Goal: Information Seeking & Learning: Learn about a topic

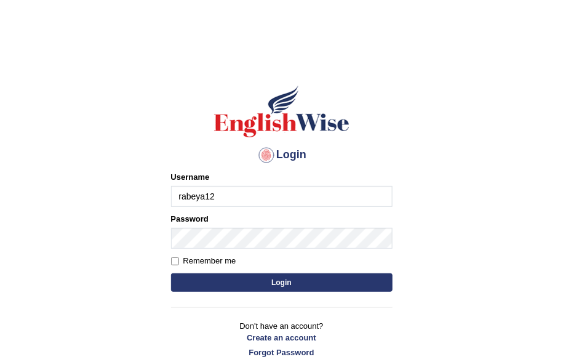
type input "rabeya12"
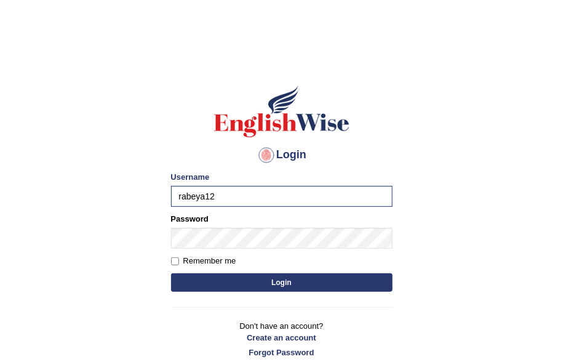
click at [292, 289] on button "Login" at bounding box center [282, 282] width 222 height 18
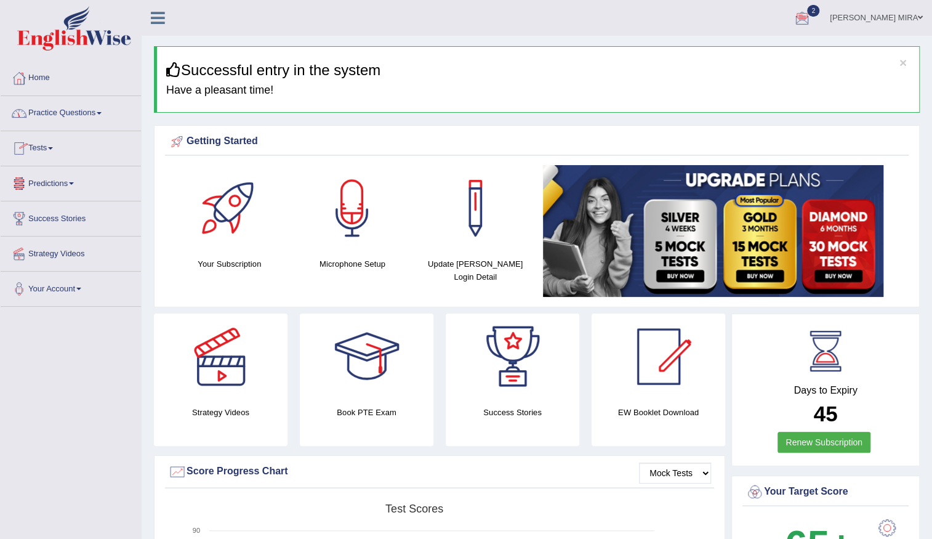
click at [93, 109] on link "Practice Questions" at bounding box center [71, 111] width 140 height 31
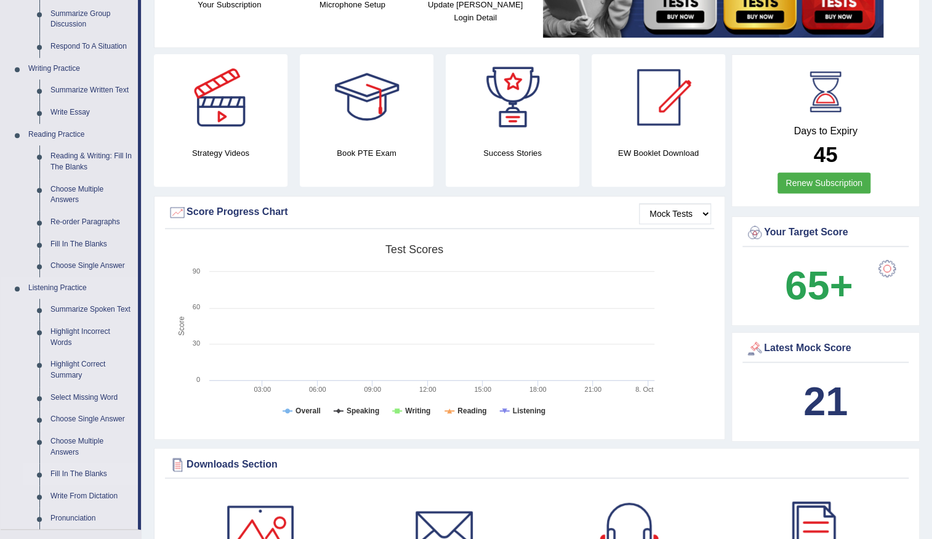
scroll to position [280, 0]
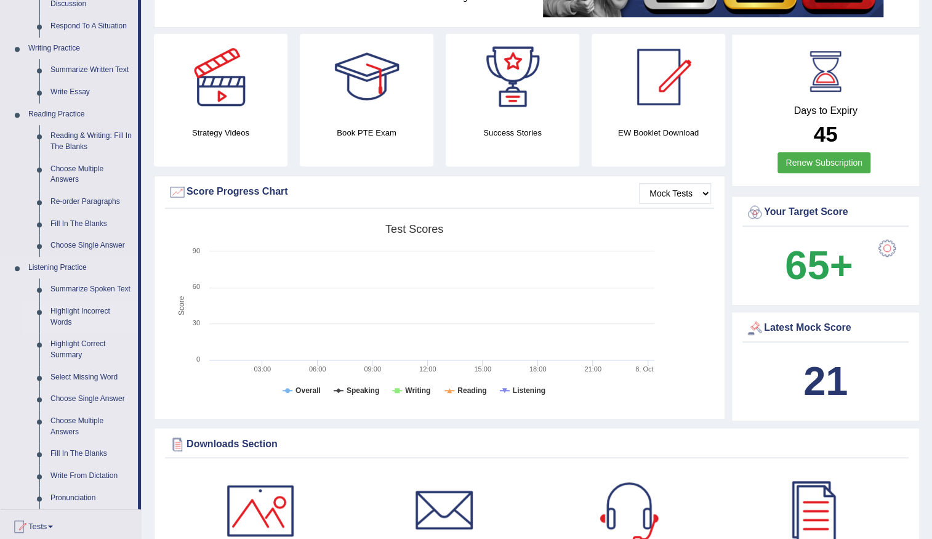
click at [73, 313] on link "Highlight Incorrect Words" at bounding box center [91, 316] width 93 height 33
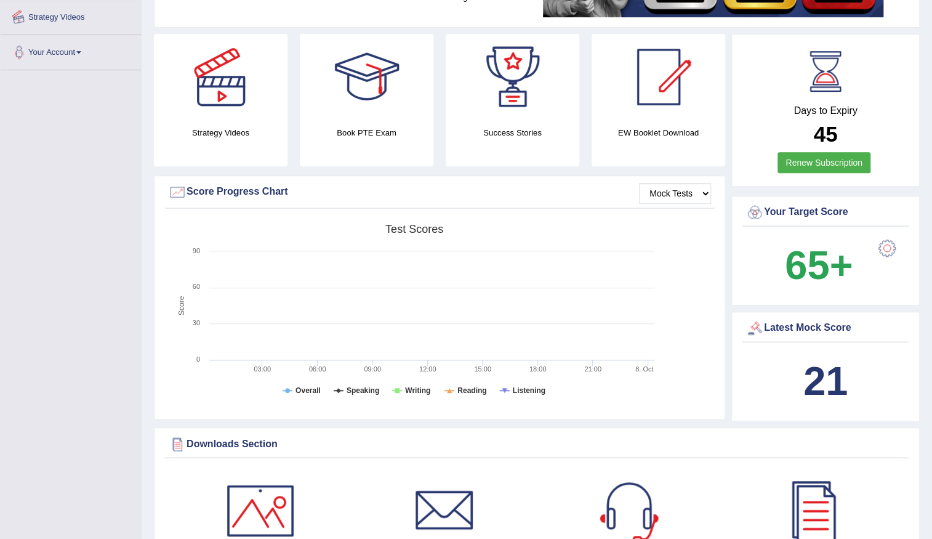
scroll to position [398, 0]
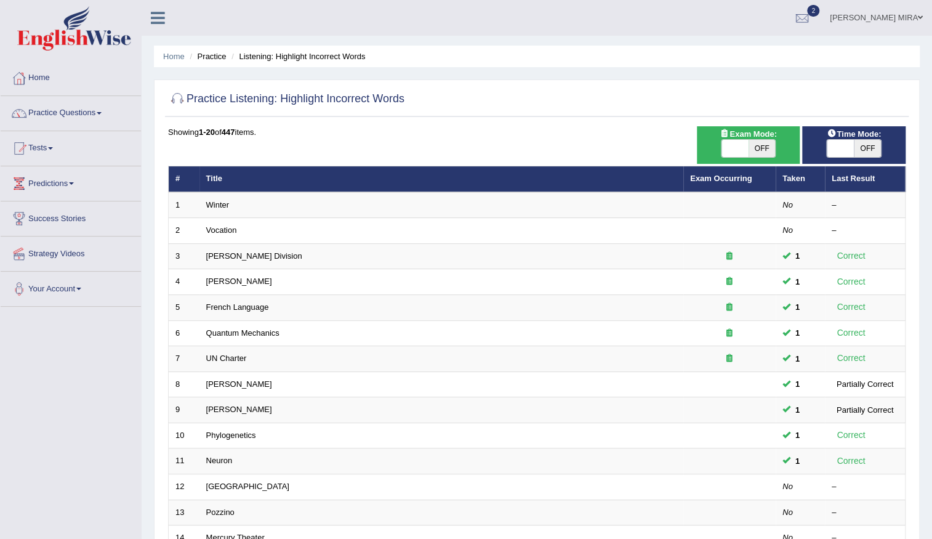
click at [763, 140] on span "OFF" at bounding box center [762, 148] width 27 height 17
checkbox input "true"
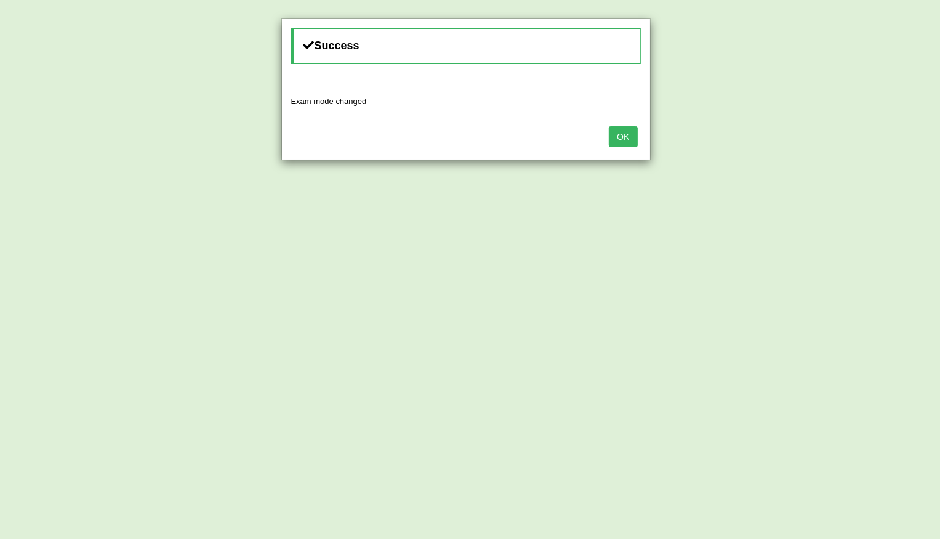
click at [615, 137] on button "OK" at bounding box center [623, 136] width 28 height 21
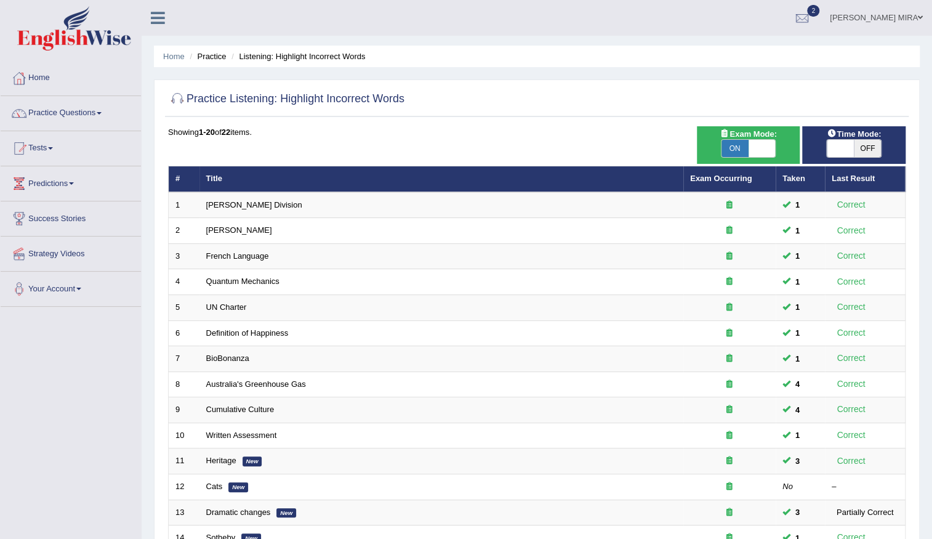
click at [859, 143] on span "OFF" at bounding box center [867, 148] width 27 height 17
checkbox input "true"
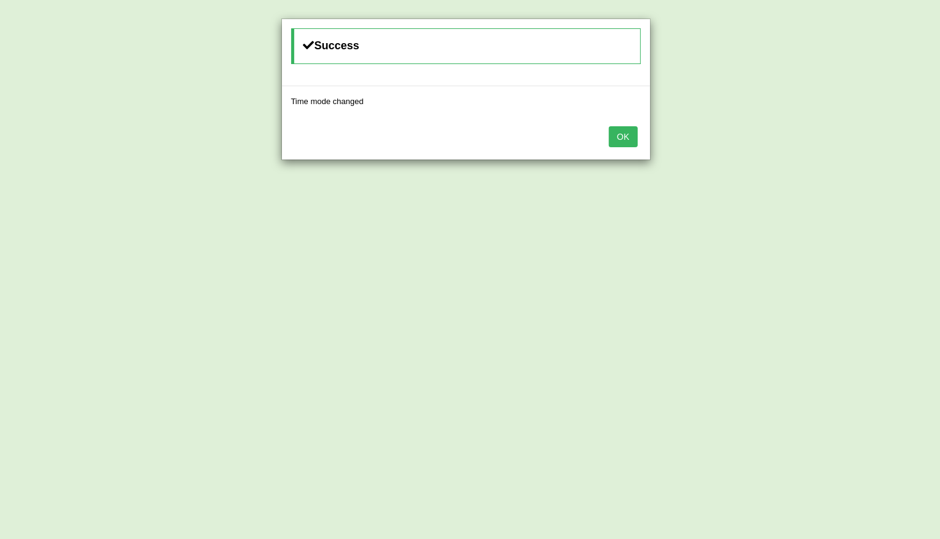
click at [634, 140] on button "OK" at bounding box center [623, 136] width 28 height 21
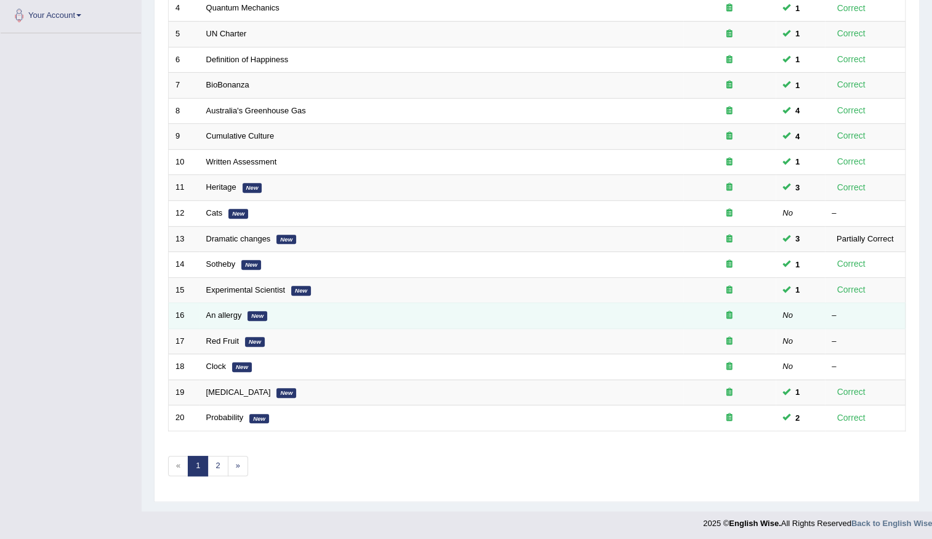
scroll to position [275, 0]
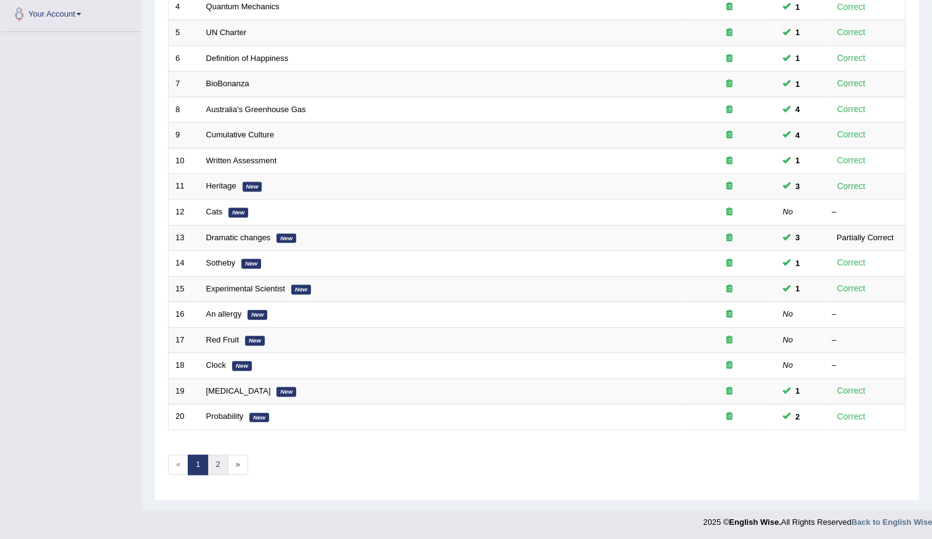
click at [217, 460] on link "2" at bounding box center [217, 464] width 20 height 20
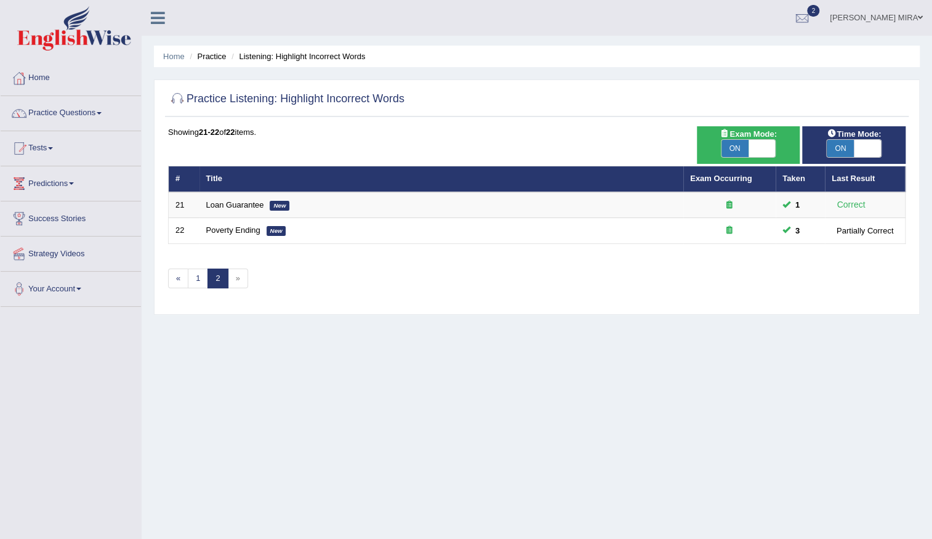
click at [730, 137] on span "Exam Mode:" at bounding box center [748, 133] width 66 height 13
click at [731, 143] on span "ON" at bounding box center [735, 148] width 27 height 17
checkbox input "false"
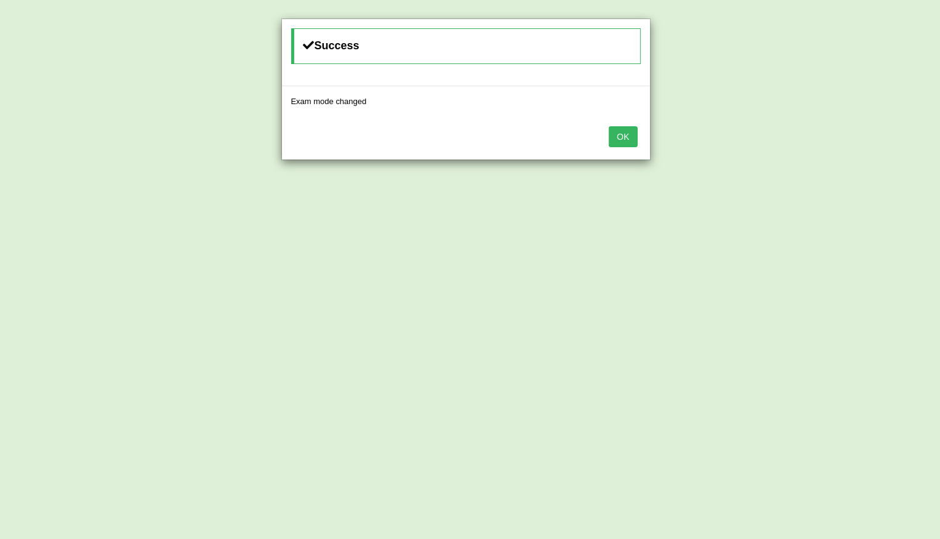
click at [615, 136] on button "OK" at bounding box center [623, 136] width 28 height 21
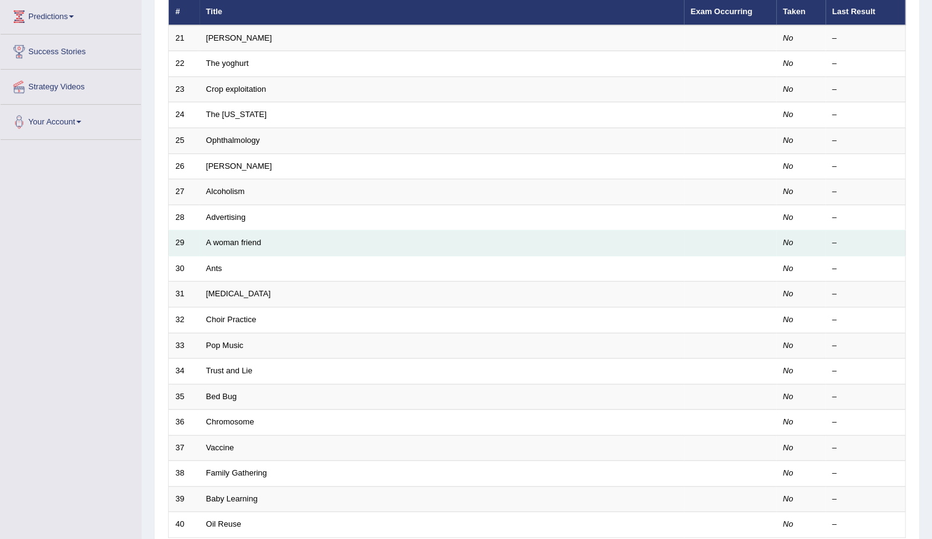
scroll to position [275, 0]
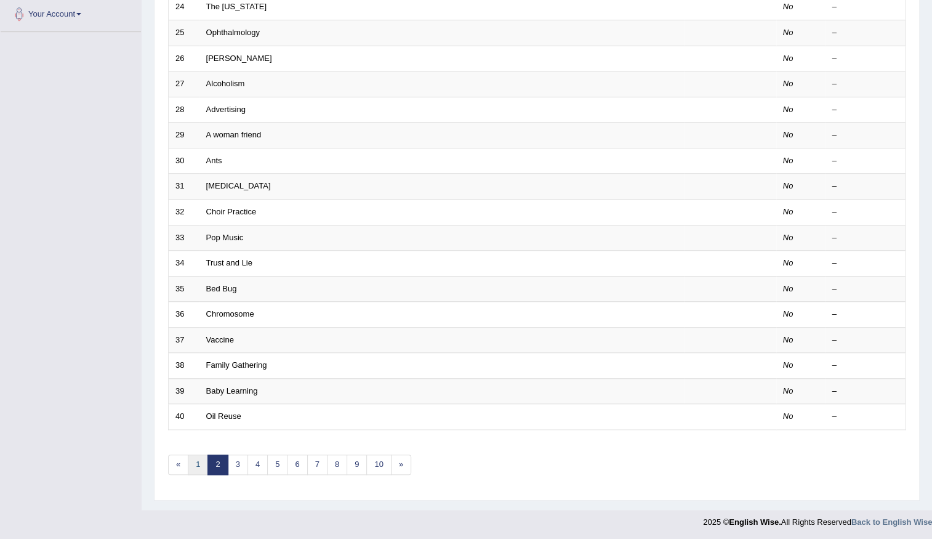
click at [198, 465] on link "1" at bounding box center [198, 464] width 20 height 20
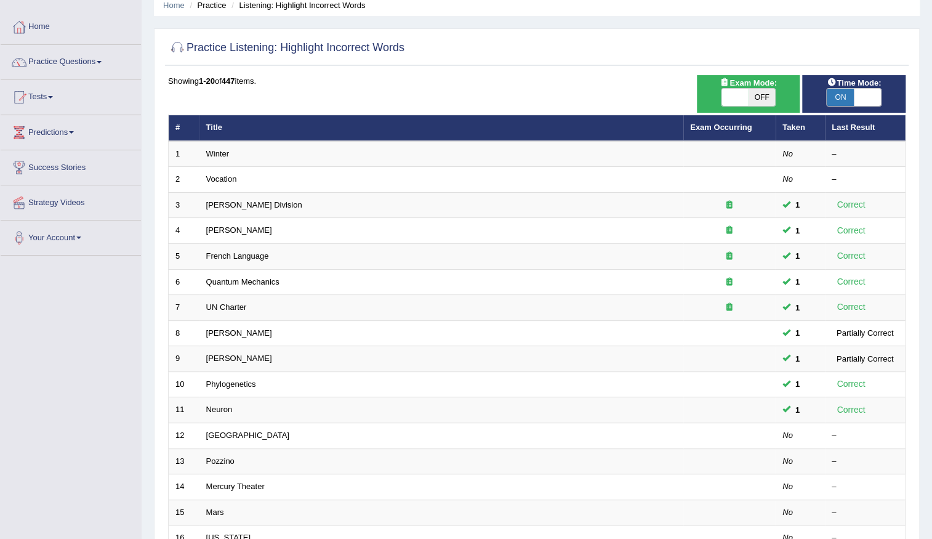
scroll to position [275, 0]
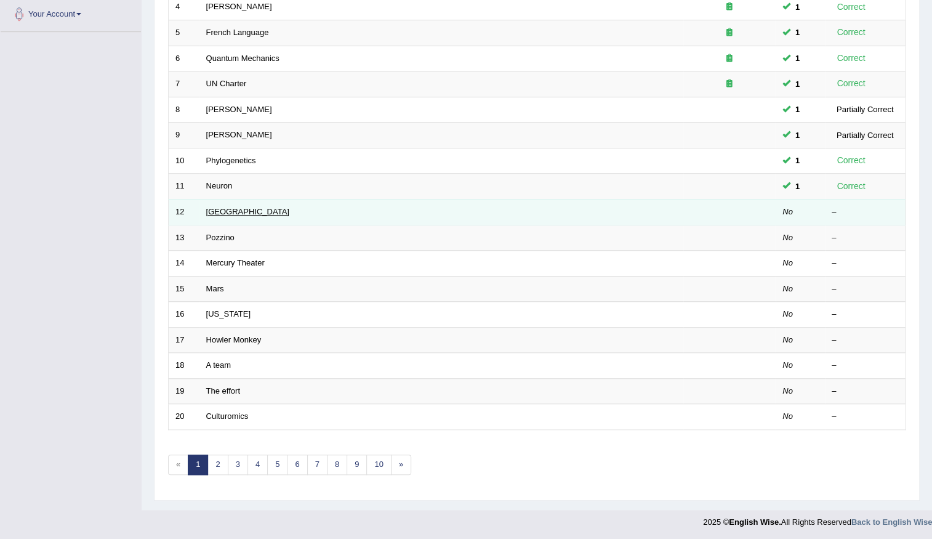
click at [219, 208] on link "Harvard" at bounding box center [247, 211] width 83 height 9
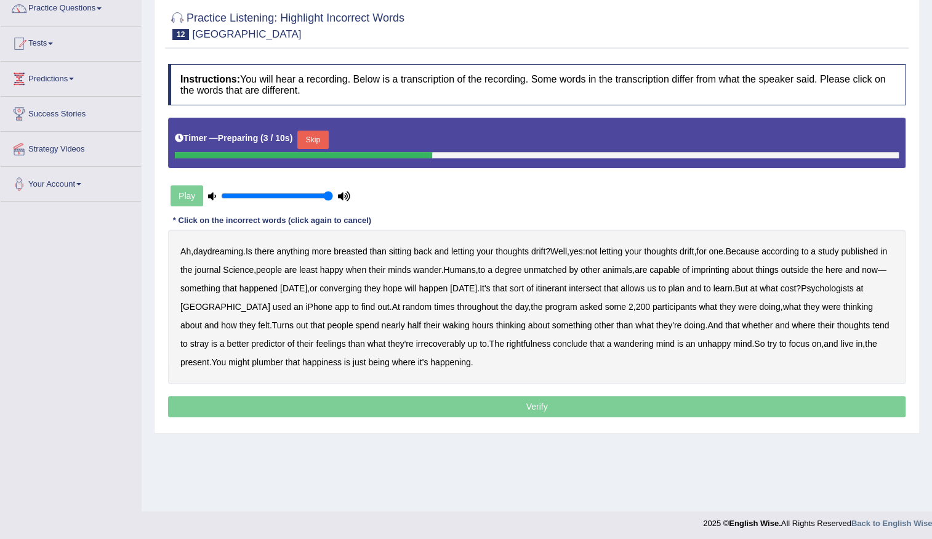
scroll to position [107, 0]
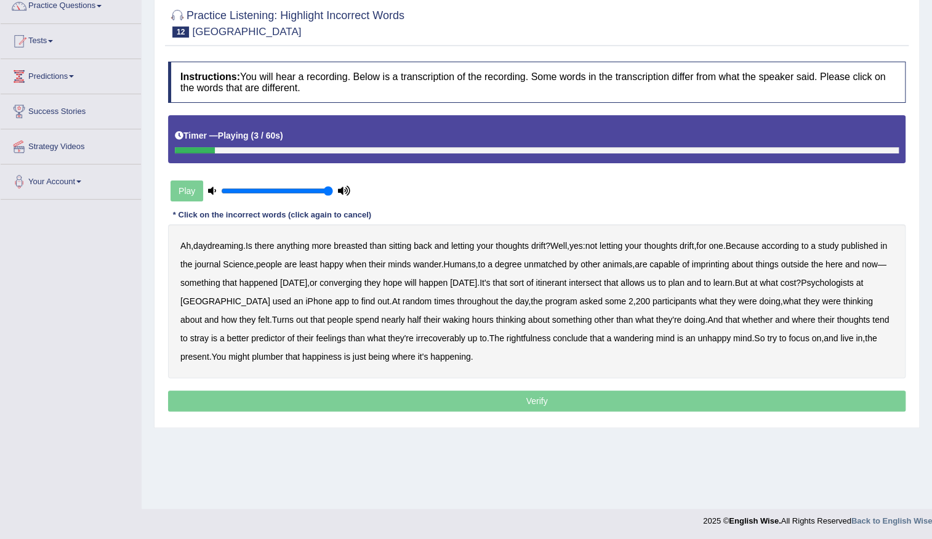
click at [360, 247] on b "breasted" at bounding box center [350, 246] width 33 height 10
click at [730, 266] on b "imprinting" at bounding box center [711, 264] width 38 height 10
click at [416, 287] on div "Ah , daydreaming . Is there anything more breasted than sitting back and lettin…" at bounding box center [537, 301] width 738 height 154
click at [362, 281] on b "converging" at bounding box center [341, 283] width 42 height 10
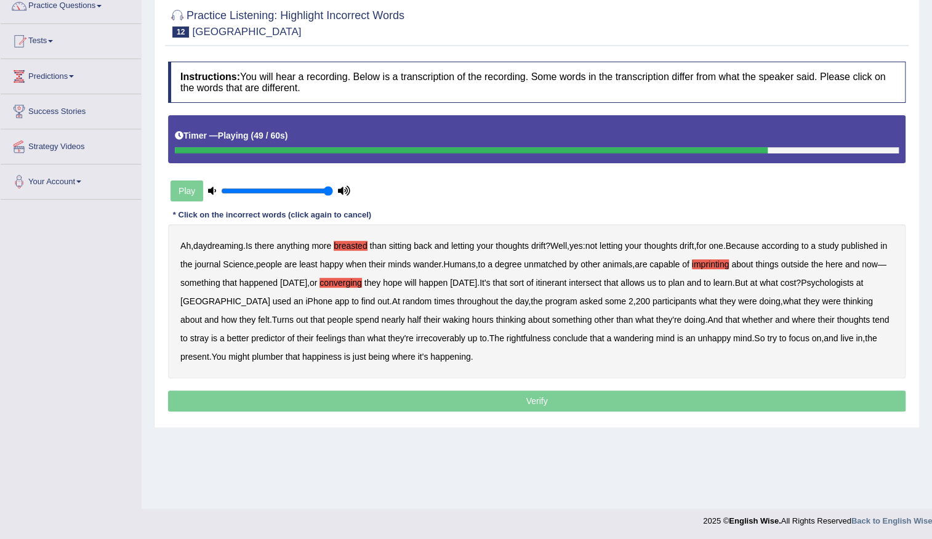
click at [436, 340] on b "irrecoverably" at bounding box center [440, 338] width 49 height 10
click at [539, 337] on b "rightfulness" at bounding box center [529, 338] width 44 height 10
click at [264, 353] on b "plumber" at bounding box center [267, 357] width 31 height 10
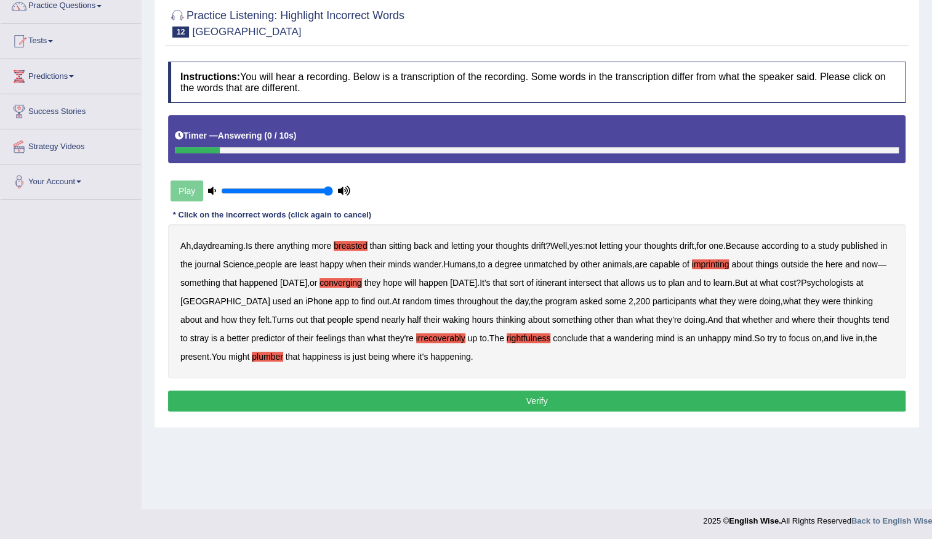
click at [440, 395] on button "Verify" at bounding box center [537, 400] width 738 height 21
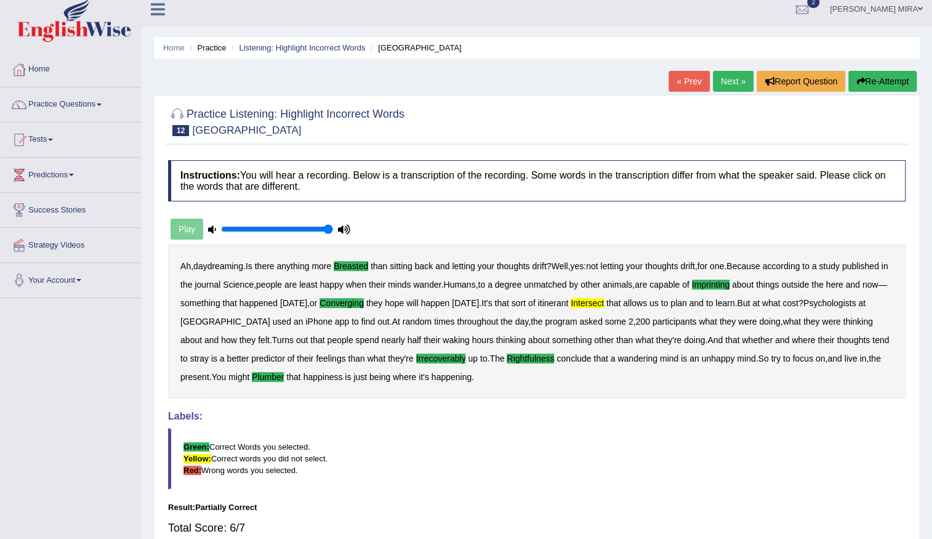
scroll to position [0, 0]
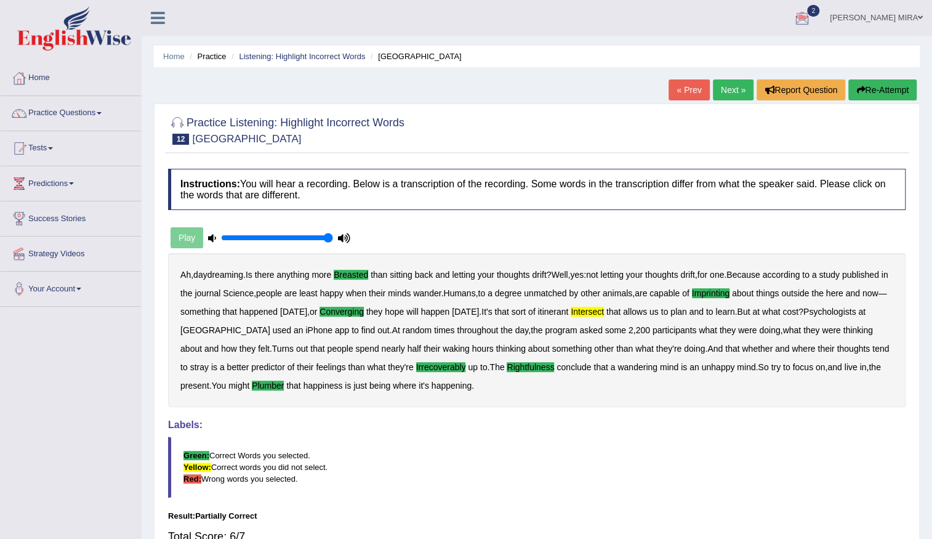
click at [713, 91] on link "Next »" at bounding box center [733, 89] width 41 height 21
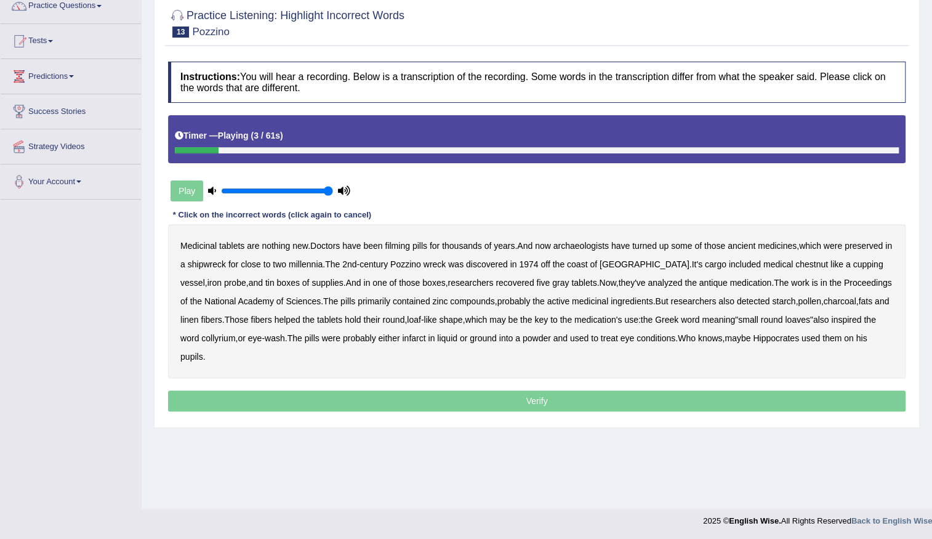
click at [400, 246] on b "filming" at bounding box center [397, 246] width 25 height 10
click at [796, 260] on b "chestnut" at bounding box center [812, 264] width 33 height 10
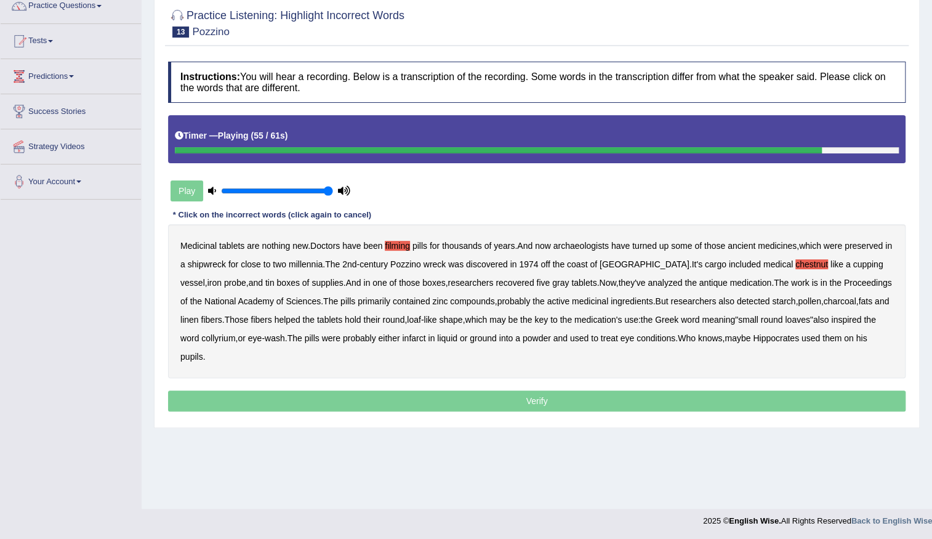
click at [425, 339] on b "infarct" at bounding box center [413, 338] width 23 height 10
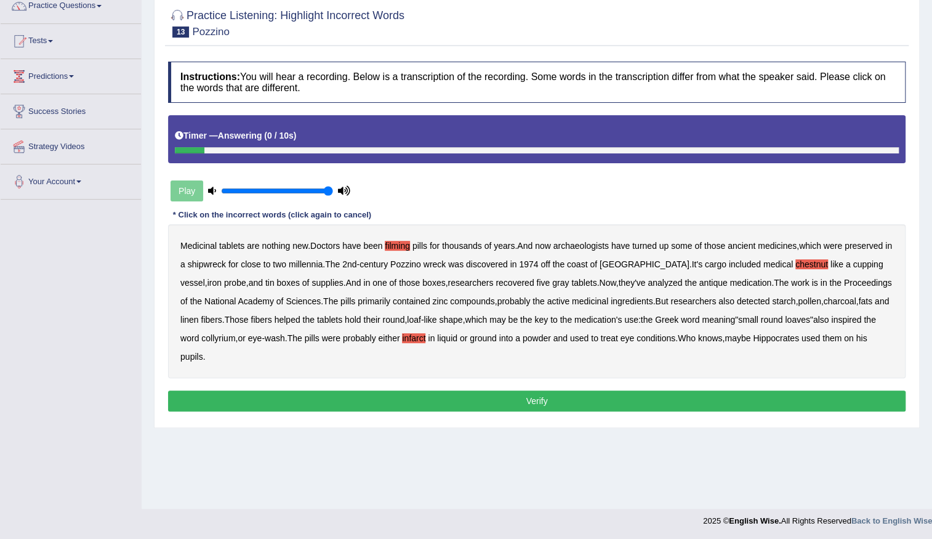
click at [480, 399] on button "Verify" at bounding box center [537, 400] width 738 height 21
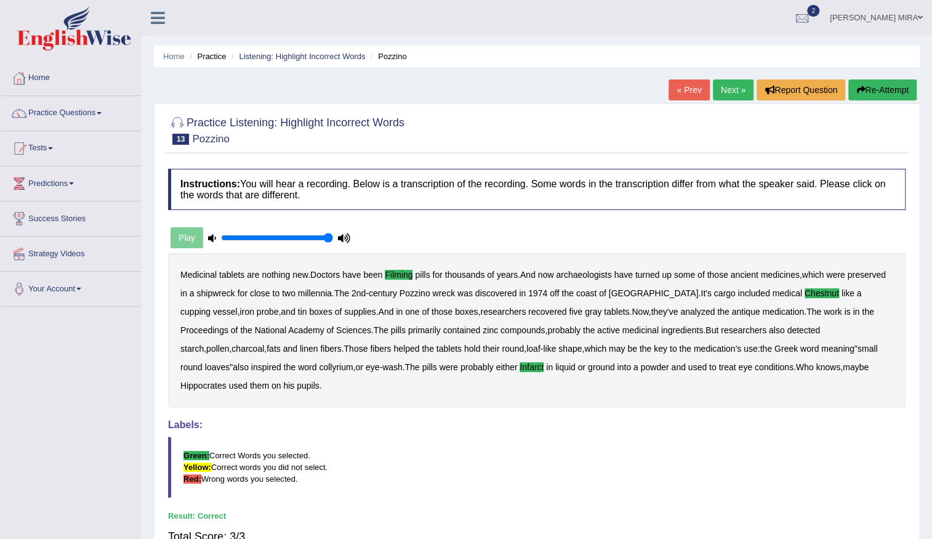
click at [735, 87] on link "Next »" at bounding box center [733, 89] width 41 height 21
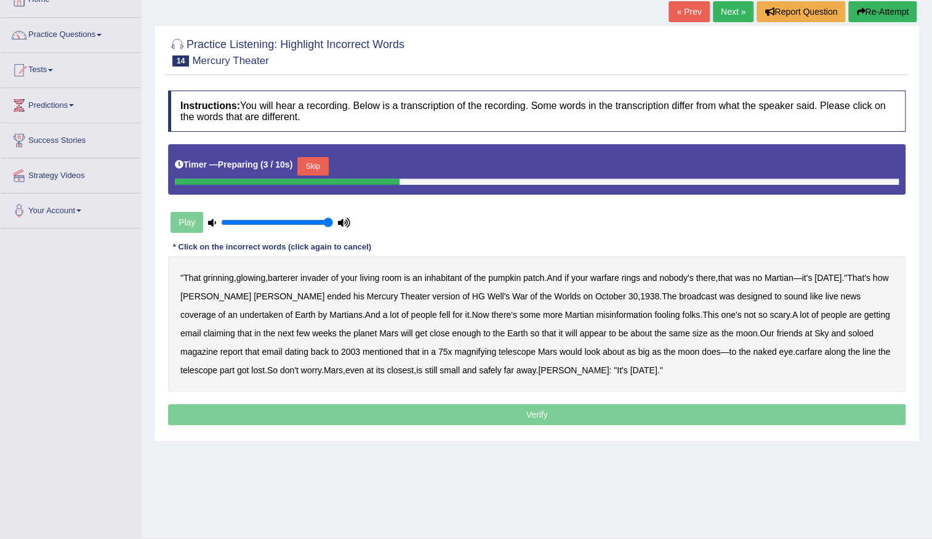
scroll to position [107, 0]
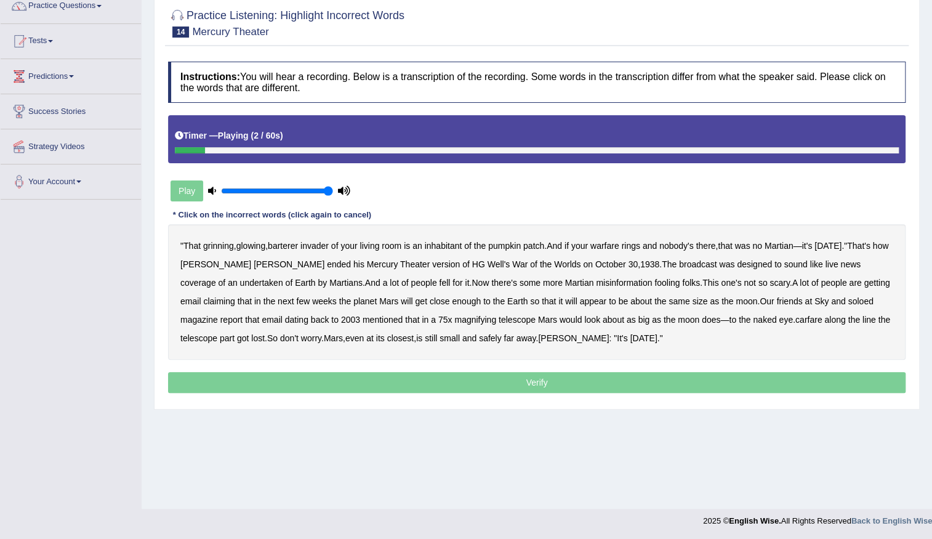
click at [293, 249] on b "barterer" at bounding box center [283, 246] width 30 height 10
click at [619, 246] on b "warfare" at bounding box center [604, 246] width 29 height 10
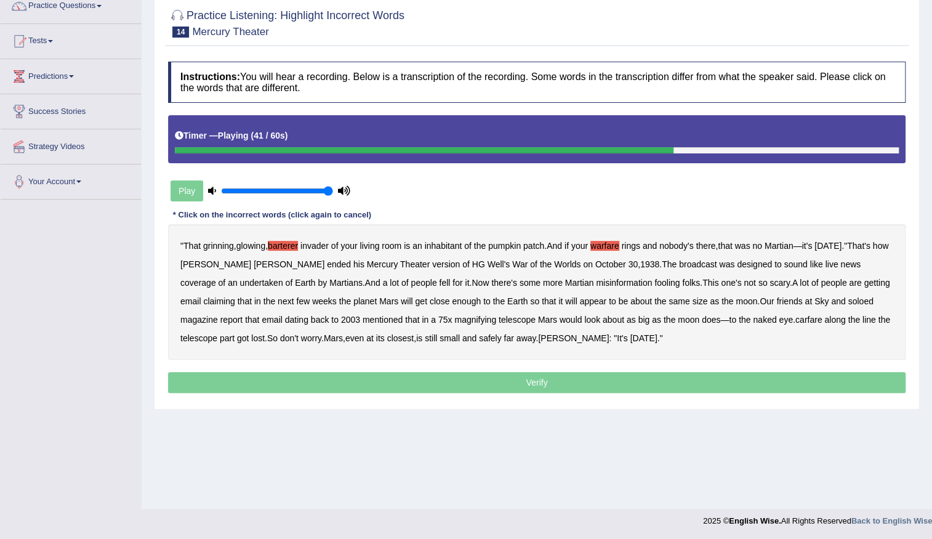
click at [848, 296] on b "soloed" at bounding box center [860, 301] width 25 height 10
click at [796, 321] on b "carfare" at bounding box center [809, 320] width 27 height 10
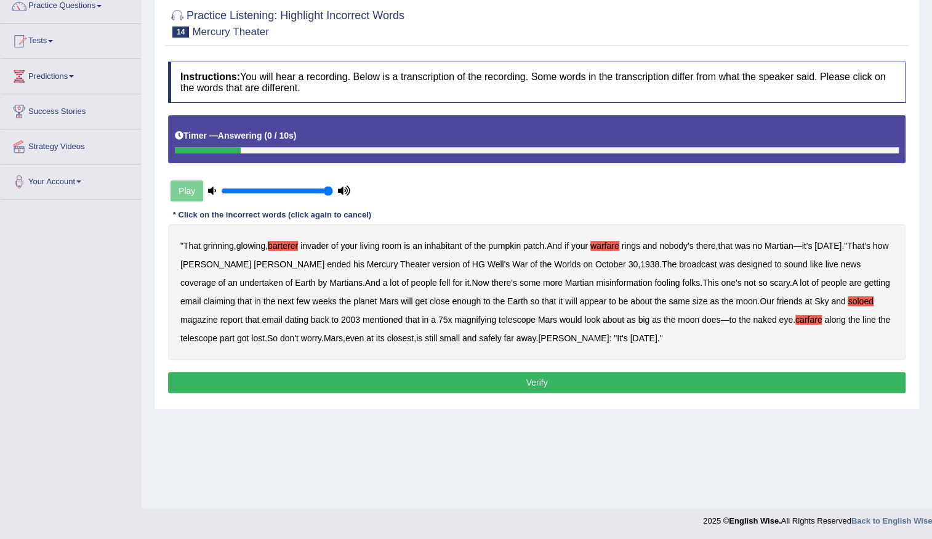
click at [605, 388] on button "Verify" at bounding box center [537, 382] width 738 height 21
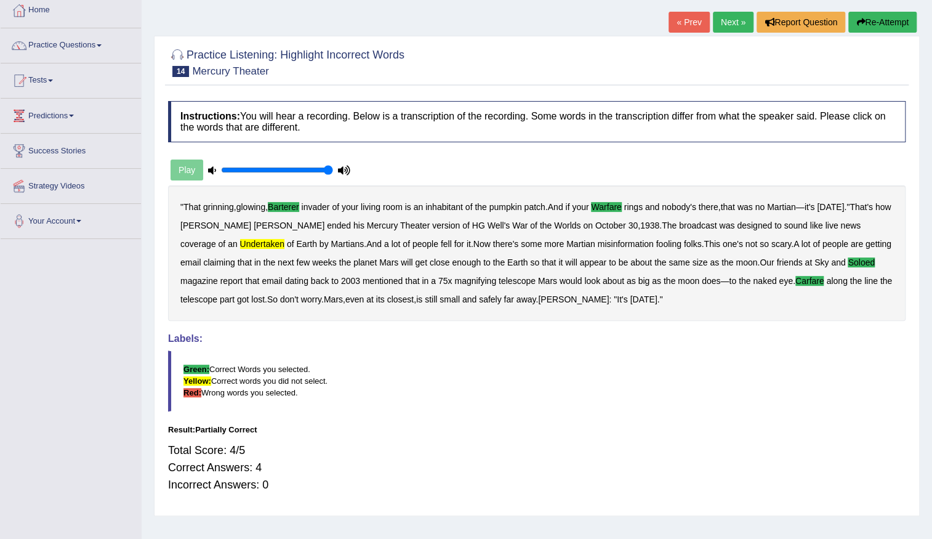
scroll to position [0, 0]
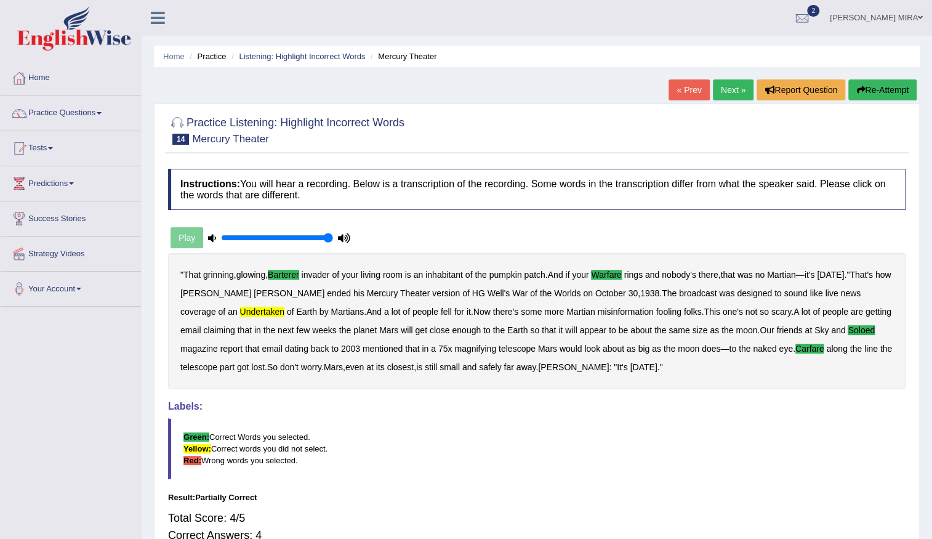
click at [733, 94] on link "Next »" at bounding box center [733, 89] width 41 height 21
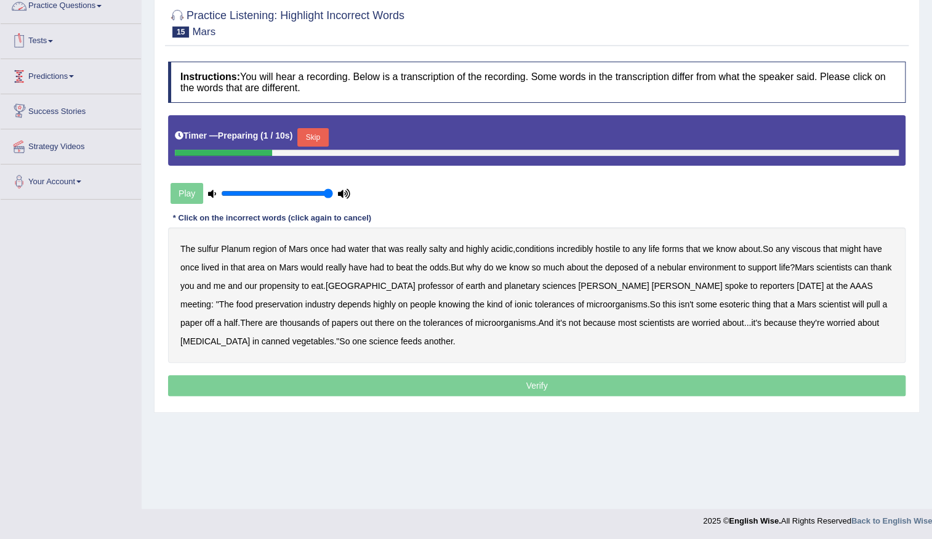
scroll to position [107, 0]
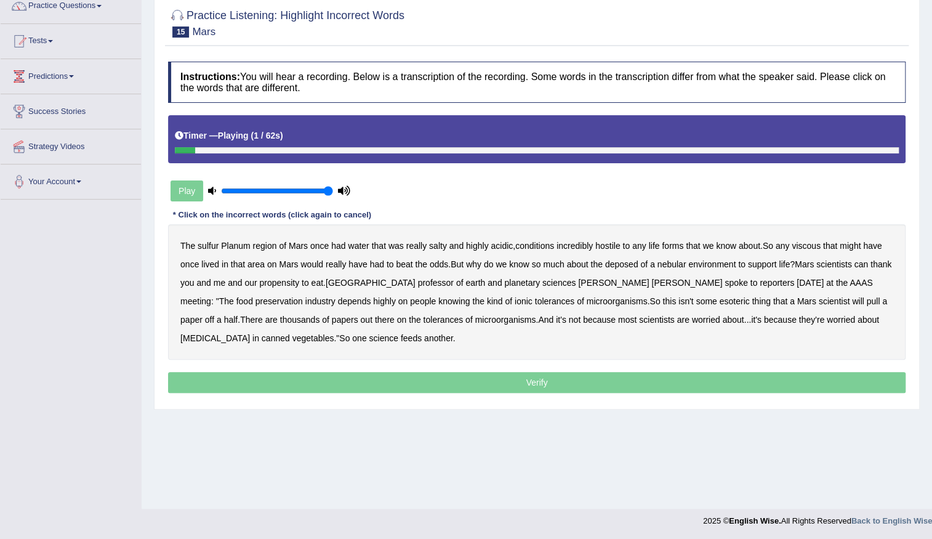
click at [203, 249] on b "sulfur" at bounding box center [208, 246] width 21 height 10
click at [813, 246] on b "viscous" at bounding box center [806, 246] width 29 height 10
click at [626, 259] on b "deposed" at bounding box center [621, 264] width 33 height 10
click at [671, 264] on b "nebular" at bounding box center [672, 264] width 29 height 10
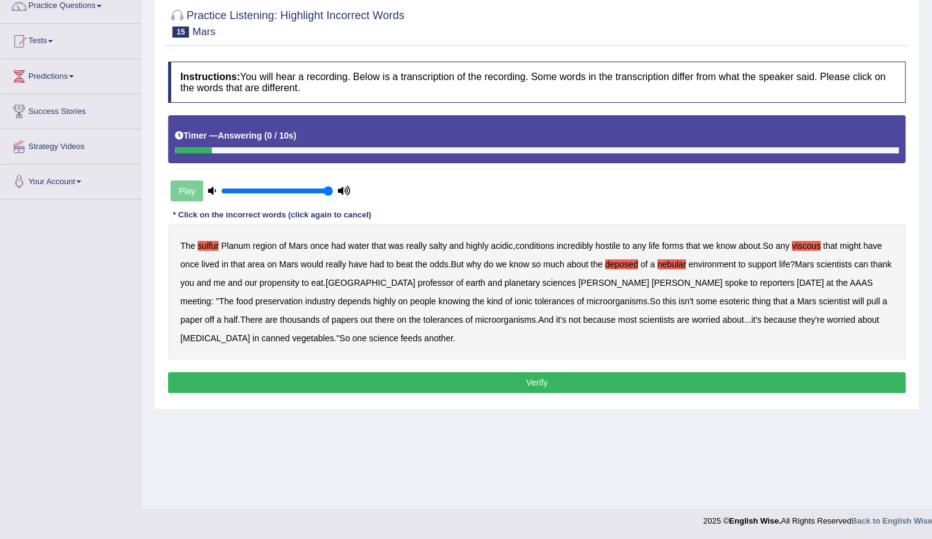
click at [552, 382] on button "Verify" at bounding box center [537, 382] width 738 height 21
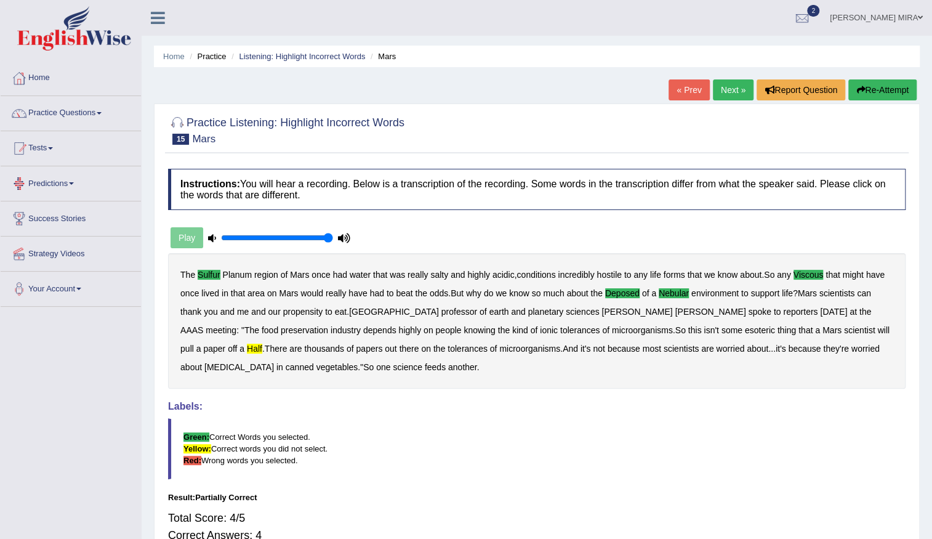
scroll to position [0, 0]
click at [722, 87] on link "Next »" at bounding box center [733, 89] width 41 height 21
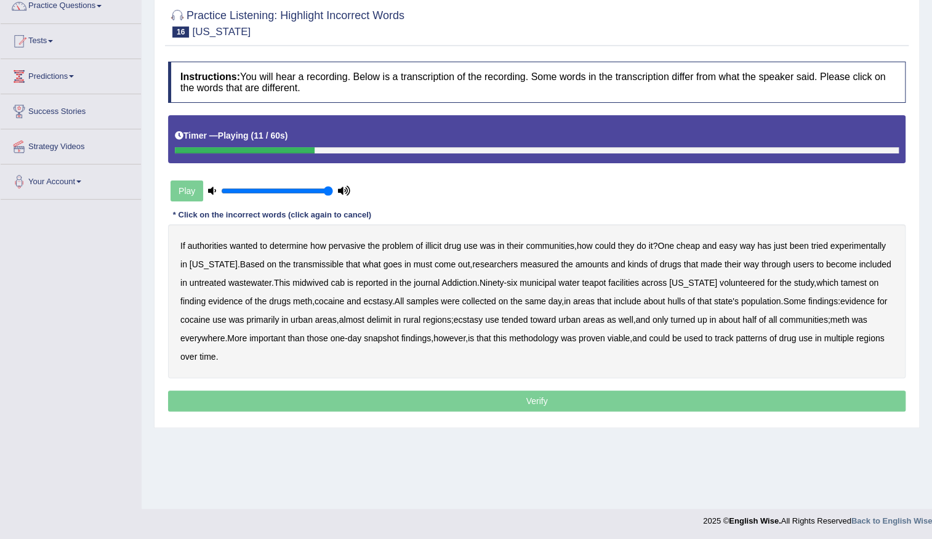
click at [308, 264] on b "transmissible" at bounding box center [318, 264] width 50 height 10
click at [297, 281] on b "midwived" at bounding box center [310, 283] width 36 height 10
click at [841, 284] on b "tamest" at bounding box center [854, 283] width 26 height 10
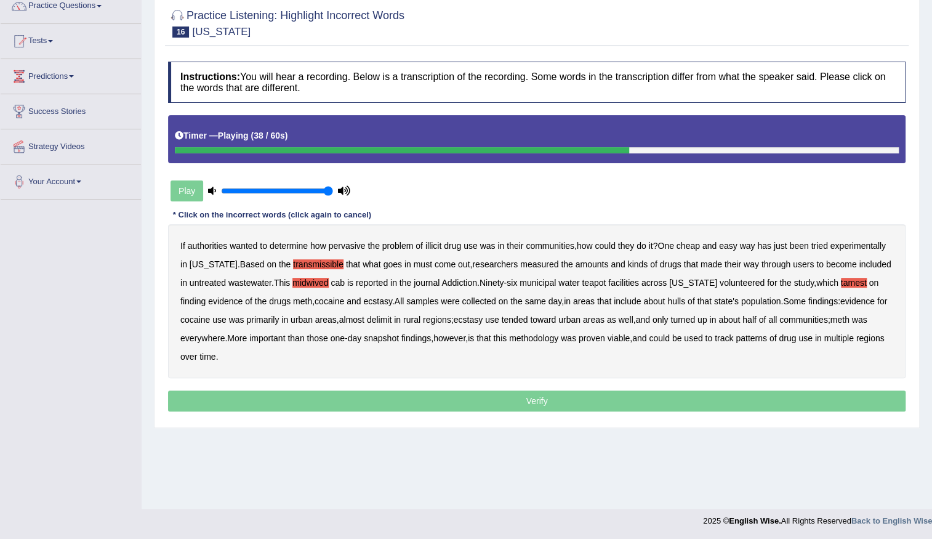
click at [667, 305] on b "hulls" at bounding box center [676, 301] width 18 height 10
click at [376, 320] on b "delimit" at bounding box center [379, 320] width 25 height 10
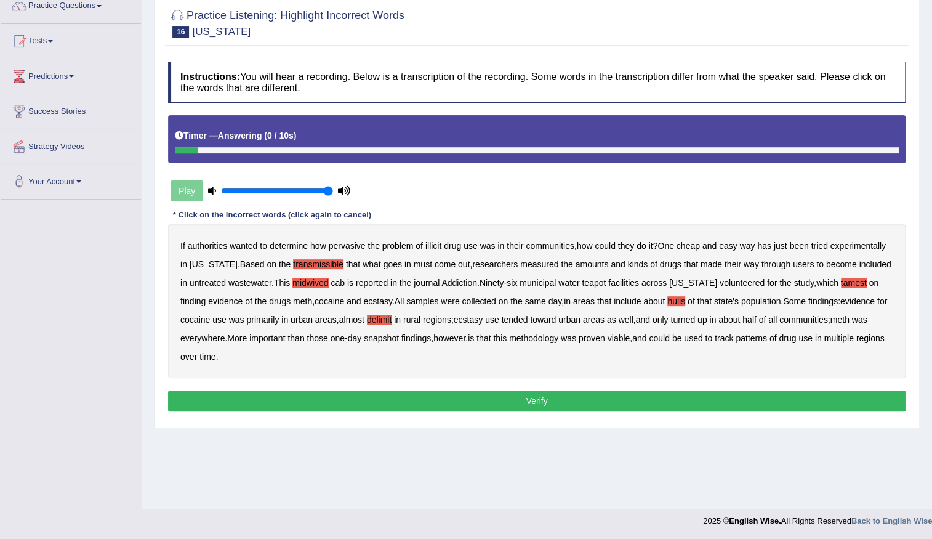
click at [624, 400] on button "Verify" at bounding box center [537, 400] width 738 height 21
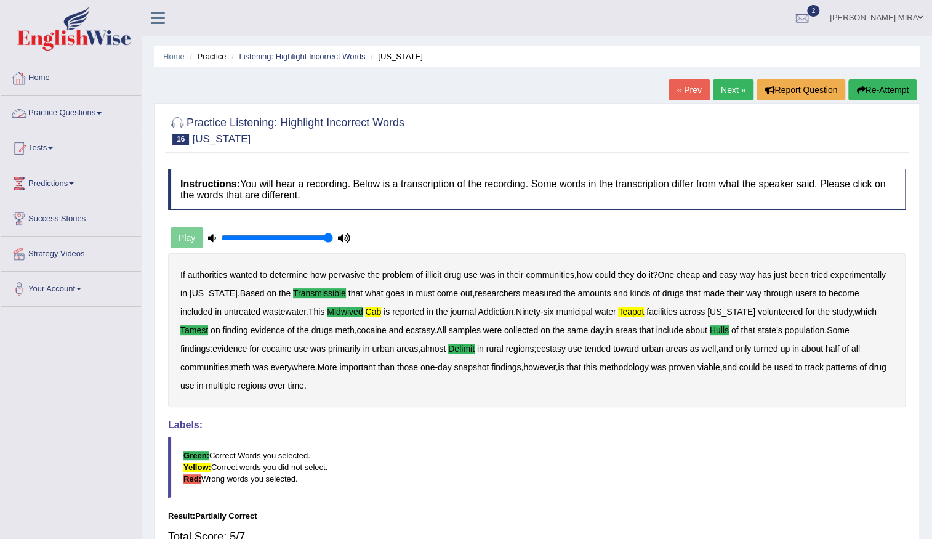
click at [86, 109] on link "Practice Questions" at bounding box center [71, 111] width 140 height 31
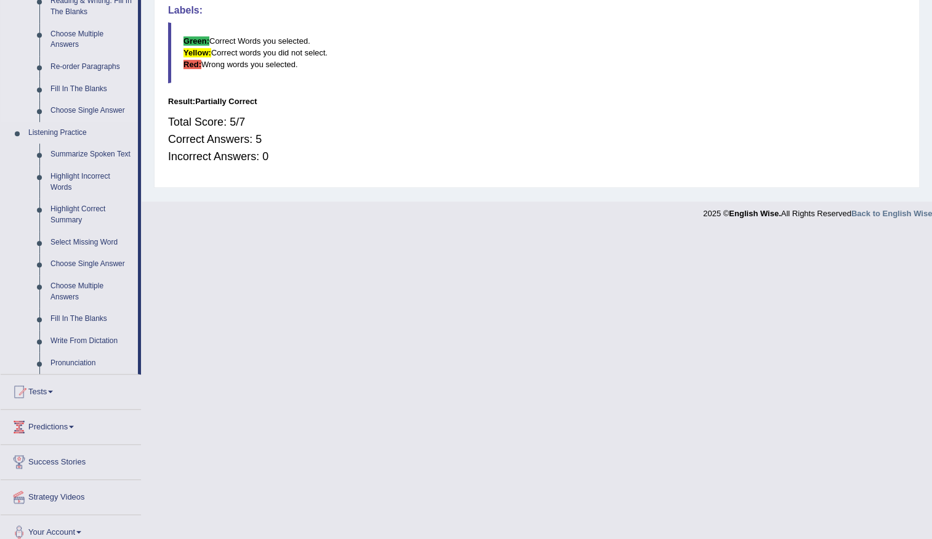
scroll to position [425, 0]
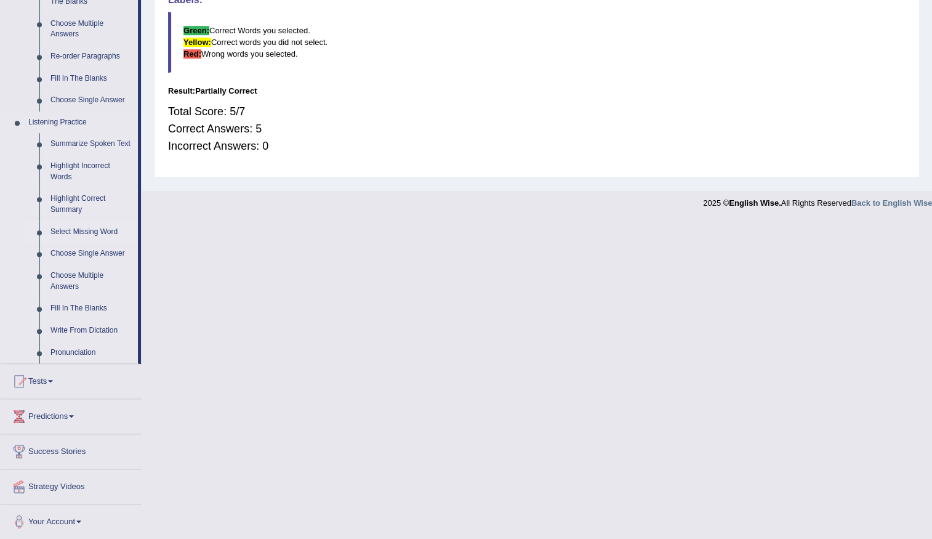
click at [92, 232] on link "Select Missing Word" at bounding box center [91, 232] width 93 height 22
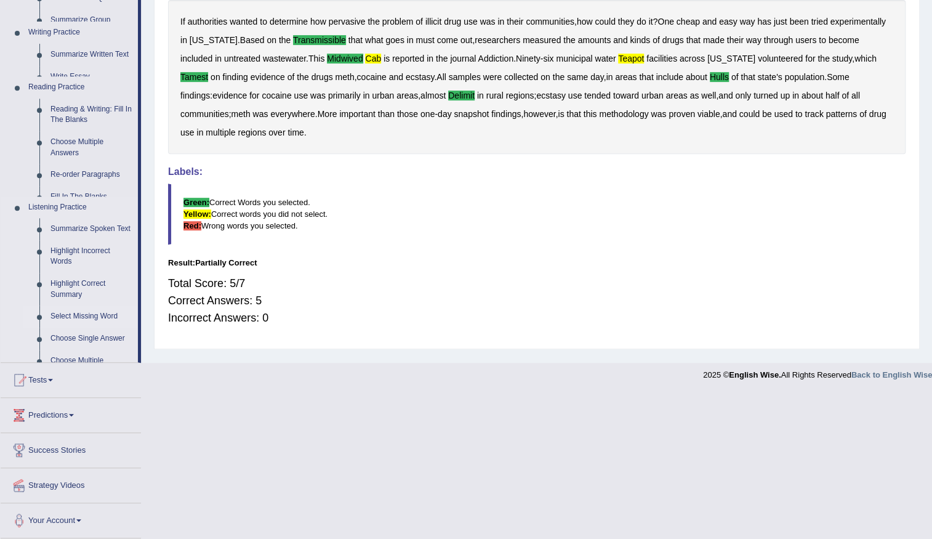
scroll to position [185, 0]
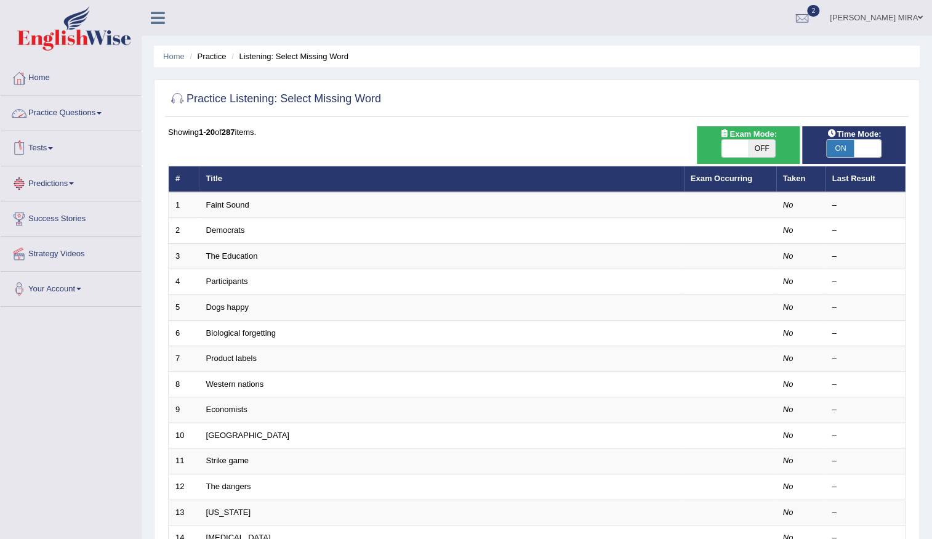
click at [91, 115] on link "Practice Questions" at bounding box center [71, 111] width 140 height 31
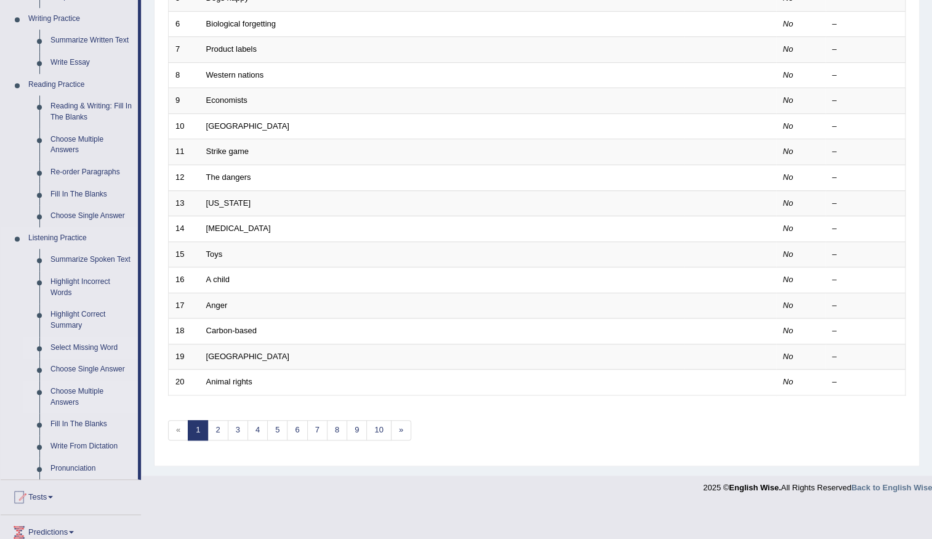
scroll to position [336, 0]
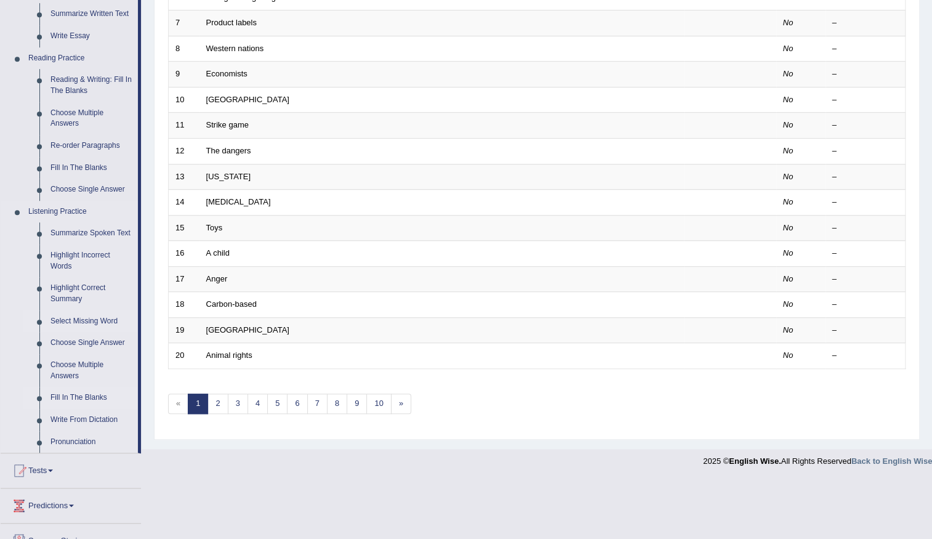
click at [94, 397] on link "Fill In The Blanks" at bounding box center [91, 398] width 93 height 22
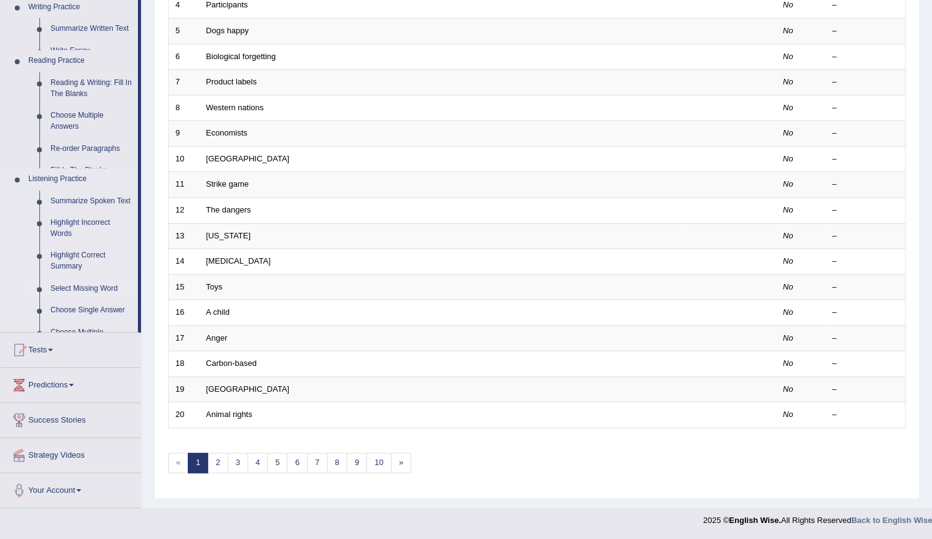
scroll to position [275, 0]
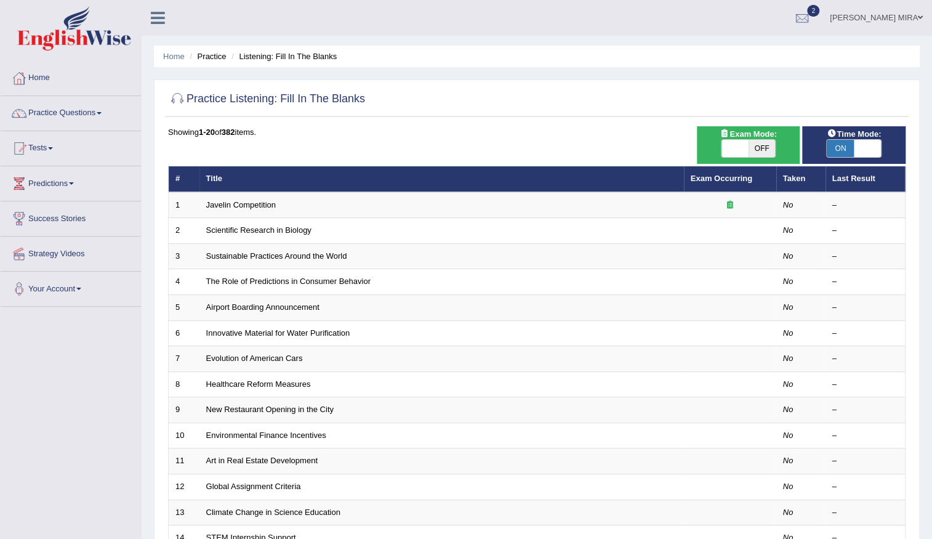
click at [764, 140] on span "OFF" at bounding box center [762, 148] width 27 height 17
checkbox input "true"
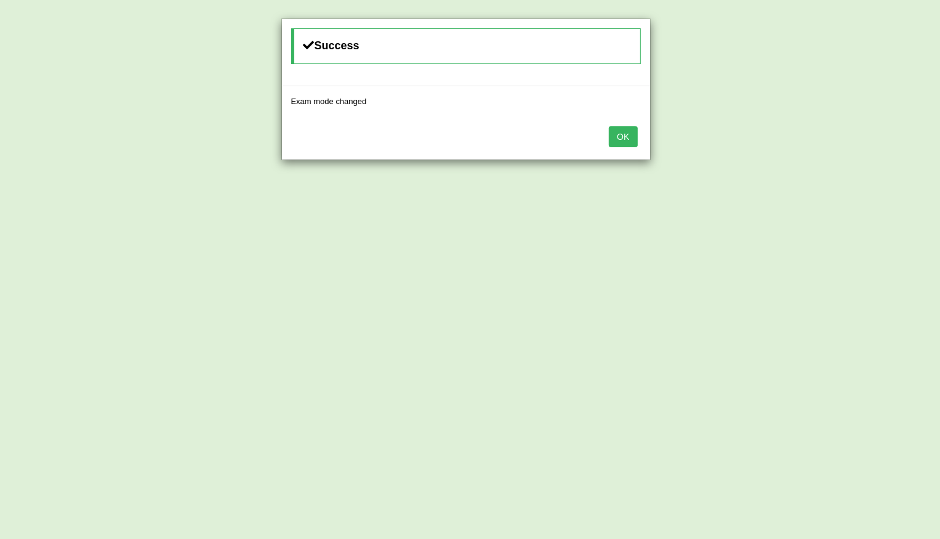
click at [622, 136] on button "OK" at bounding box center [623, 136] width 28 height 21
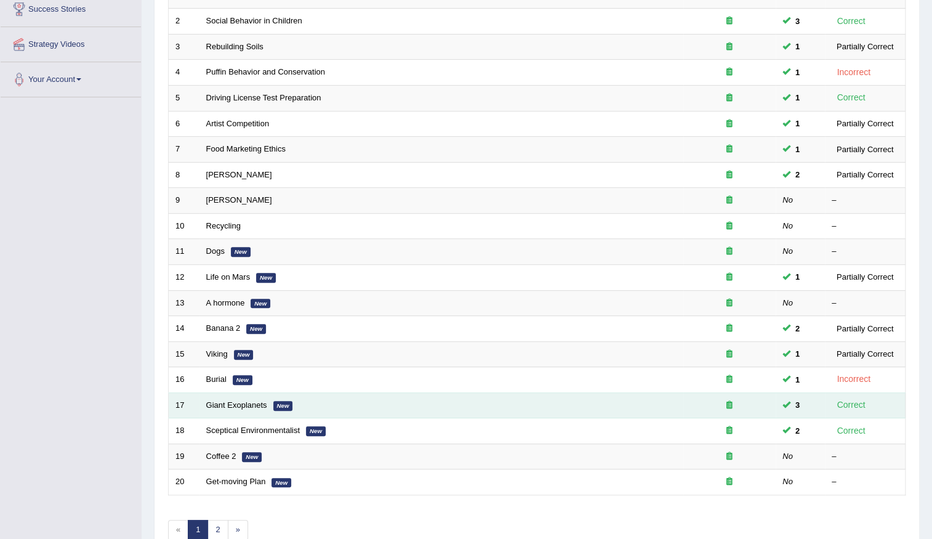
scroll to position [275, 0]
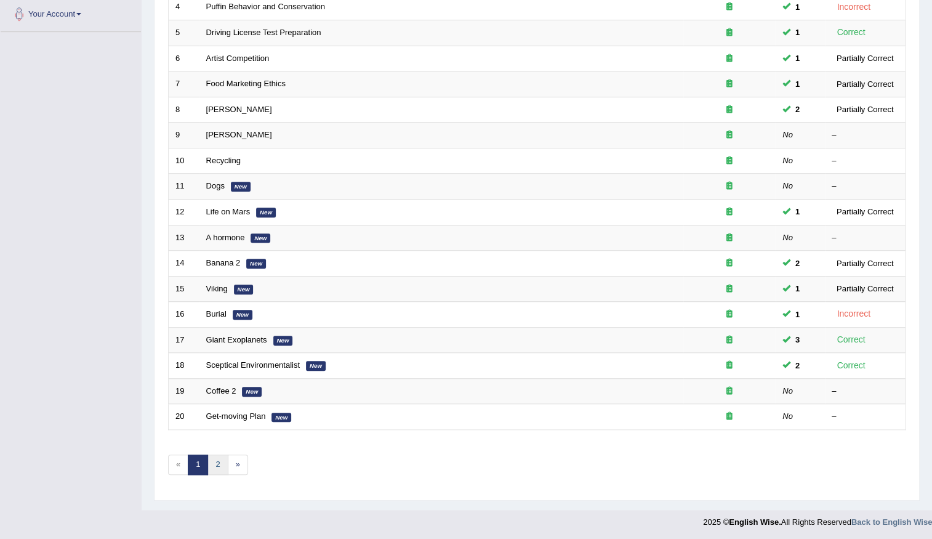
click at [209, 461] on link "2" at bounding box center [217, 464] width 20 height 20
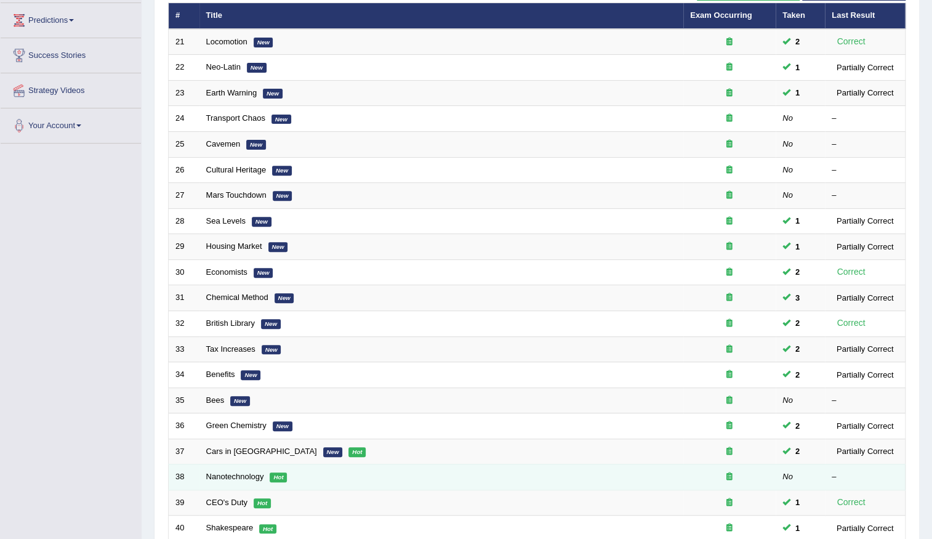
scroll to position [163, 0]
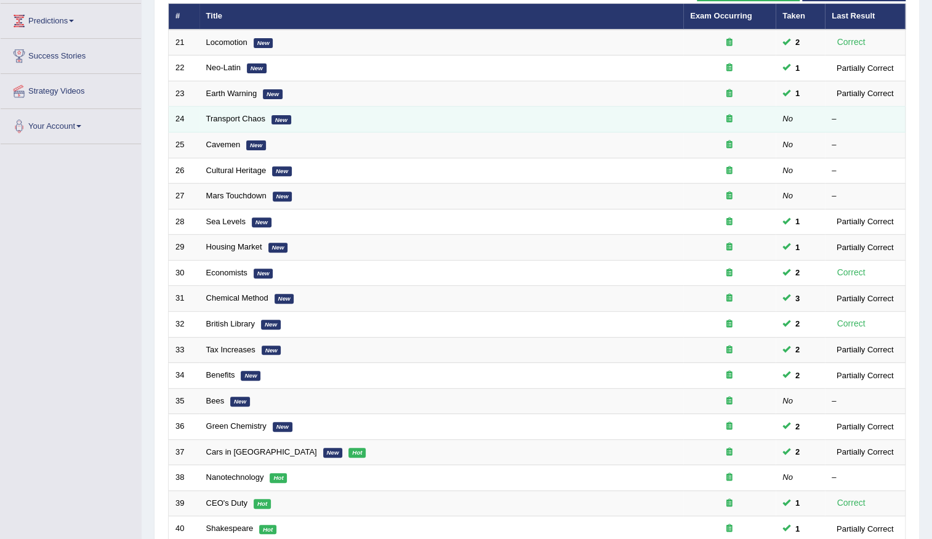
click at [214, 111] on td "Transport Chaos New" at bounding box center [441, 120] width 484 height 26
click at [214, 118] on link "Transport Chaos" at bounding box center [235, 118] width 59 height 9
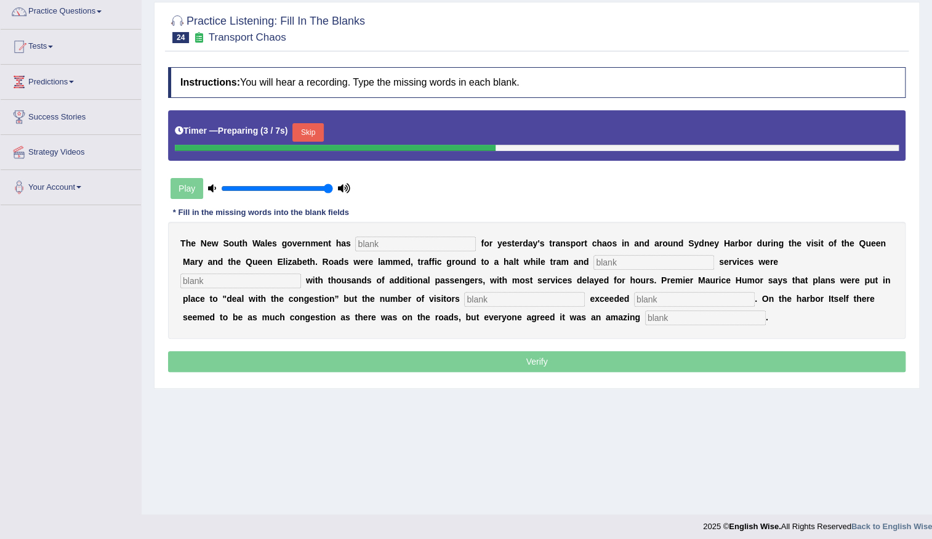
scroll to position [107, 0]
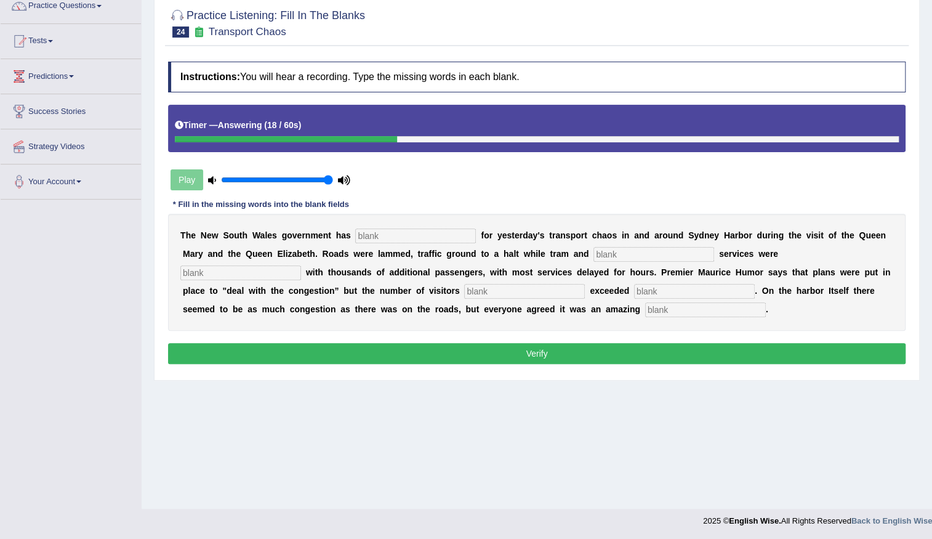
click at [422, 238] on input "text" at bounding box center [415, 235] width 121 height 15
type input "apolozise"
type input "ferry"
type input "well"
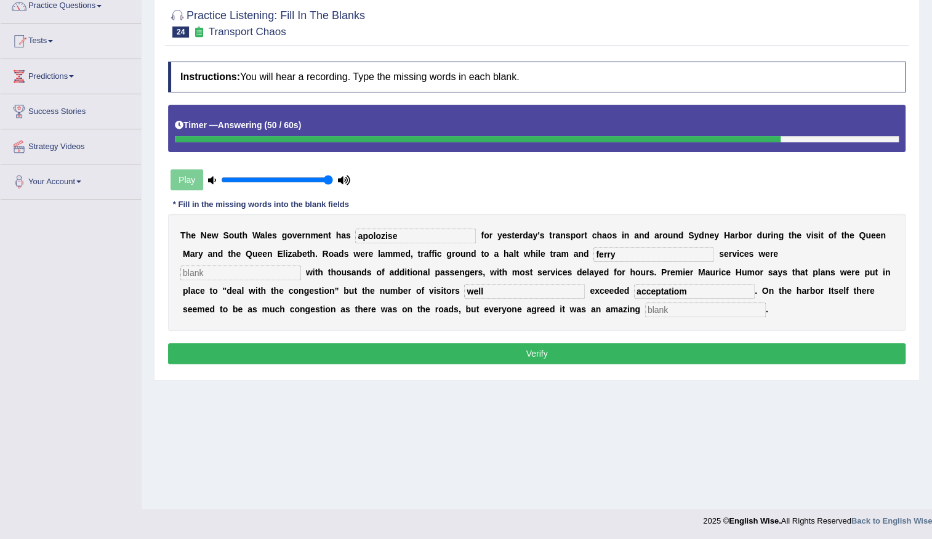
type input "acceptatiom"
type input "aspacticl"
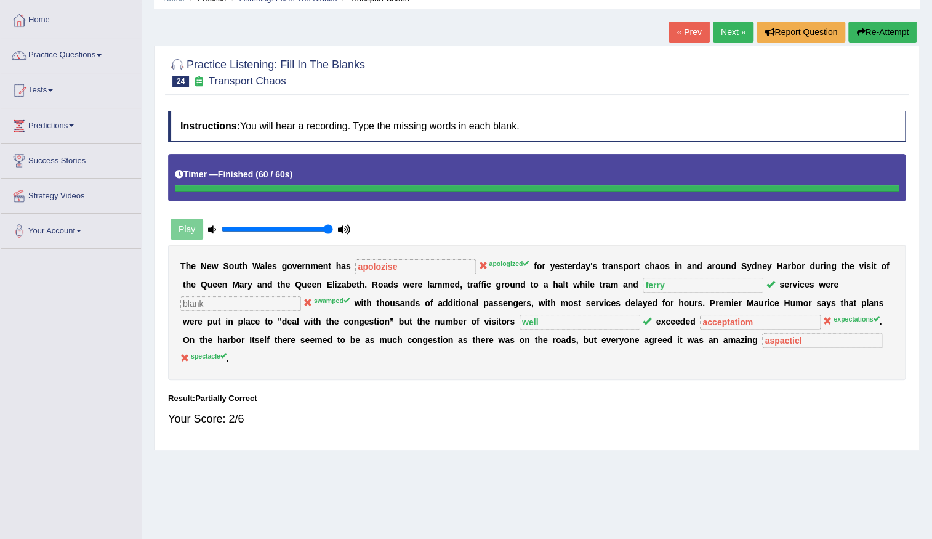
scroll to position [0, 0]
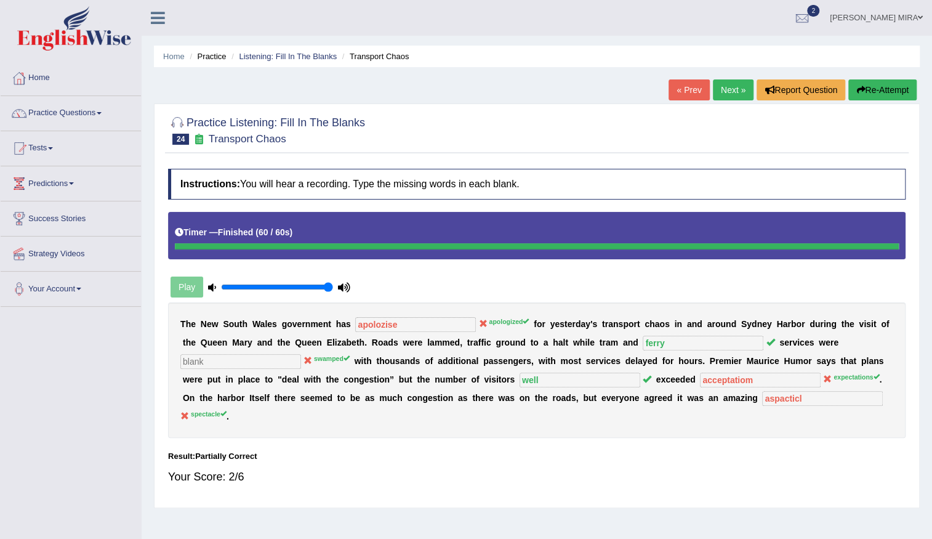
click at [722, 83] on link "Next »" at bounding box center [733, 89] width 41 height 21
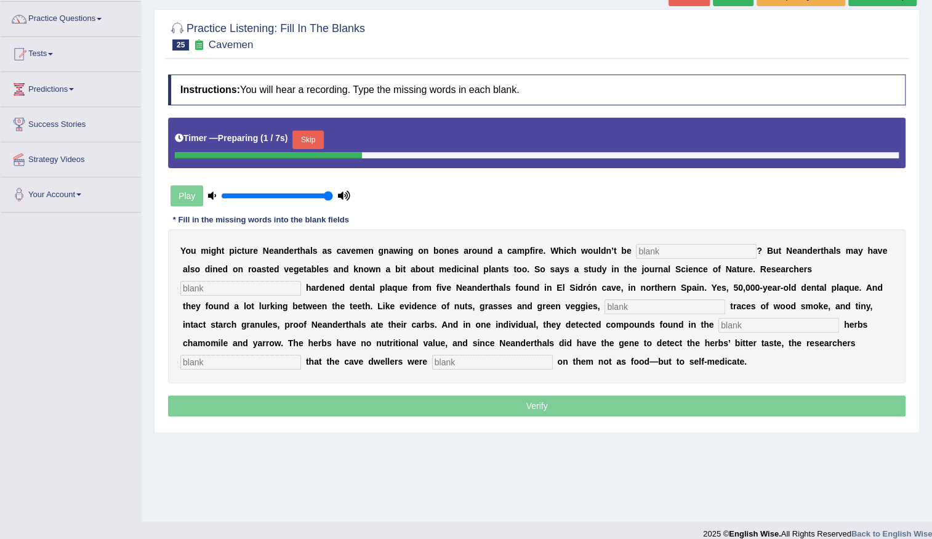
scroll to position [107, 0]
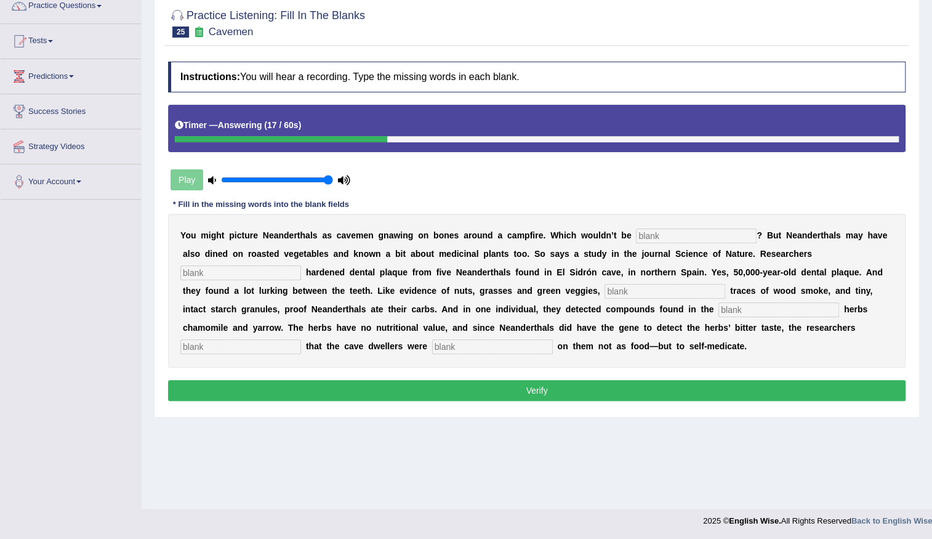
click at [699, 230] on input "text" at bounding box center [696, 235] width 121 height 15
type input "inaacurate"
type input "analyzed"
type input "chemical"
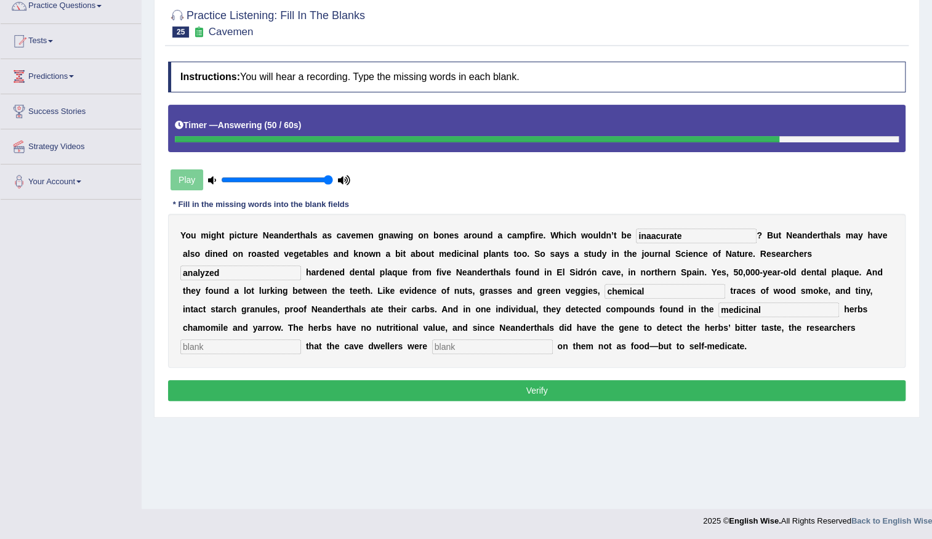
type input "medicinal"
type input "spectacle"
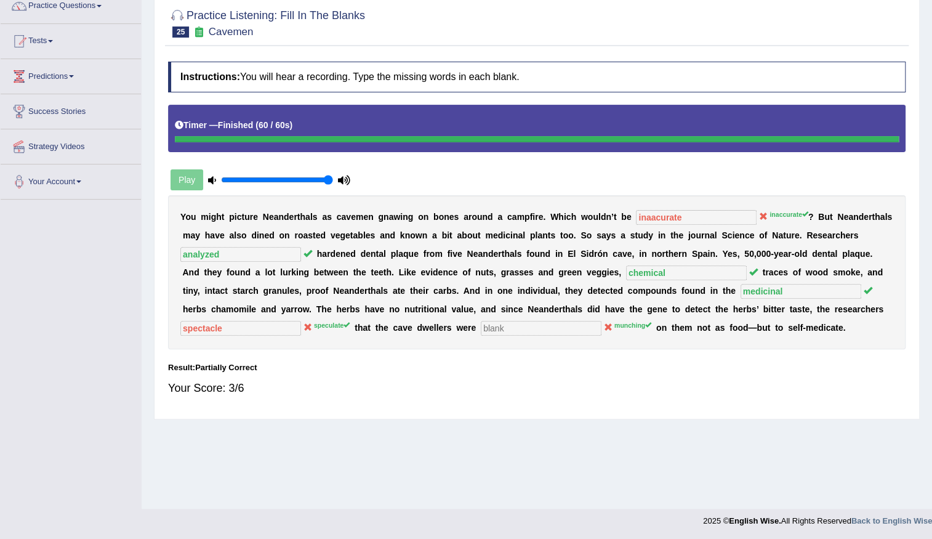
scroll to position [0, 0]
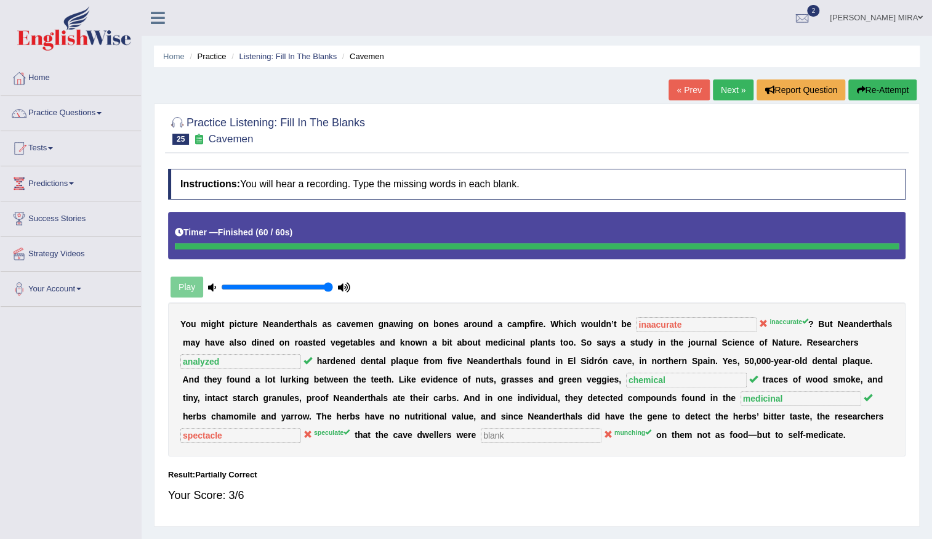
click at [730, 87] on link "Next »" at bounding box center [733, 89] width 41 height 21
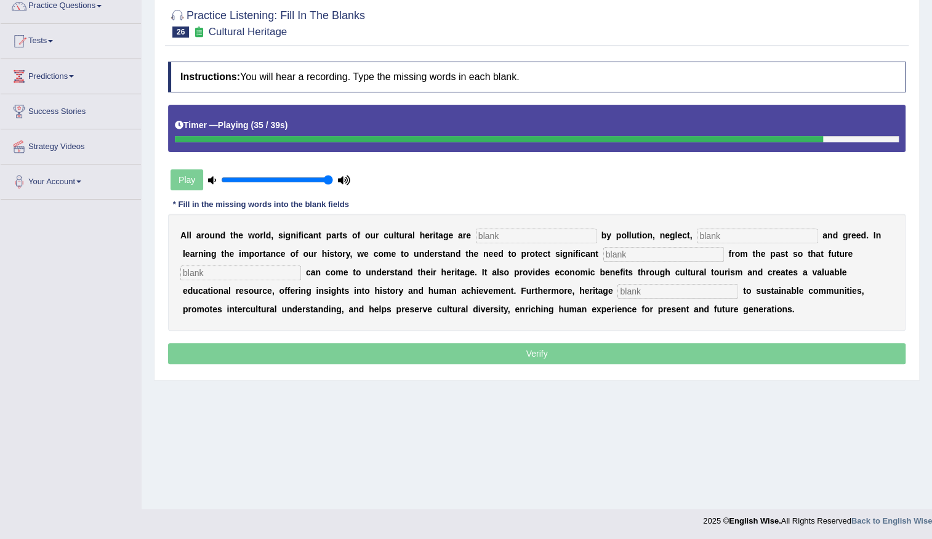
click at [563, 235] on input "text" at bounding box center [536, 235] width 121 height 15
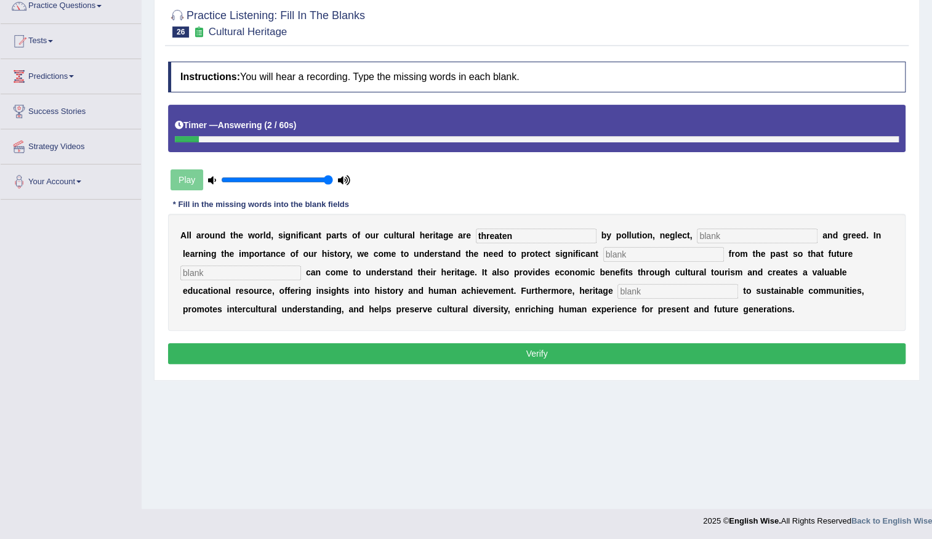
type input "threaten"
type input "careness"
type input "remaining"
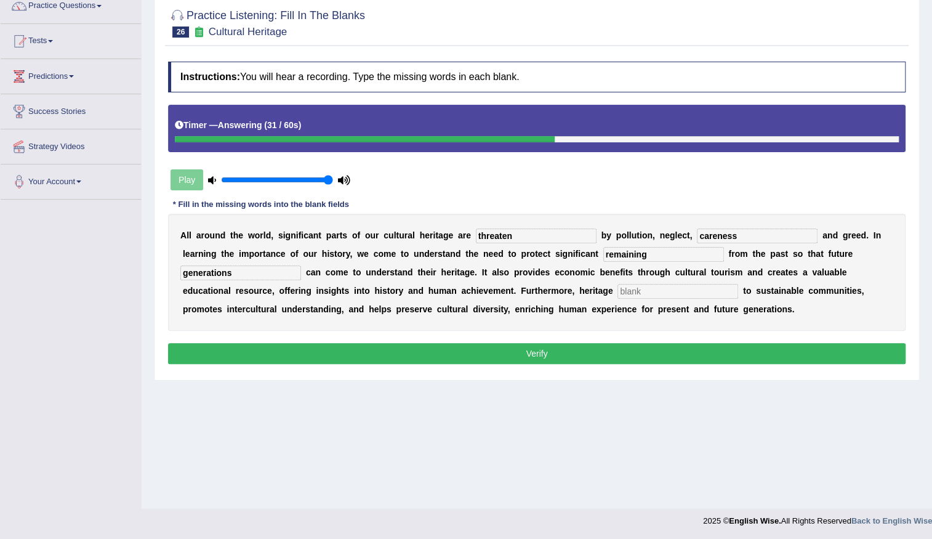
type input "generations"
type input "contribute"
click at [745, 238] on input "careness" at bounding box center [757, 235] width 121 height 15
type input "carenesness"
click at [468, 345] on button "Verify" at bounding box center [537, 353] width 738 height 21
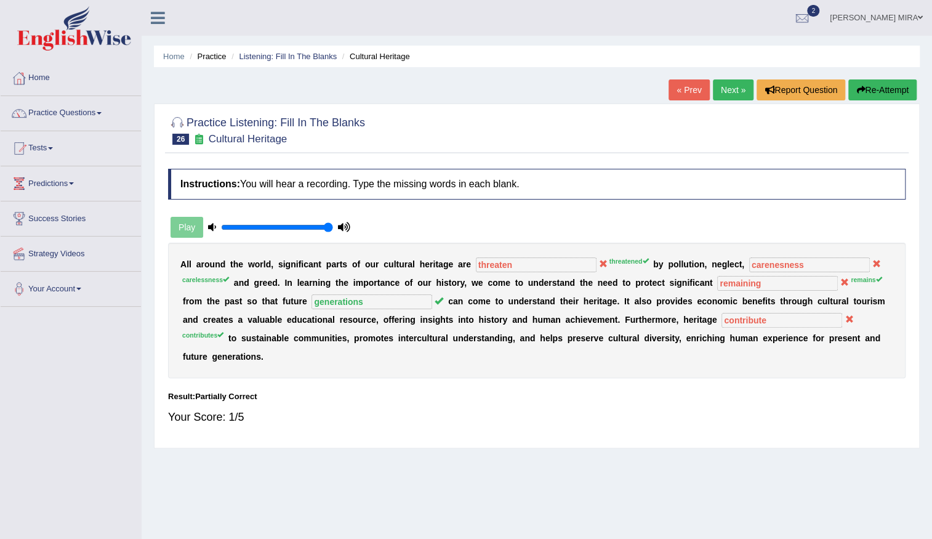
click at [741, 87] on link "Next »" at bounding box center [733, 89] width 41 height 21
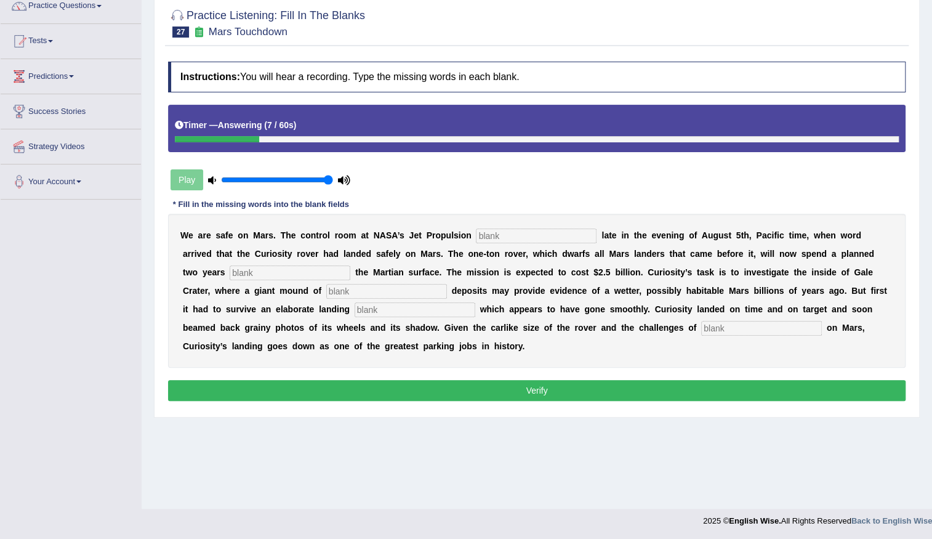
click at [490, 232] on div "W e a r e s a f e o n M a r s . T h e c o n t r o l r o o m a t N A S A ’ s J e…" at bounding box center [537, 291] width 738 height 154
click at [490, 232] on input "text" at bounding box center [536, 235] width 121 height 15
type input "labratory"
type input "exploring"
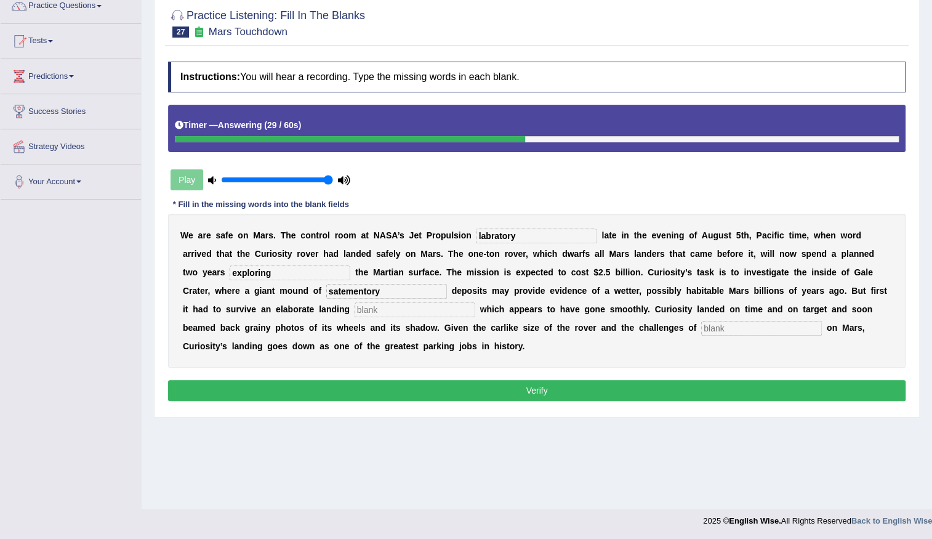
type input "satementory"
type input "sequence"
type input "landing"
click at [634, 397] on button "Verify" at bounding box center [537, 390] width 738 height 21
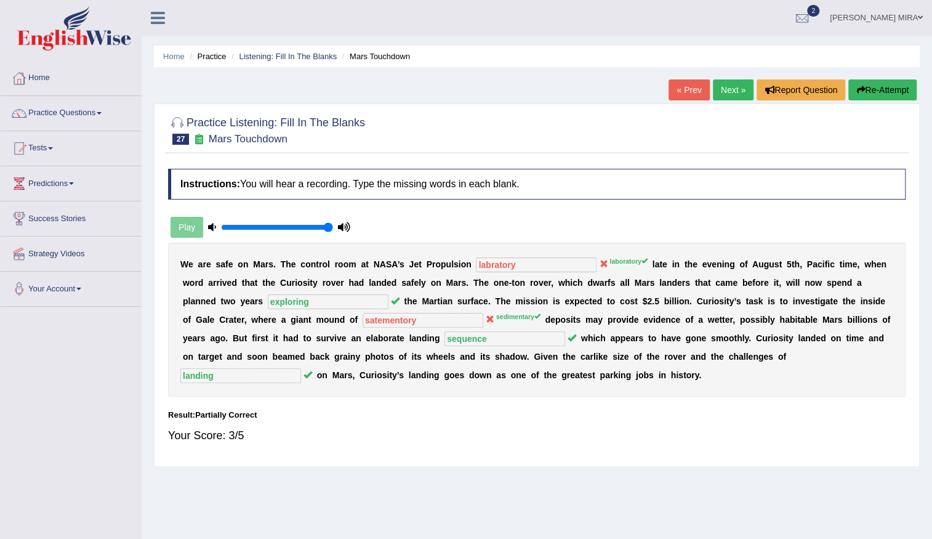
click at [738, 92] on link "Next »" at bounding box center [733, 89] width 41 height 21
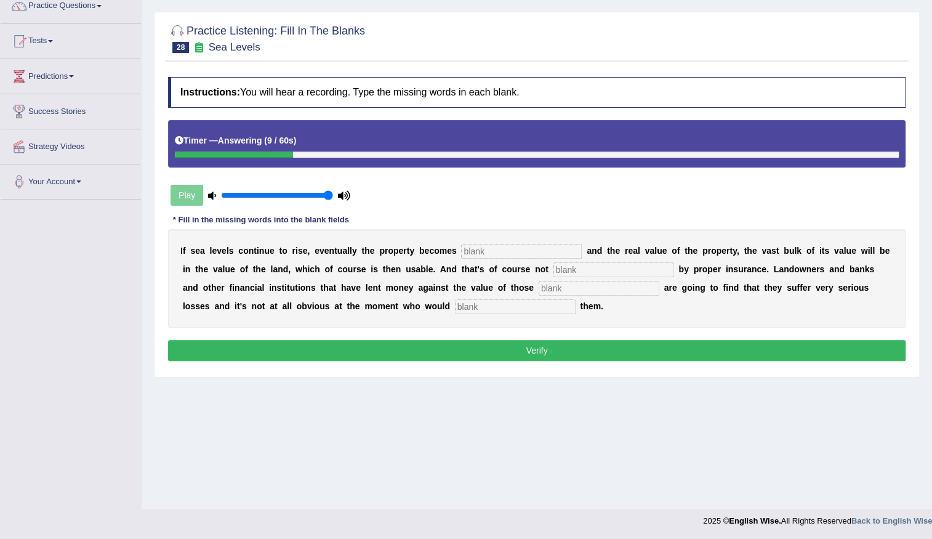
click at [477, 254] on input "text" at bounding box center [521, 251] width 121 height 15
type input "inandated"
type input "inshured"
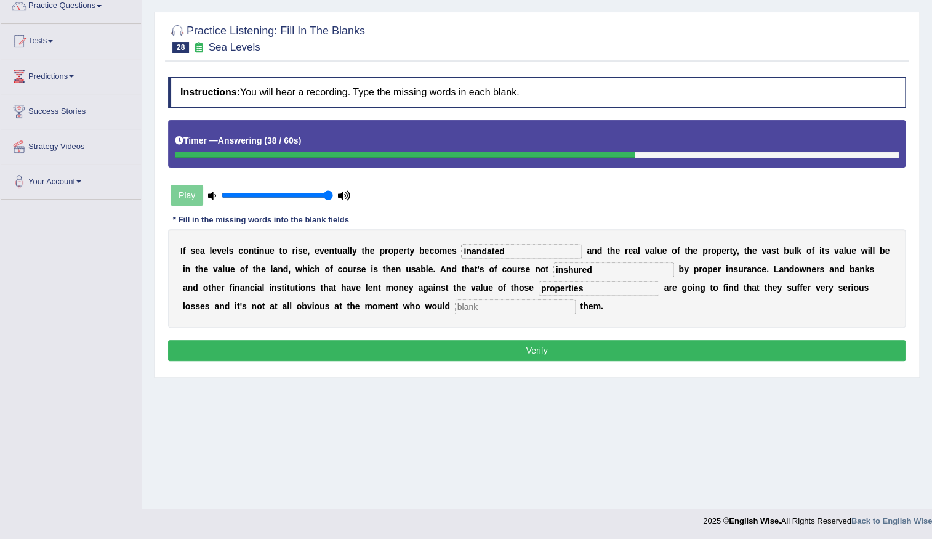
type input "properties"
type input "compansade"
click at [431, 362] on div "Instructions: You will hear a recording. Type the missing words in each blank. …" at bounding box center [537, 220] width 744 height 299
click at [431, 355] on button "Verify" at bounding box center [537, 350] width 738 height 21
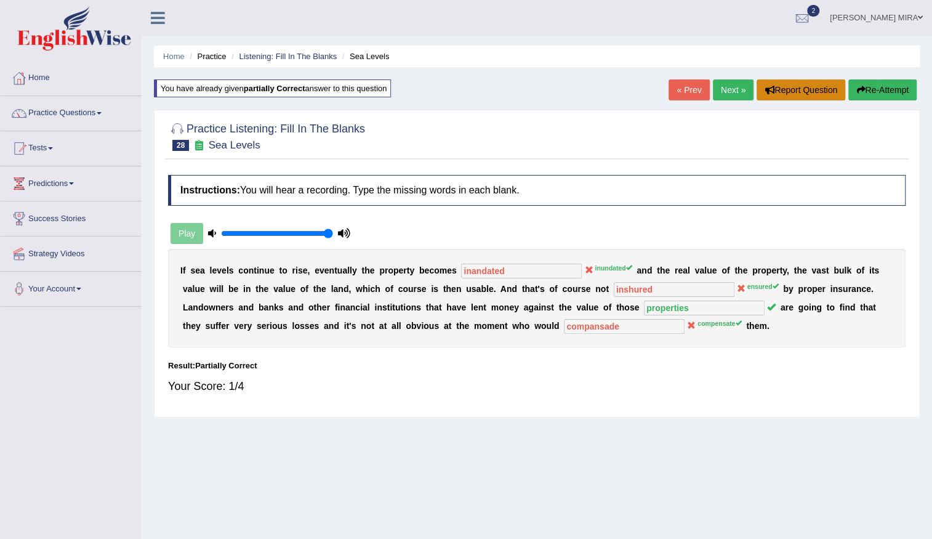
click at [773, 86] on button "Report Question" at bounding box center [801, 89] width 89 height 21
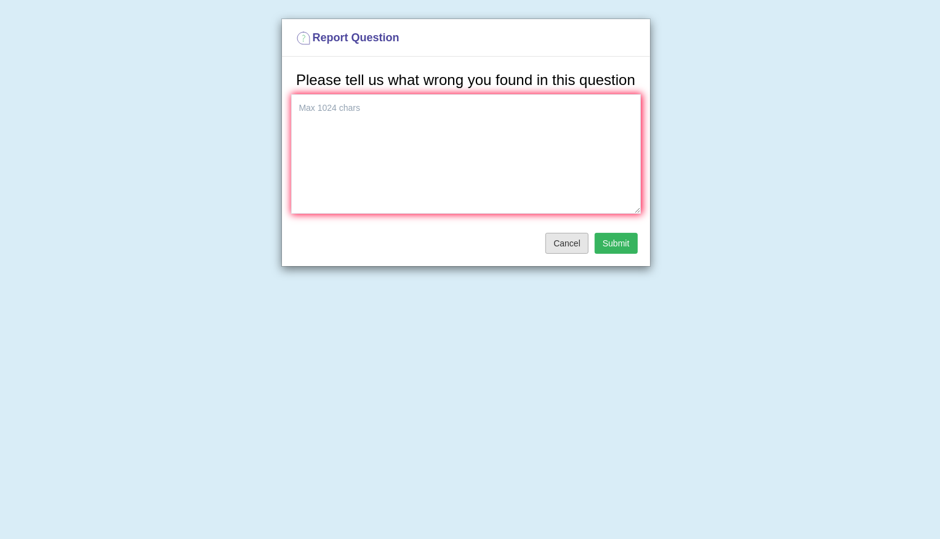
click at [558, 246] on button "Cancel" at bounding box center [567, 243] width 43 height 21
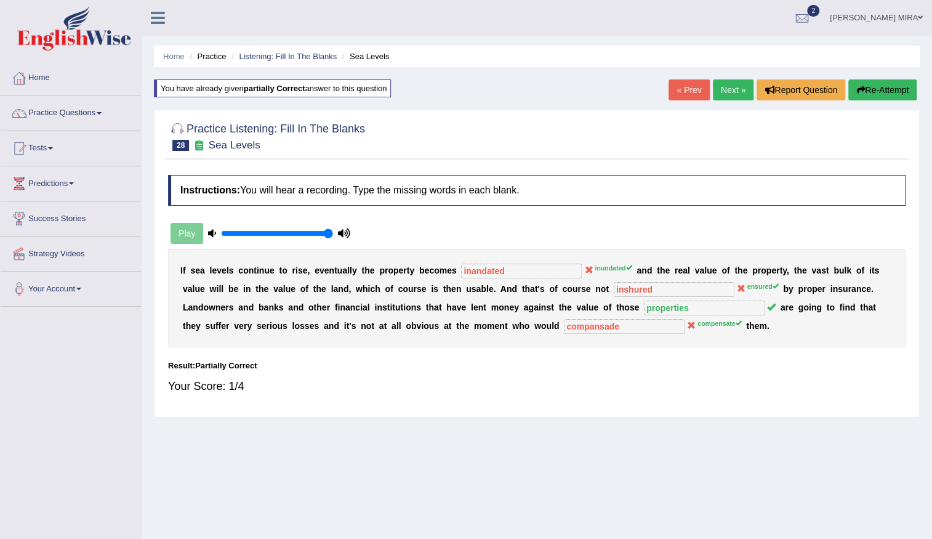
click at [715, 92] on link "Next »" at bounding box center [733, 89] width 41 height 21
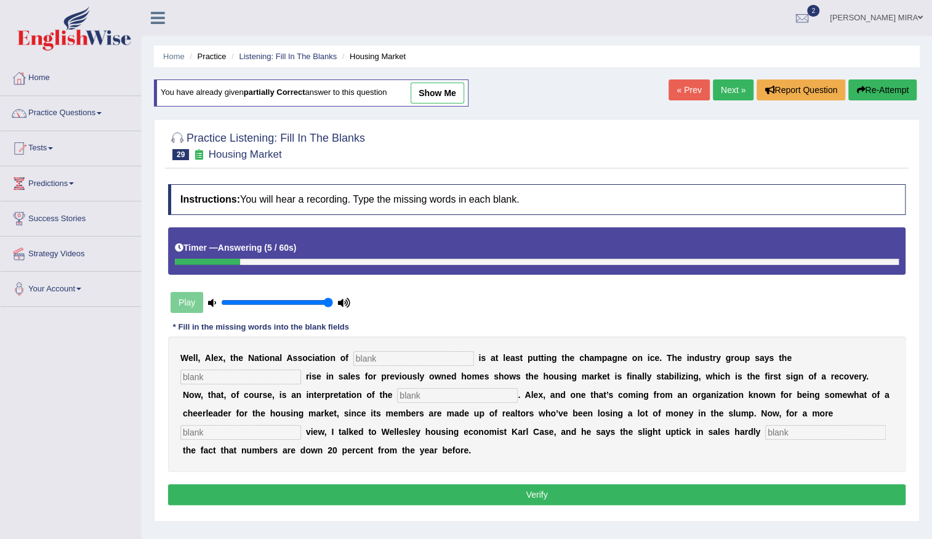
click at [876, 95] on button "Re-Attempt" at bounding box center [882, 89] width 68 height 21
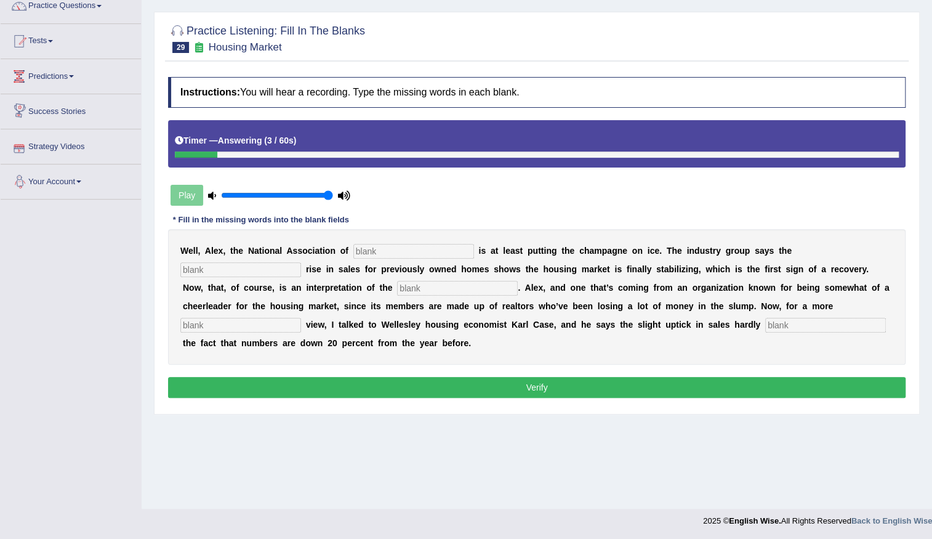
click at [389, 252] on input "text" at bounding box center [413, 251] width 121 height 15
type input "realtors"
type input "slite"
type input "numbers"
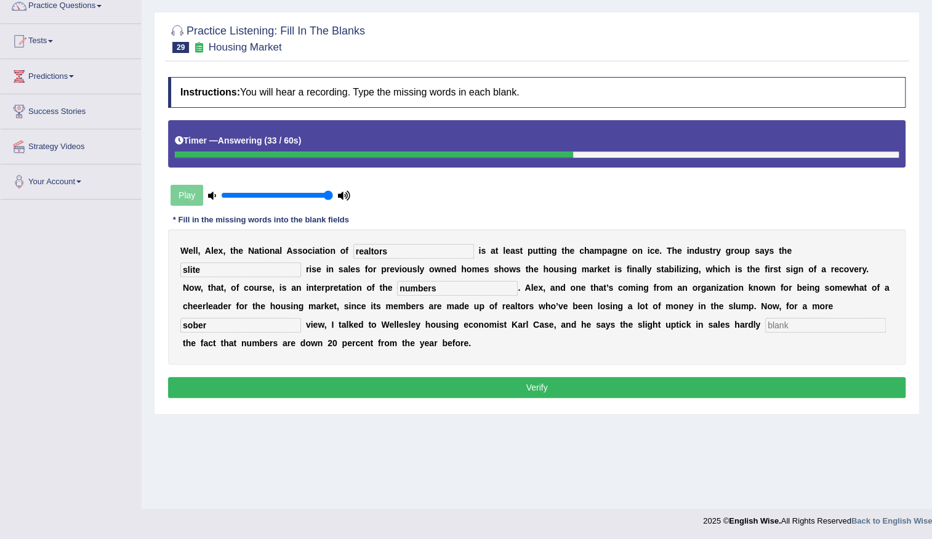
type input "sober"
type input "offsets"
click at [270, 388] on button "Verify" at bounding box center [537, 387] width 738 height 21
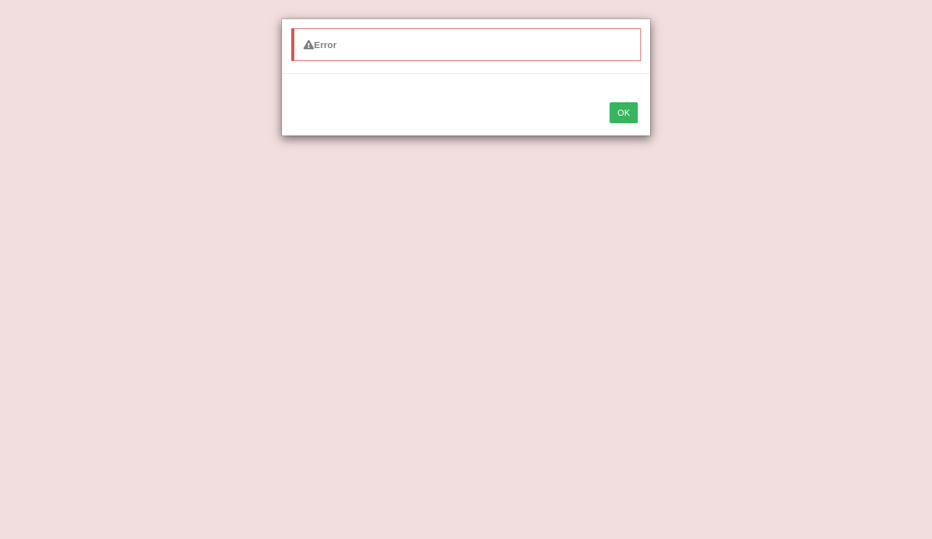
click at [623, 105] on button "OK" at bounding box center [624, 112] width 28 height 21
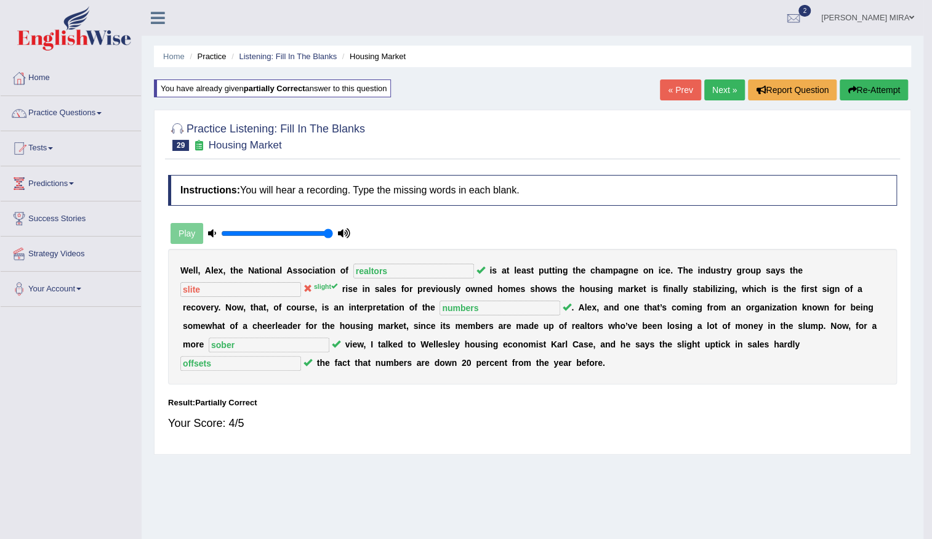
click at [669, 92] on link "« Prev" at bounding box center [680, 89] width 41 height 21
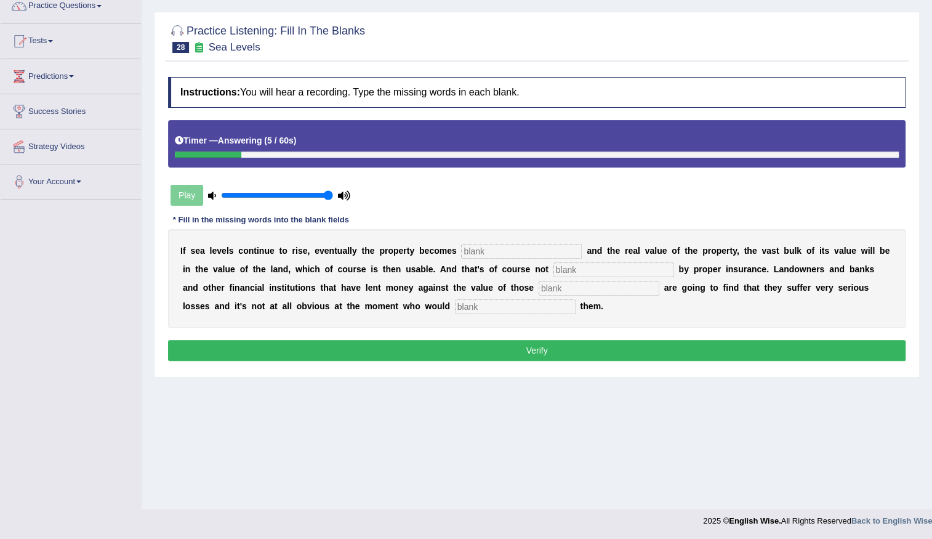
click at [525, 249] on input "text" at bounding box center [521, 251] width 121 height 15
type input "inandated"
type input "ensured"
type input "properties"
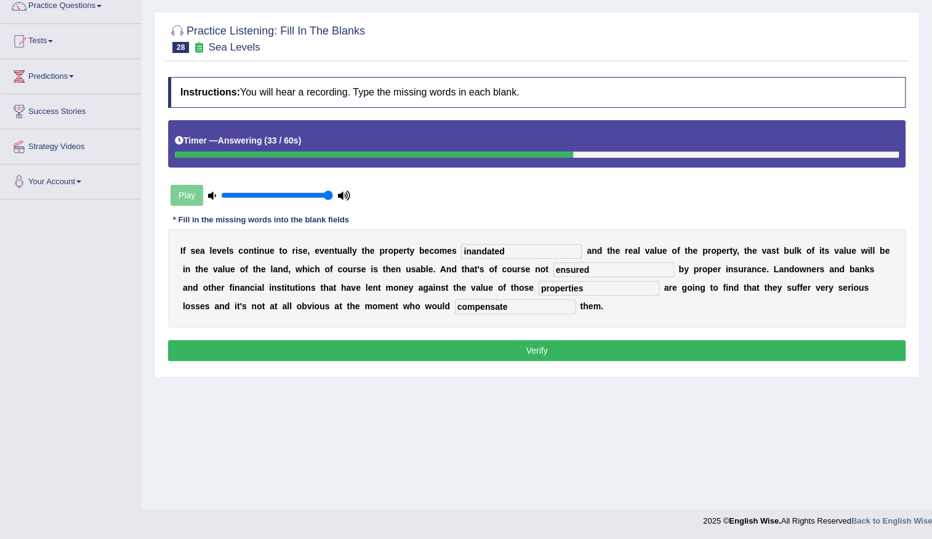
type input "compensate"
click at [515, 346] on button "Verify" at bounding box center [537, 350] width 738 height 21
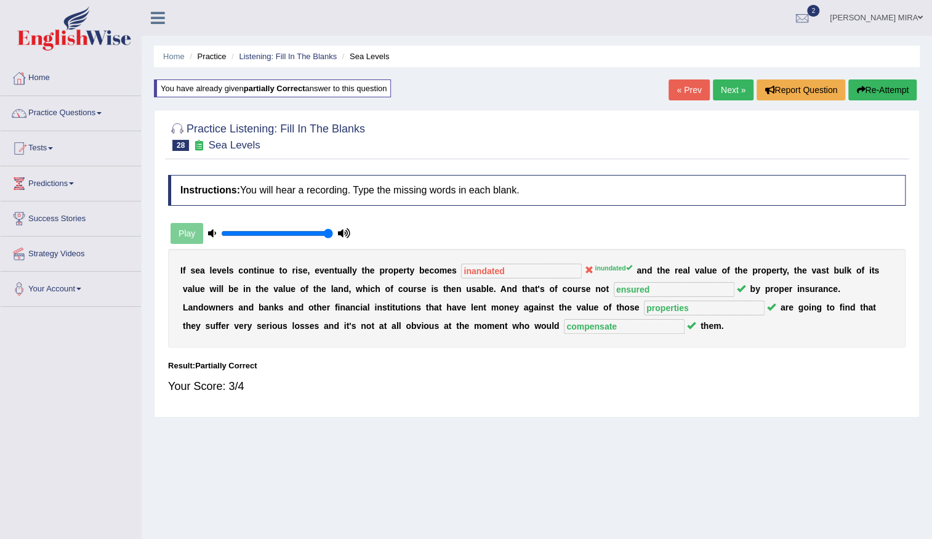
click at [678, 86] on link "« Prev" at bounding box center [689, 89] width 41 height 21
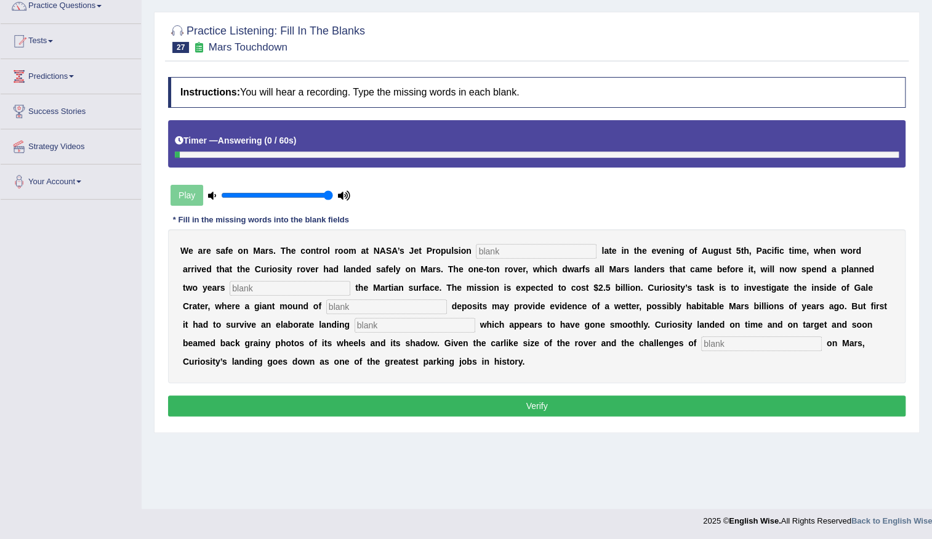
click at [527, 244] on input "text" at bounding box center [536, 251] width 121 height 15
type input "laboratory"
type input "exploring"
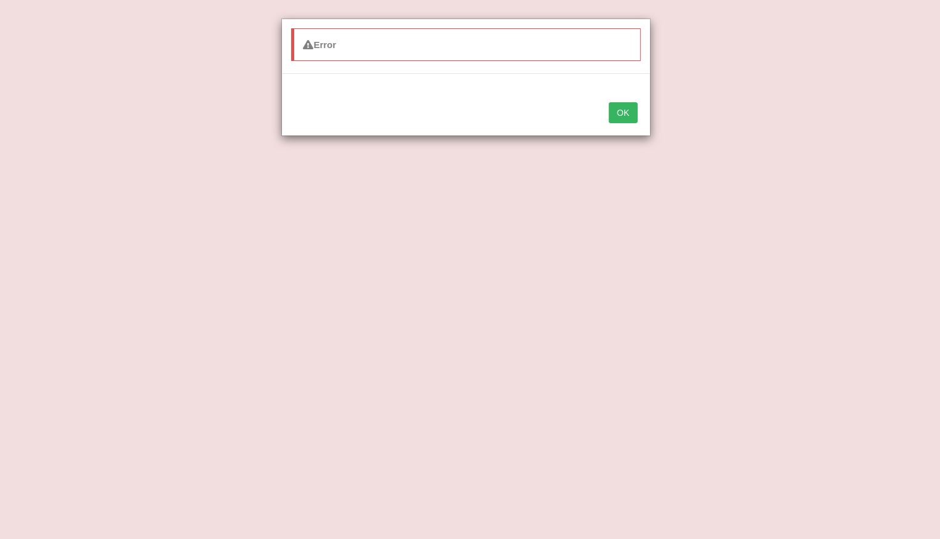
type input "sedim"
click at [610, 109] on button "OK" at bounding box center [623, 112] width 28 height 21
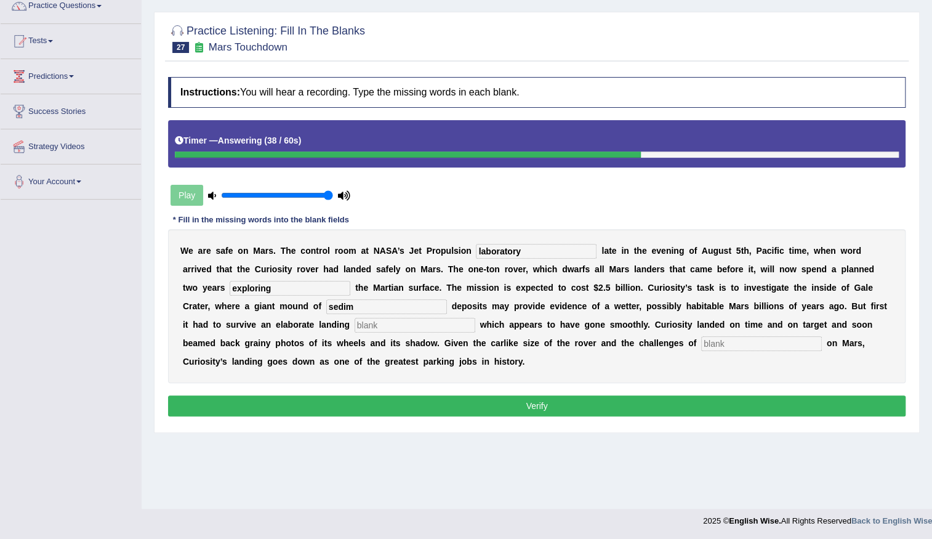
click at [371, 309] on input "sedim" at bounding box center [386, 306] width 121 height 15
type input "sedimentary"
type input "sequence"
type input "landing"
click at [400, 413] on button "Verify" at bounding box center [537, 405] width 738 height 21
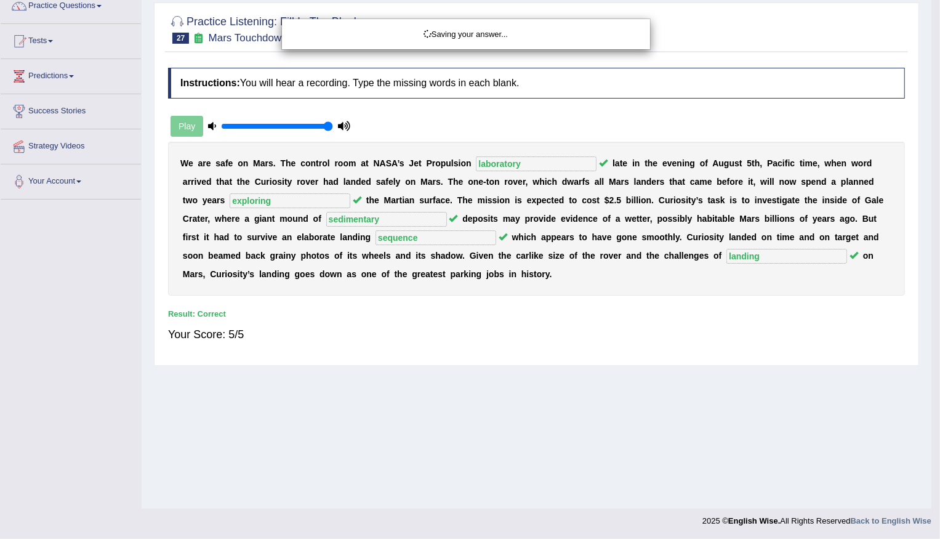
click at [534, 31] on div "Saving your answer..." at bounding box center [466, 34] width 350 height 12
click at [533, 31] on div "Saving your answer..." at bounding box center [466, 34] width 350 height 12
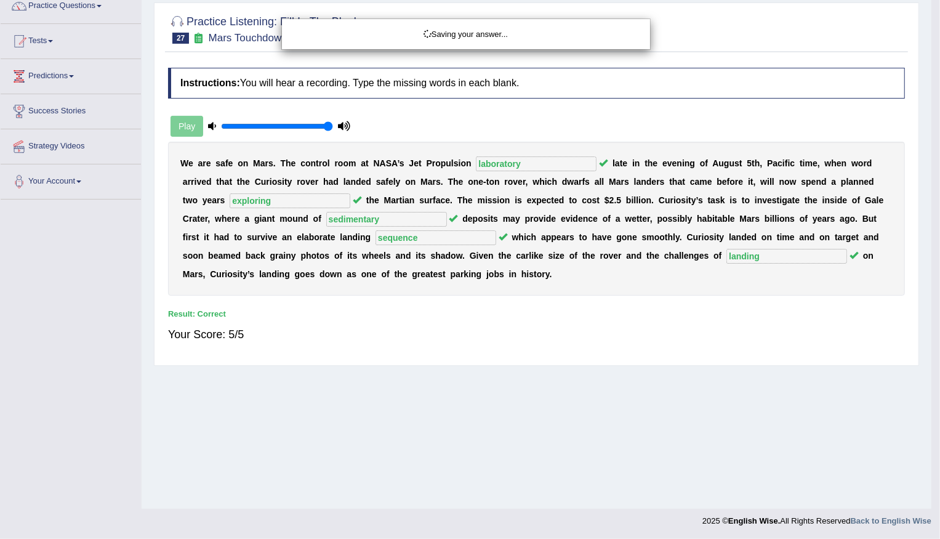
click at [537, 25] on div "Saving your answer..." at bounding box center [466, 34] width 368 height 30
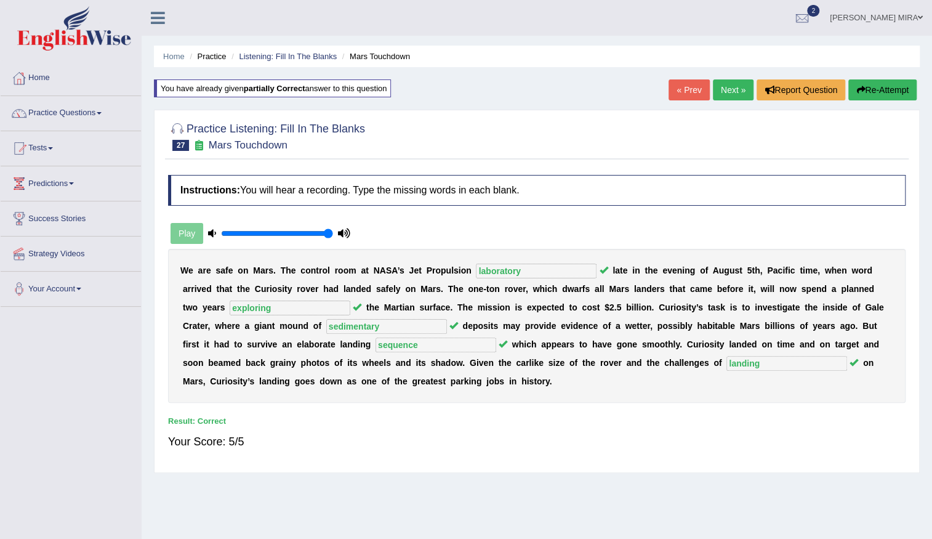
click at [682, 81] on link "« Prev" at bounding box center [689, 89] width 41 height 21
click at [675, 86] on link "« Prev" at bounding box center [689, 89] width 41 height 21
click at [675, 87] on link "« Prev" at bounding box center [689, 89] width 41 height 21
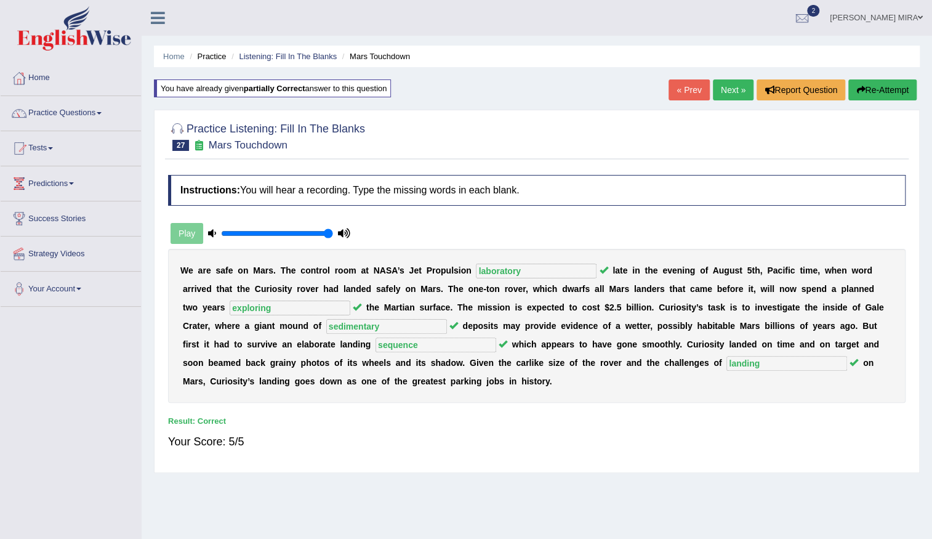
click at [677, 92] on link "« Prev" at bounding box center [689, 89] width 41 height 21
click at [680, 113] on div "Practice Listening: Fill In The Blanks 27 Mars Touchdown Instructions: You will…" at bounding box center [537, 291] width 766 height 363
click at [678, 84] on link "« Prev" at bounding box center [689, 89] width 41 height 21
click at [679, 99] on link "« Prev" at bounding box center [689, 89] width 41 height 21
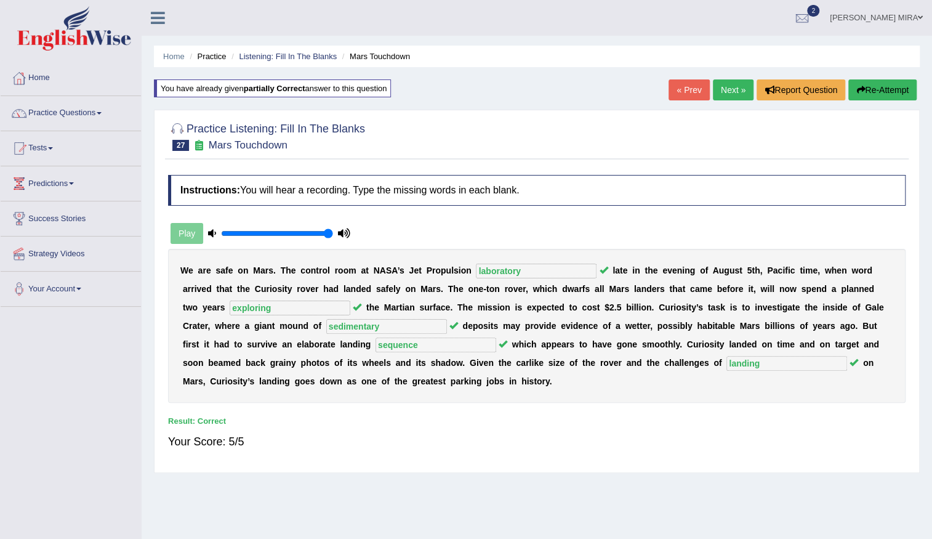
click at [679, 99] on link "« Prev" at bounding box center [689, 89] width 41 height 21
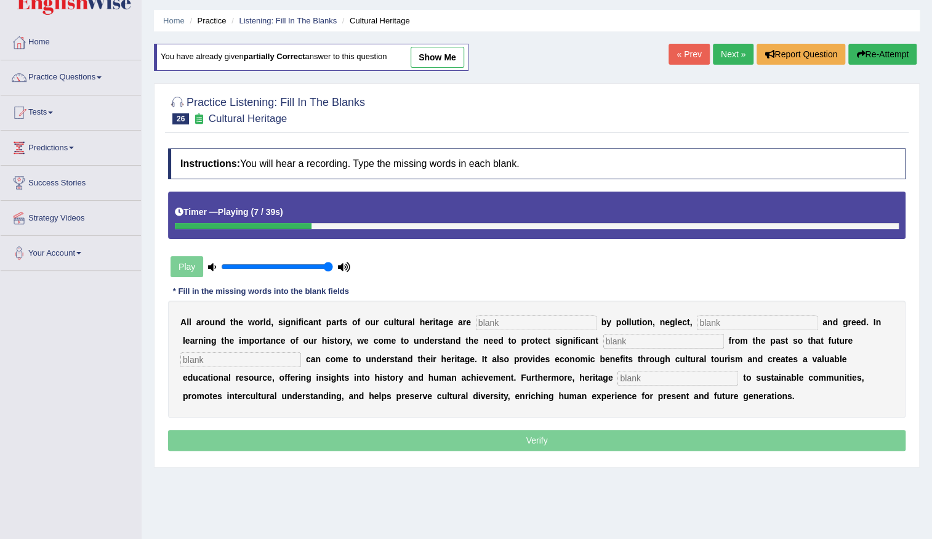
scroll to position [107, 0]
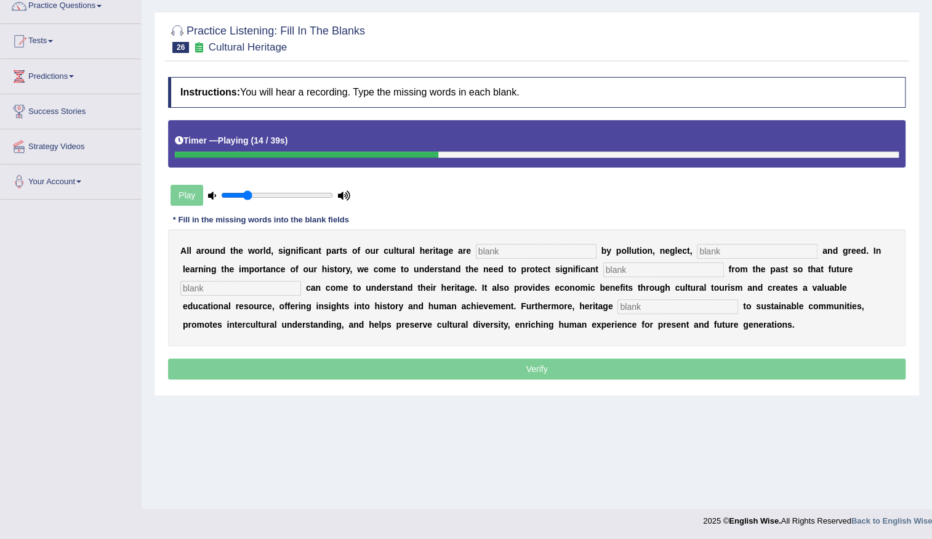
type input "0.25"
click at [249, 191] on input "range" at bounding box center [277, 195] width 112 height 10
click at [178, 205] on div "Play" at bounding box center [260, 195] width 185 height 31
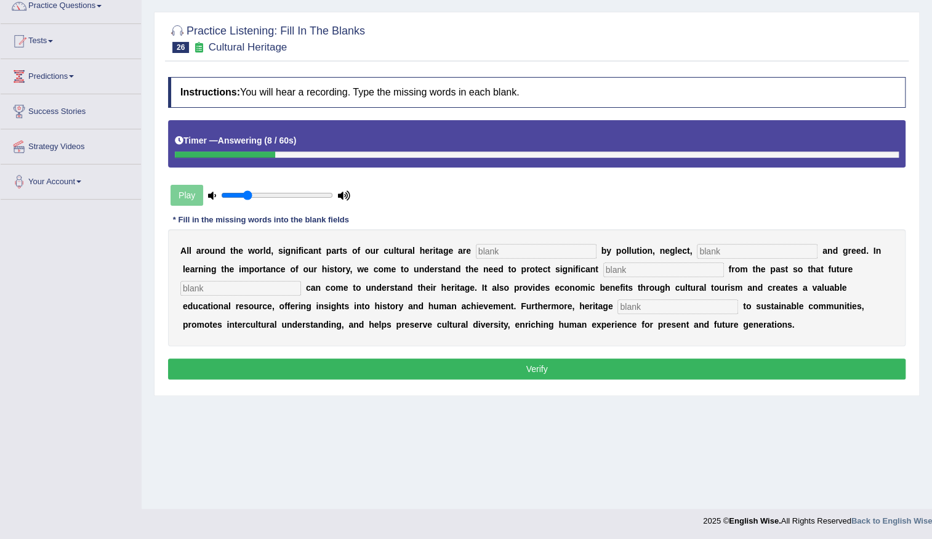
click at [546, 371] on button "Verify" at bounding box center [537, 368] width 738 height 21
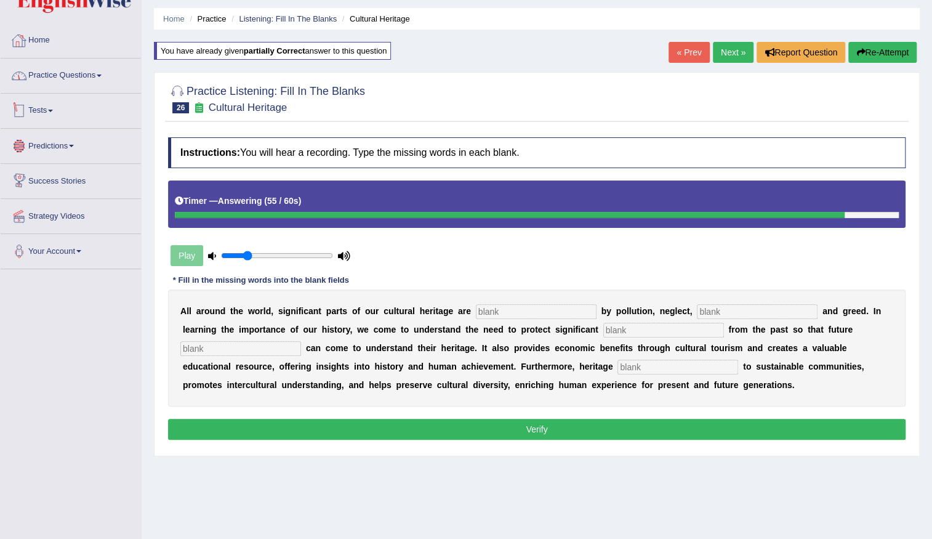
scroll to position [0, 0]
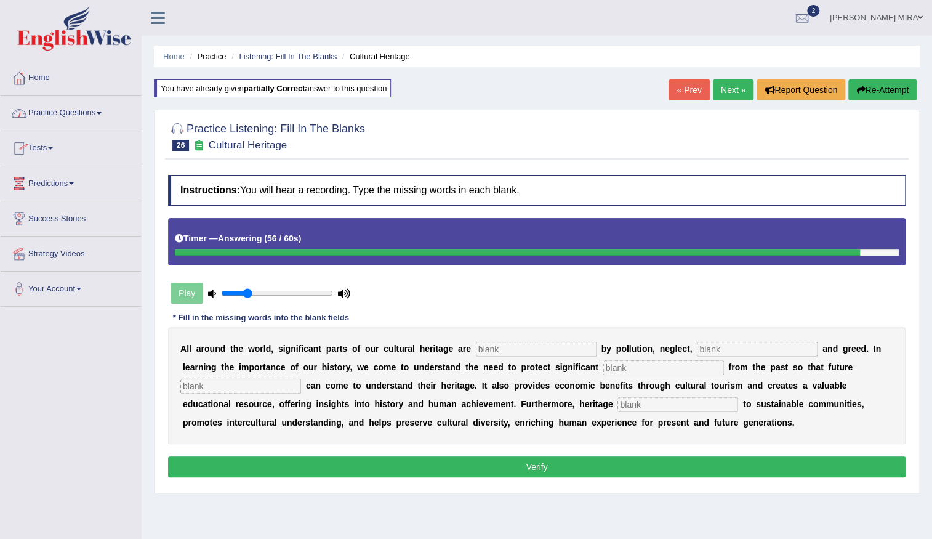
click at [41, 83] on link "Home" at bounding box center [71, 76] width 140 height 31
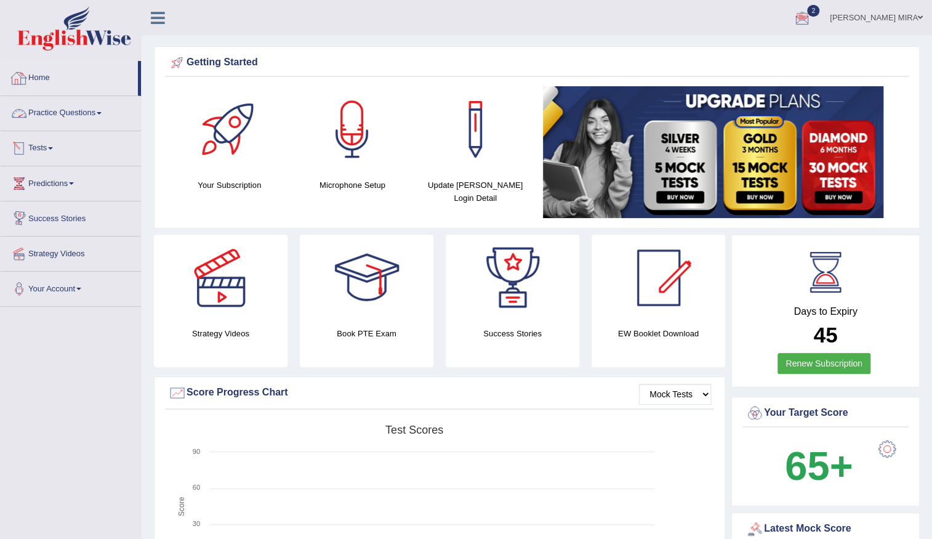
click at [89, 123] on link "Practice Questions" at bounding box center [71, 111] width 140 height 31
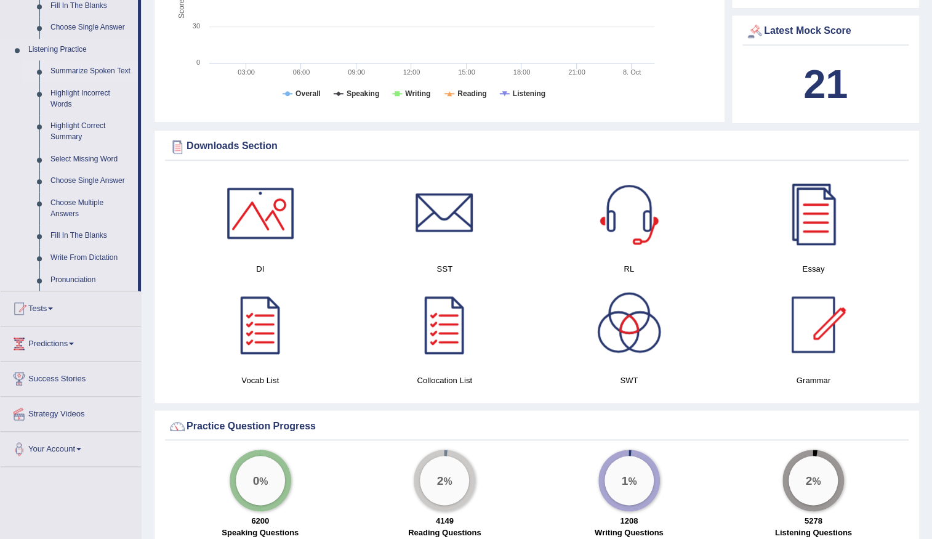
scroll to position [504, 0]
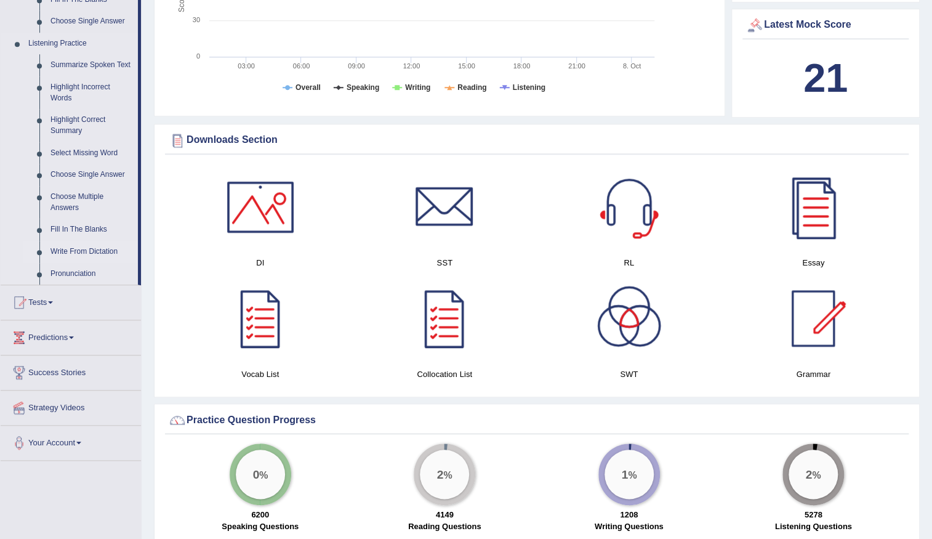
click at [86, 253] on link "Write From Dictation" at bounding box center [91, 252] width 93 height 22
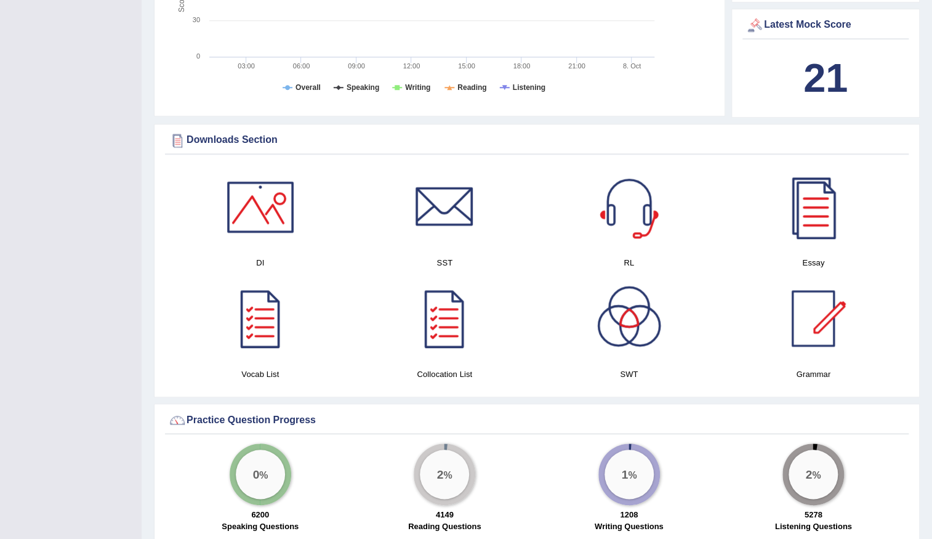
scroll to position [208, 0]
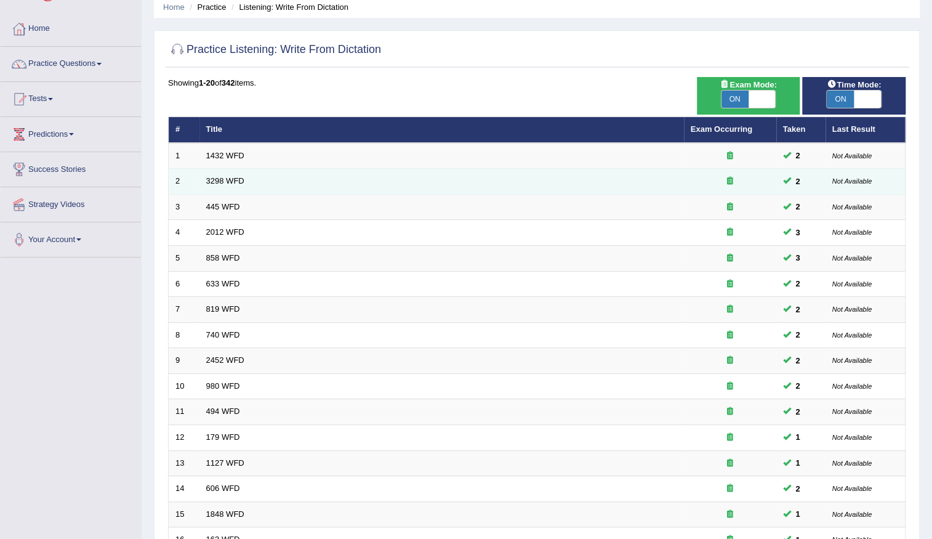
scroll to position [275, 0]
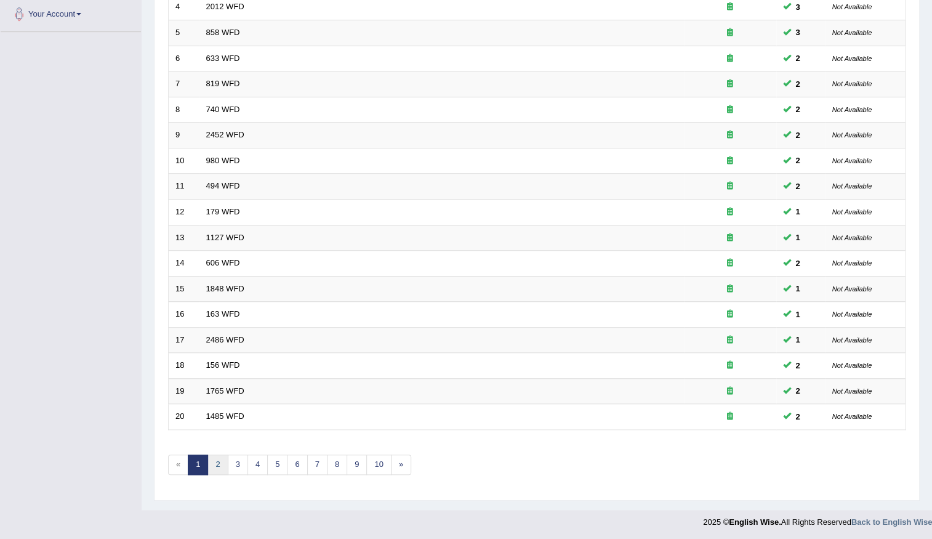
click at [219, 462] on link "2" at bounding box center [217, 464] width 20 height 20
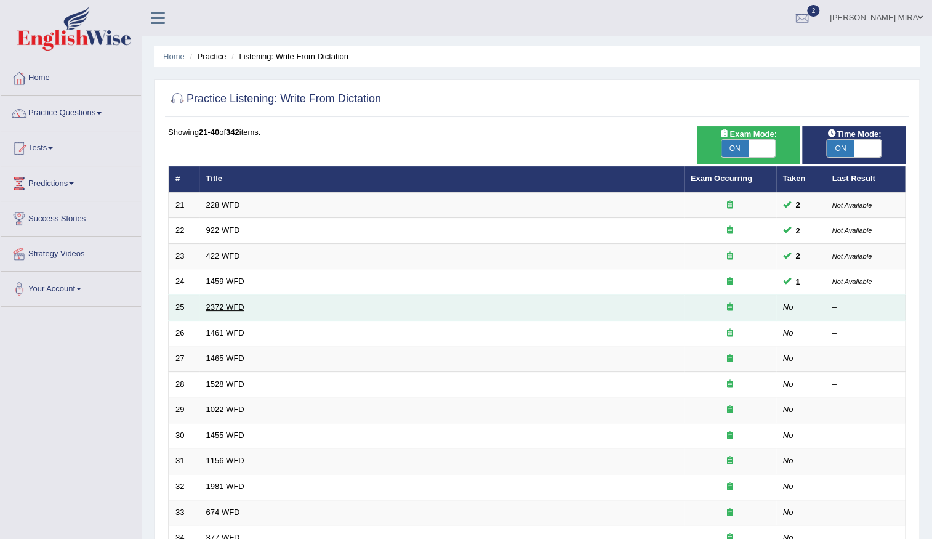
click at [220, 308] on link "2372 WFD" at bounding box center [225, 306] width 38 height 9
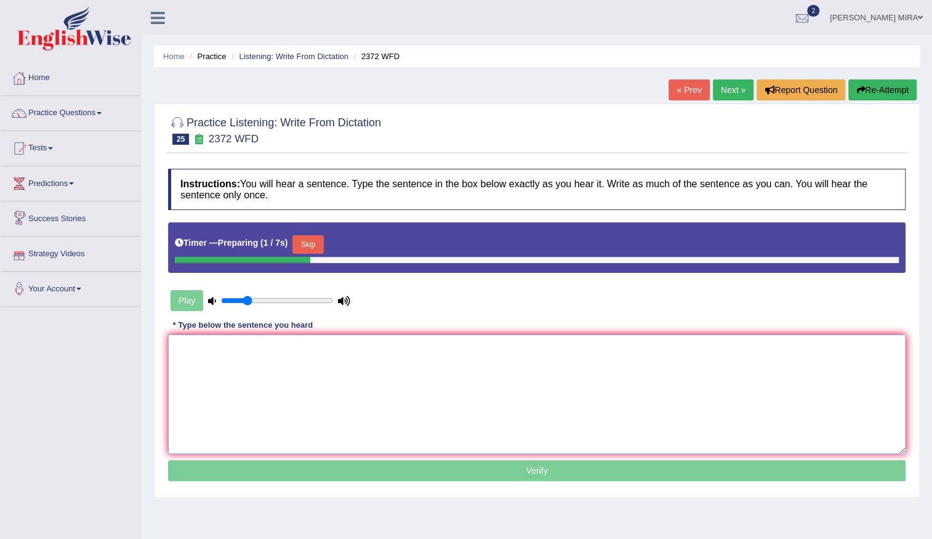
click at [214, 356] on textarea at bounding box center [537, 393] width 738 height 119
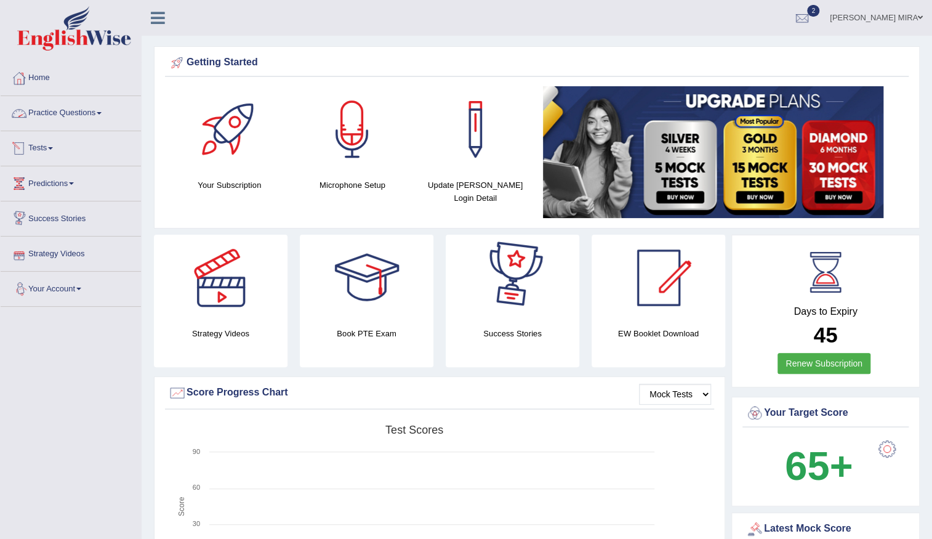
click at [77, 111] on link "Practice Questions" at bounding box center [71, 111] width 140 height 31
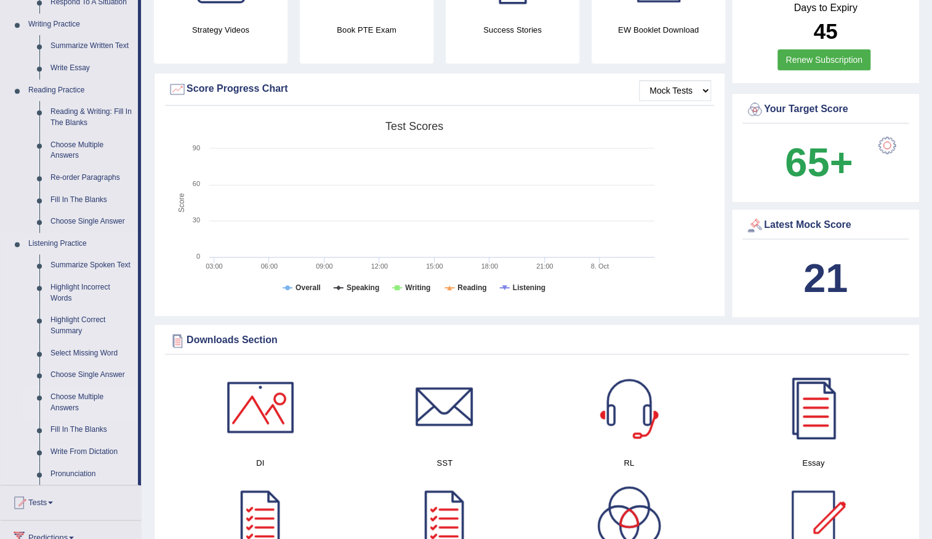
scroll to position [448, 0]
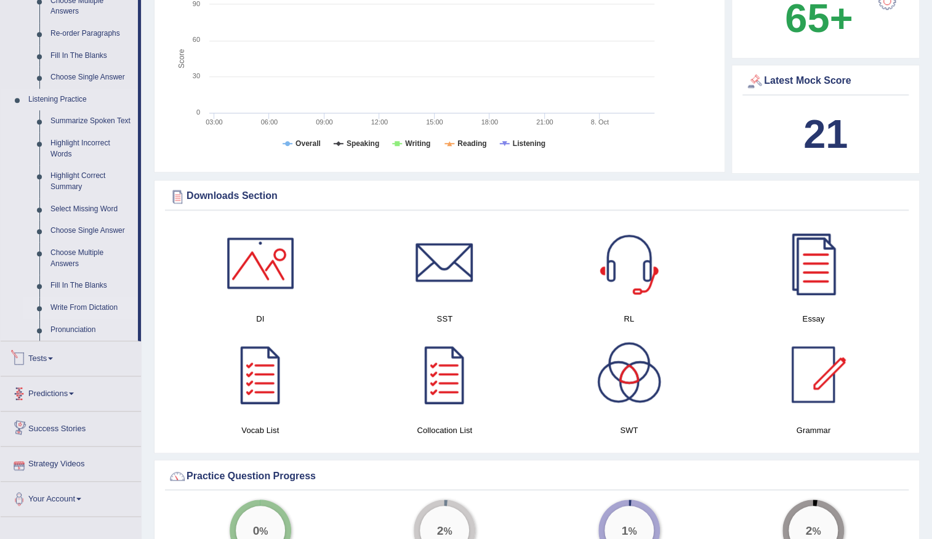
click at [83, 307] on link "Write From Dictation" at bounding box center [91, 308] width 93 height 22
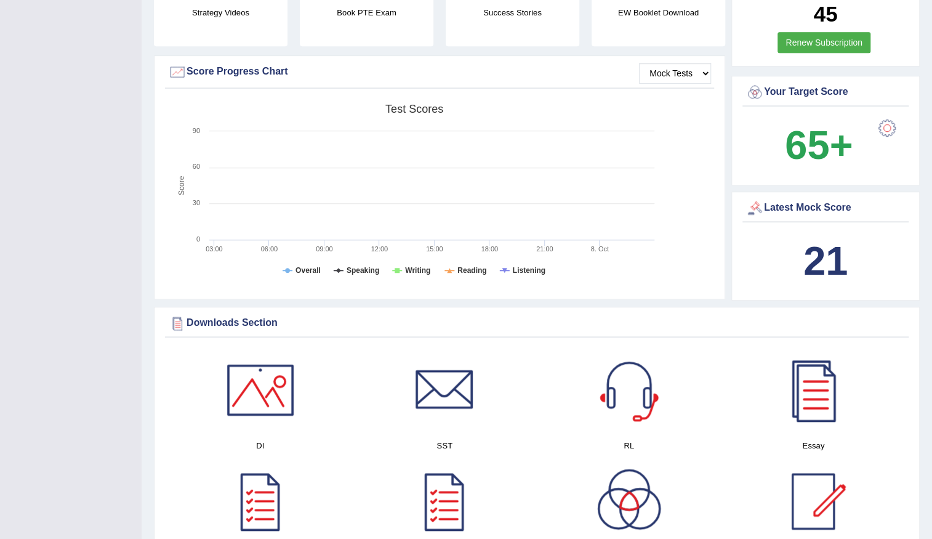
scroll to position [139, 0]
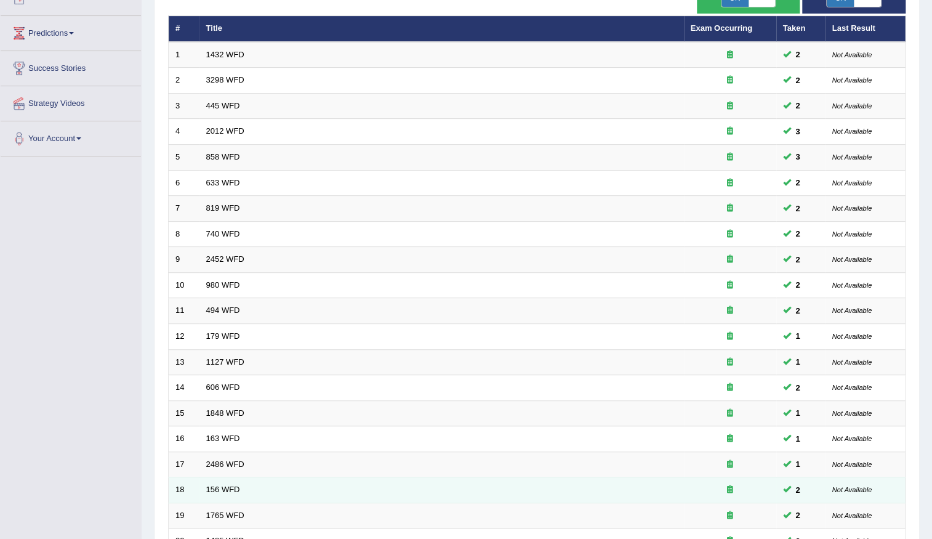
scroll to position [275, 0]
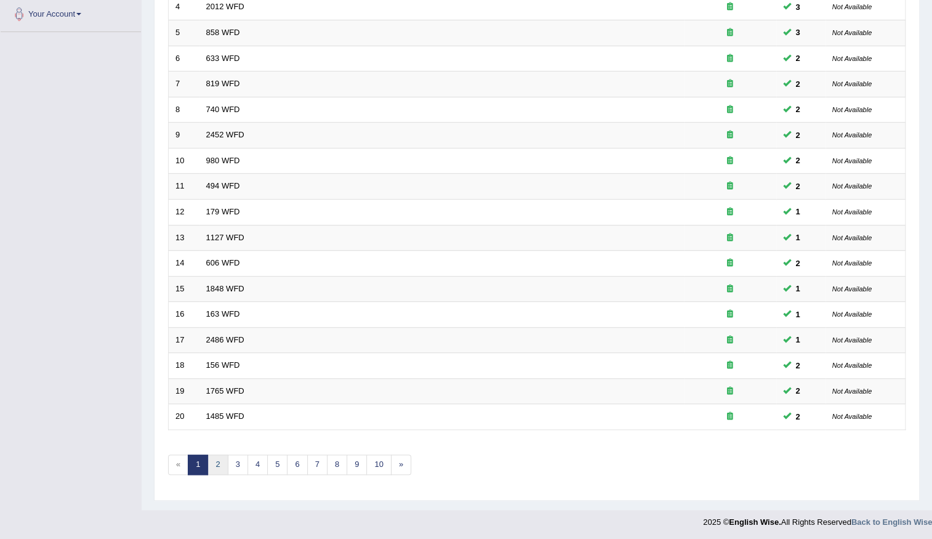
click at [215, 470] on link "2" at bounding box center [217, 464] width 20 height 20
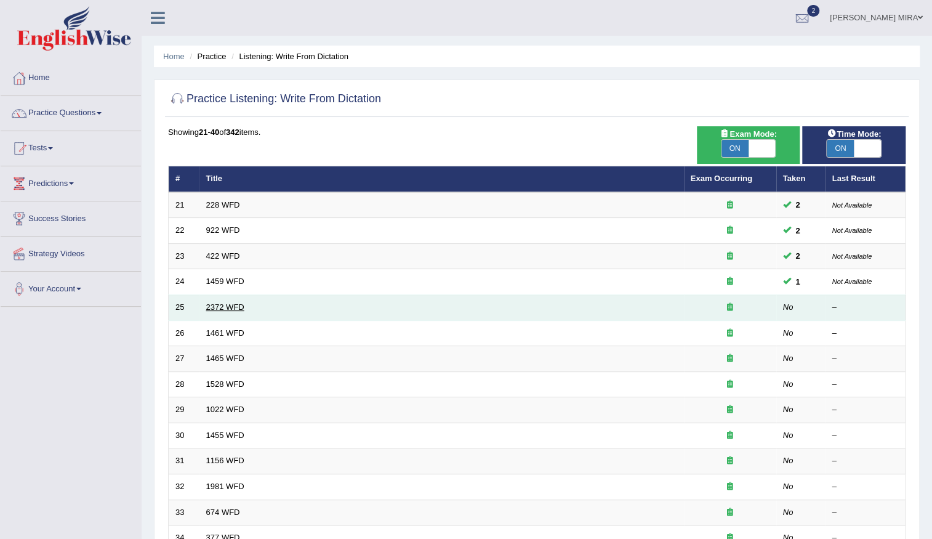
click at [213, 309] on link "2372 WFD" at bounding box center [225, 306] width 38 height 9
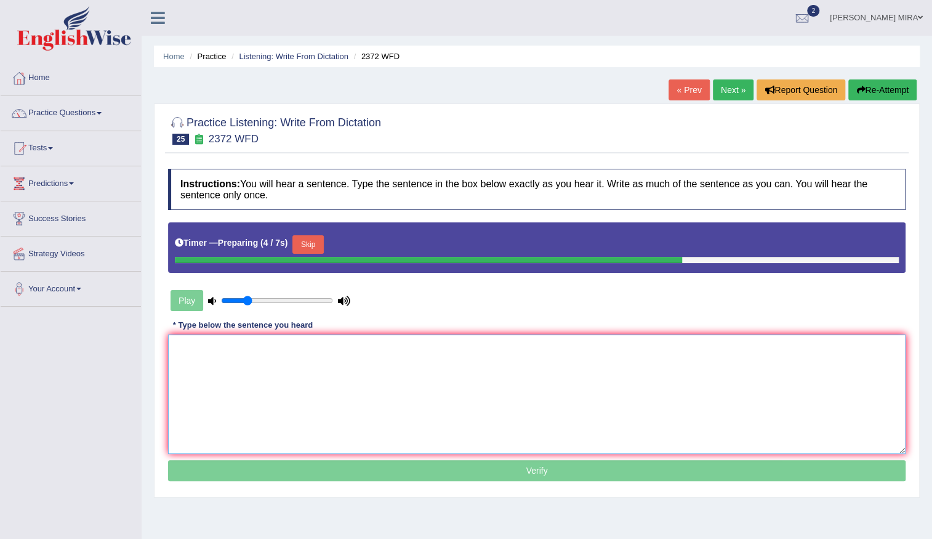
click at [214, 350] on textarea at bounding box center [537, 393] width 738 height 119
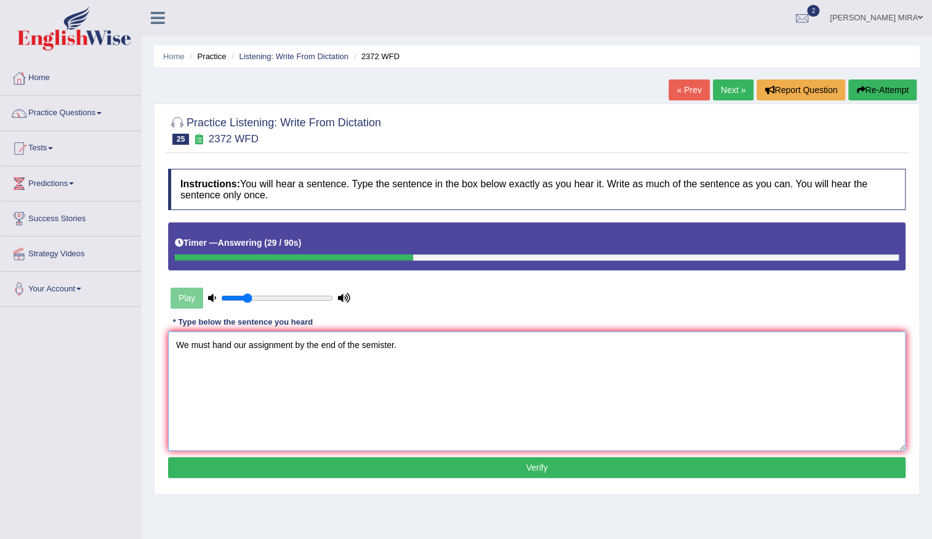
type textarea "We must hand our assignment by the end of the semister."
click at [503, 464] on button "Verify" at bounding box center [537, 467] width 738 height 21
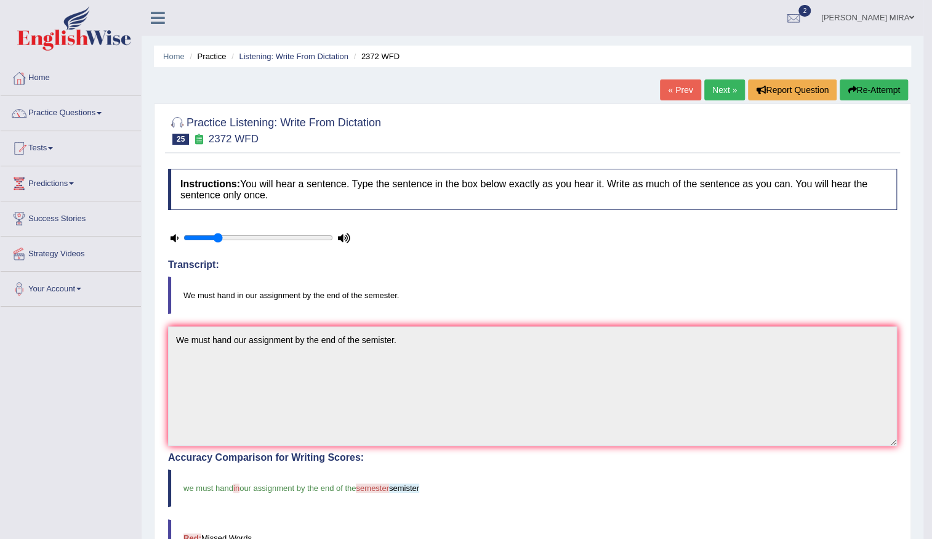
click at [728, 89] on link "Next »" at bounding box center [724, 89] width 41 height 21
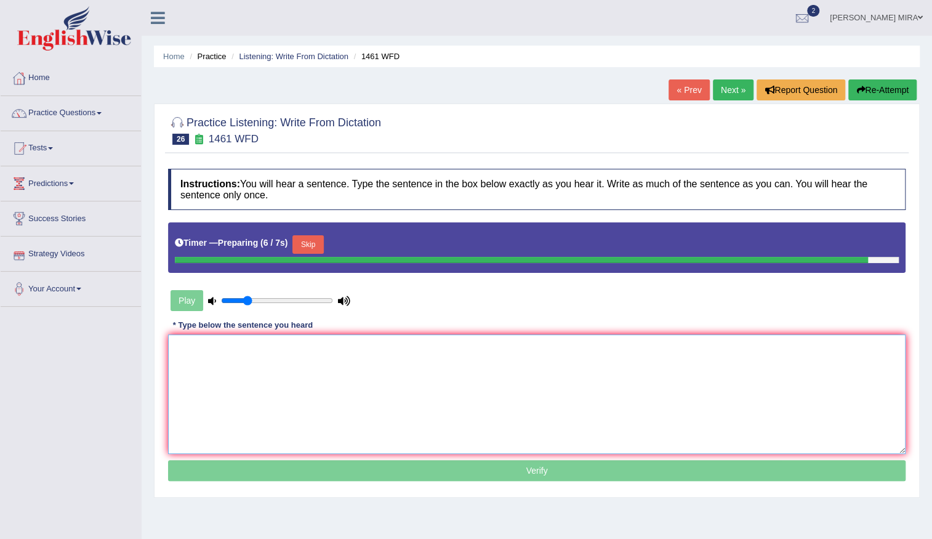
click at [233, 369] on textarea at bounding box center [537, 393] width 738 height 119
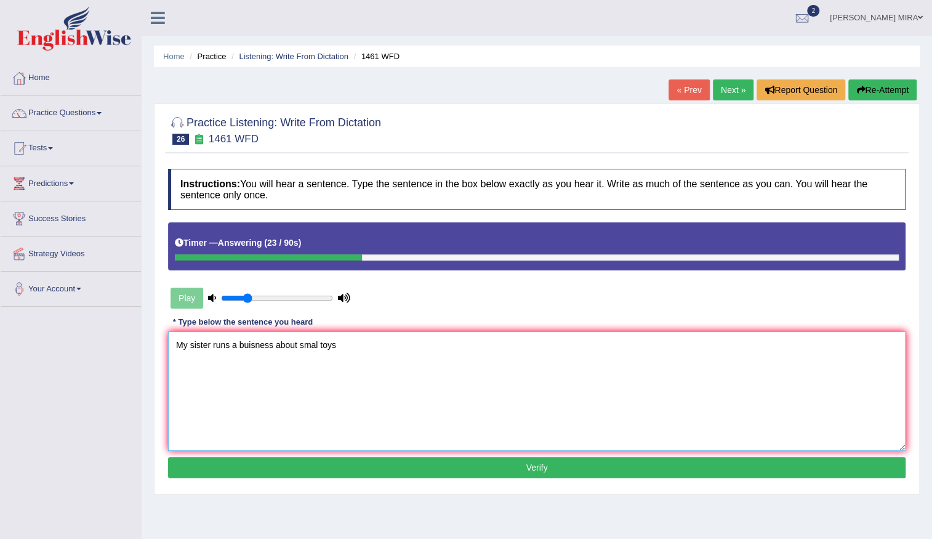
click at [315, 342] on textarea "My sister runs a buisness about smal toys" at bounding box center [537, 390] width 738 height 119
click at [321, 347] on textarea "My sister runs a buisness about small toys" at bounding box center [537, 390] width 738 height 119
click at [252, 344] on textarea "My sister runs a buisness about small smart toy toys" at bounding box center [537, 390] width 738 height 119
click at [252, 345] on textarea "My sister runs a buisness about small smart toy toys" at bounding box center [537, 390] width 738 height 119
type textarea "My sister runs a buiseness about small smart toy toys"
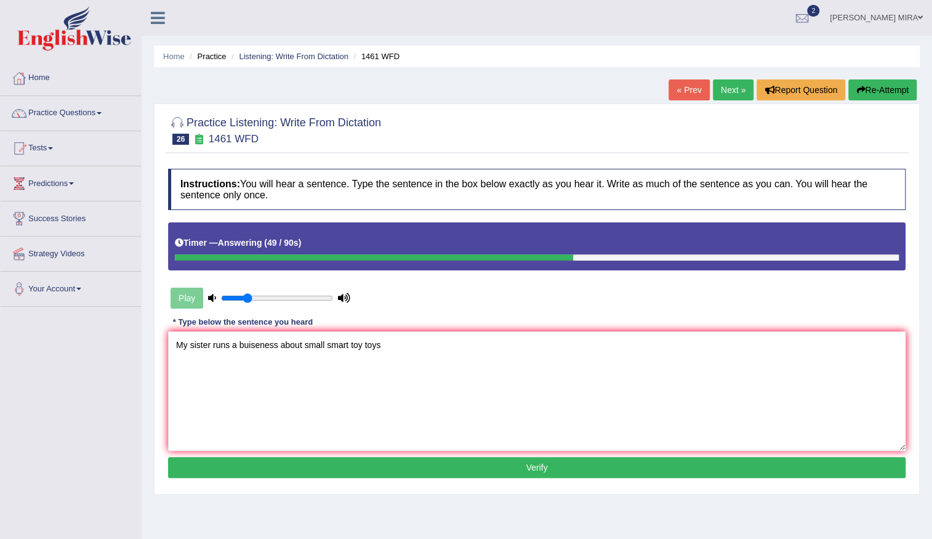
click at [364, 467] on button "Verify" at bounding box center [537, 467] width 738 height 21
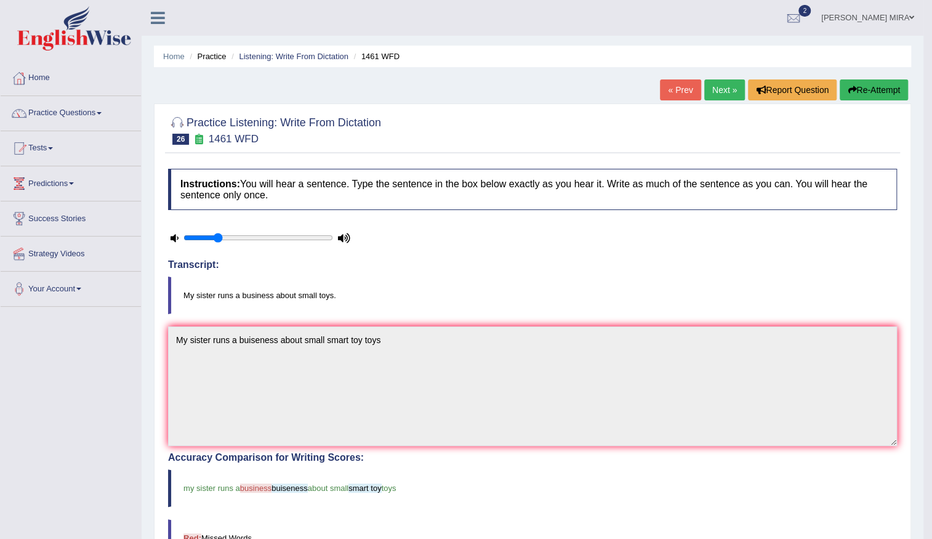
click at [722, 94] on link "Next »" at bounding box center [724, 89] width 41 height 21
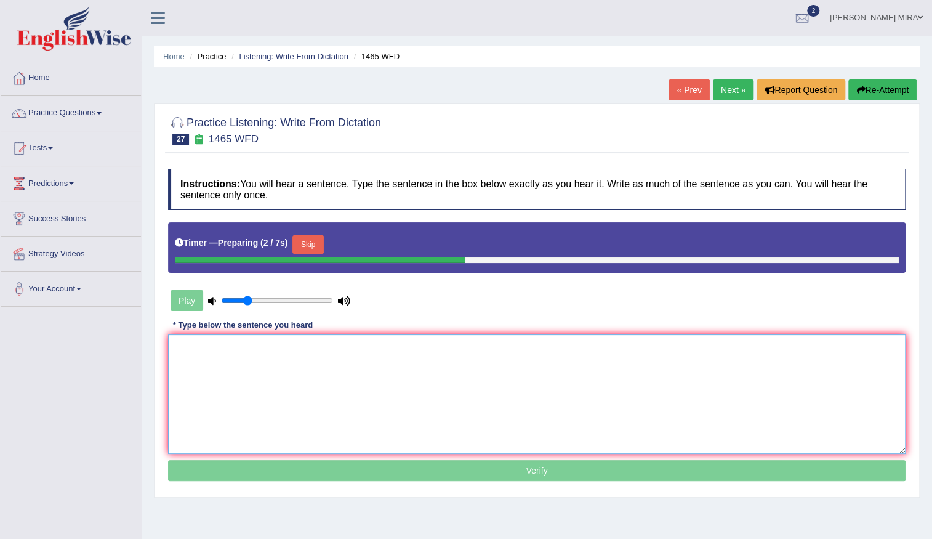
click at [448, 364] on textarea at bounding box center [537, 393] width 738 height 119
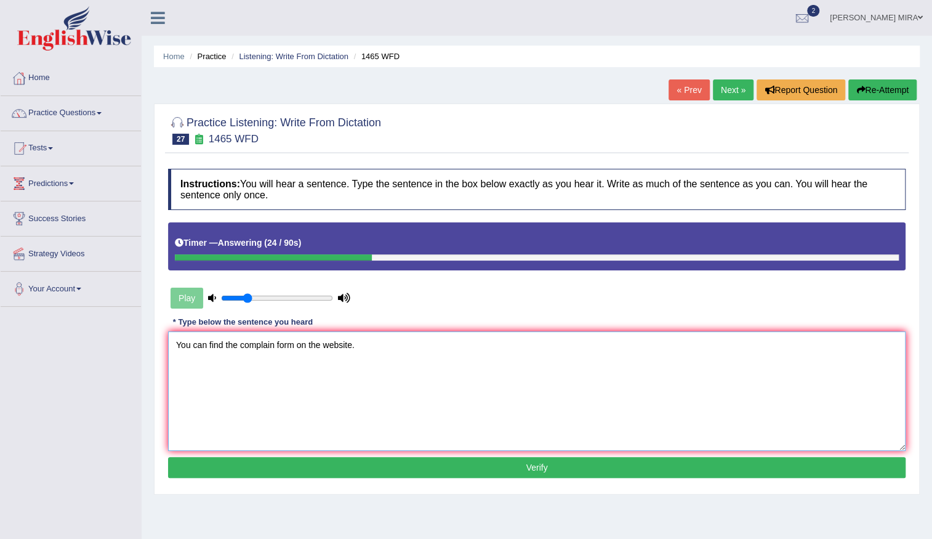
click at [236, 342] on textarea "You can find the complain form on the website." at bounding box center [537, 390] width 738 height 119
type textarea "You can find the complete complain form on the website."
click at [390, 473] on button "Verify" at bounding box center [537, 467] width 738 height 21
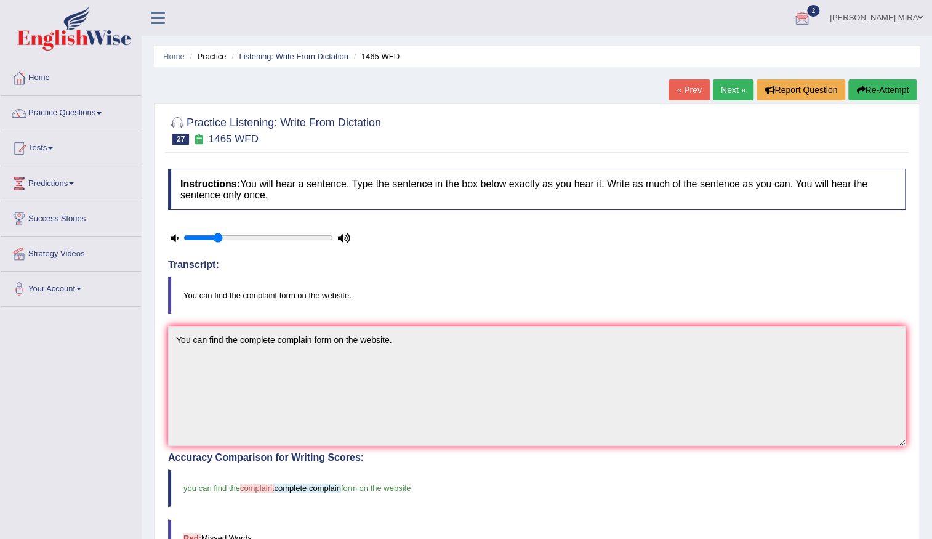
click at [737, 95] on link "Next »" at bounding box center [733, 89] width 41 height 21
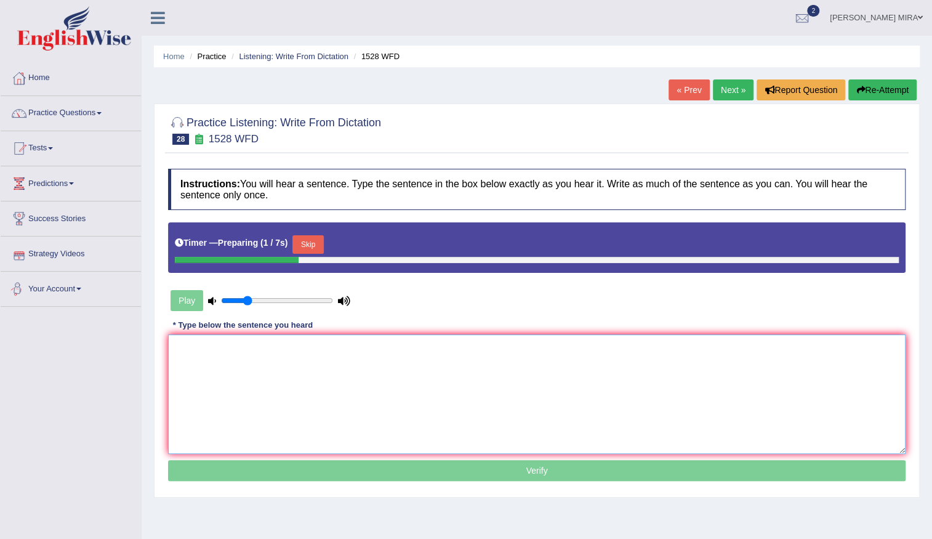
click at [377, 381] on textarea at bounding box center [537, 393] width 738 height 119
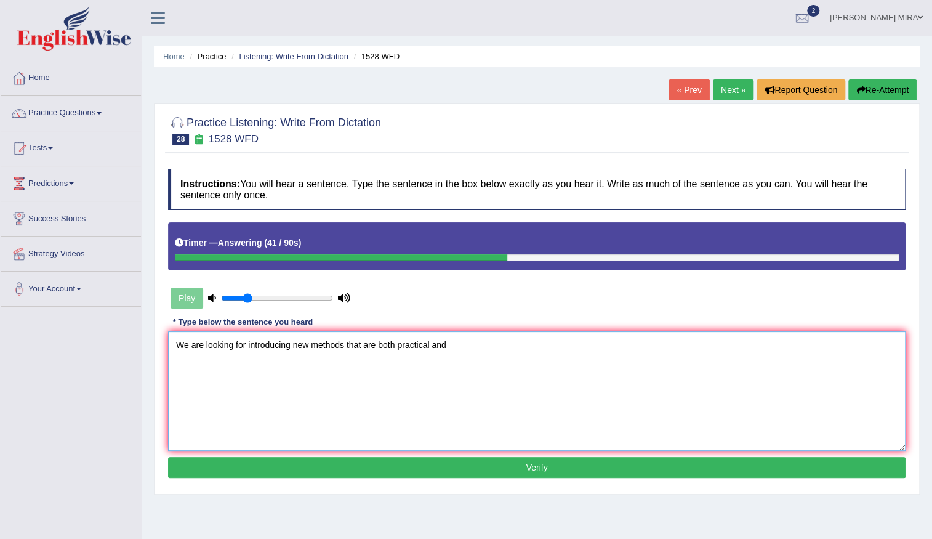
click at [290, 344] on textarea "We are looking for introducing new methods that are both practical and" at bounding box center [537, 390] width 738 height 119
click at [313, 346] on textarea "We are looking for introducing a new methods that are both practical and" at bounding box center [537, 390] width 738 height 119
click at [403, 345] on textarea "We are looking for introducing a new method methods that are both practical and" at bounding box center [537, 390] width 738 height 119
type textarea "We are looking for introducing a new method methods that is are both practical …"
click at [634, 468] on button "Verify" at bounding box center [537, 467] width 738 height 21
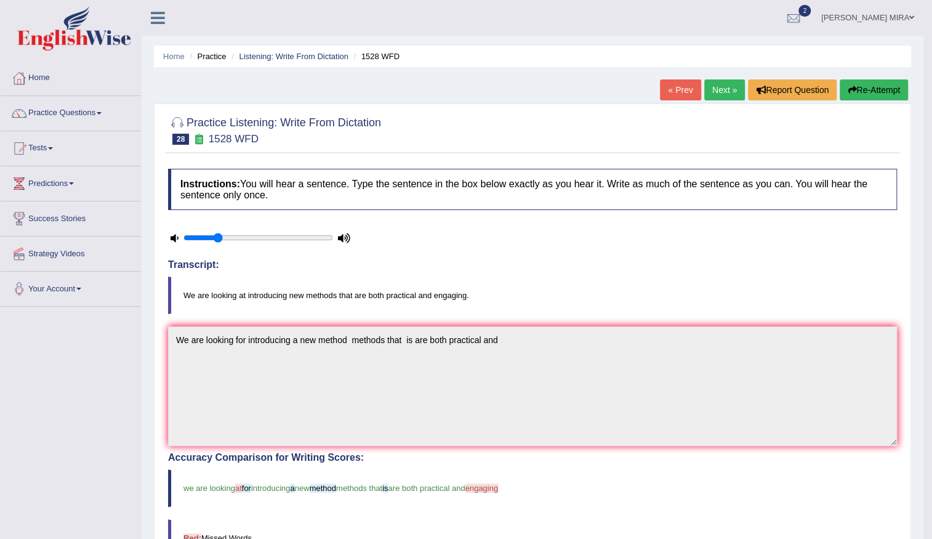
click at [723, 87] on link "Next »" at bounding box center [724, 89] width 41 height 21
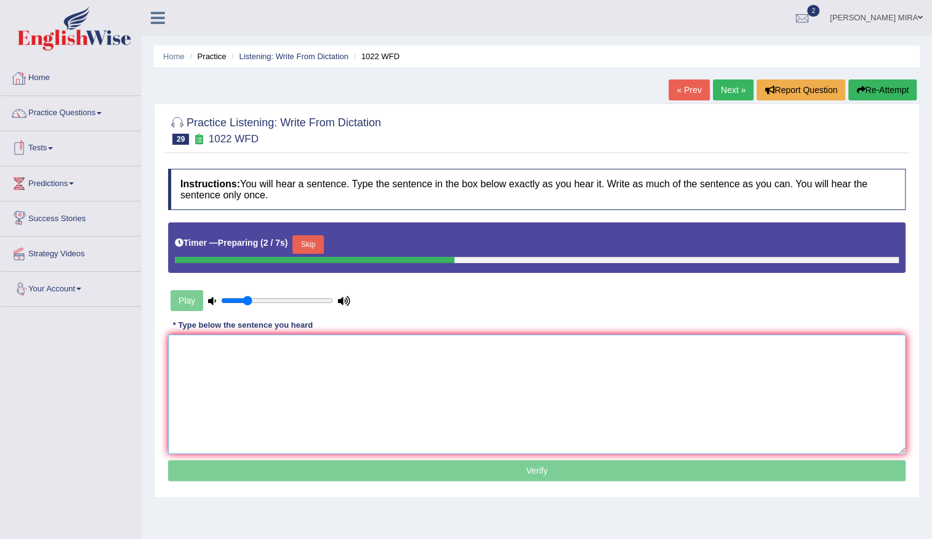
click at [224, 405] on textarea at bounding box center [537, 393] width 738 height 119
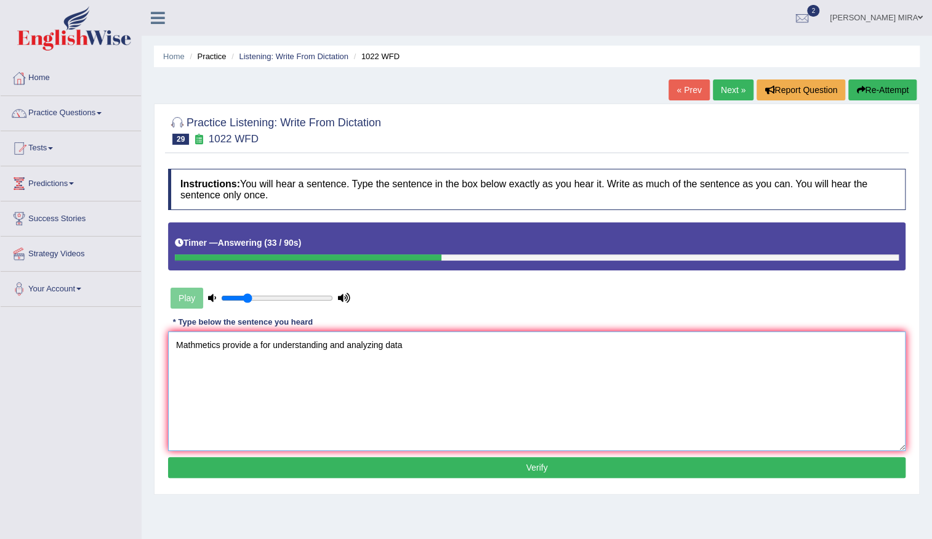
click at [222, 345] on textarea "Mathmetics provide a for understanding and analyzing data" at bounding box center [537, 390] width 738 height 119
click at [357, 348] on textarea "Mathmetics Mathametics provides provide a for understanding and analyzing data" at bounding box center [537, 390] width 738 height 119
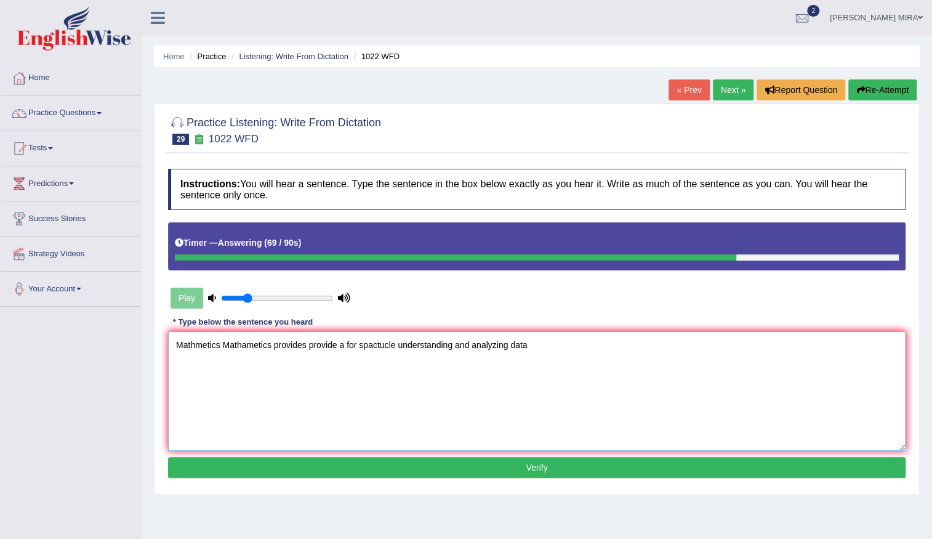
type textarea "Mathmetics Mathametics provides provide a for spactucle understanding and analy…"
click at [376, 462] on button "Verify" at bounding box center [537, 467] width 738 height 21
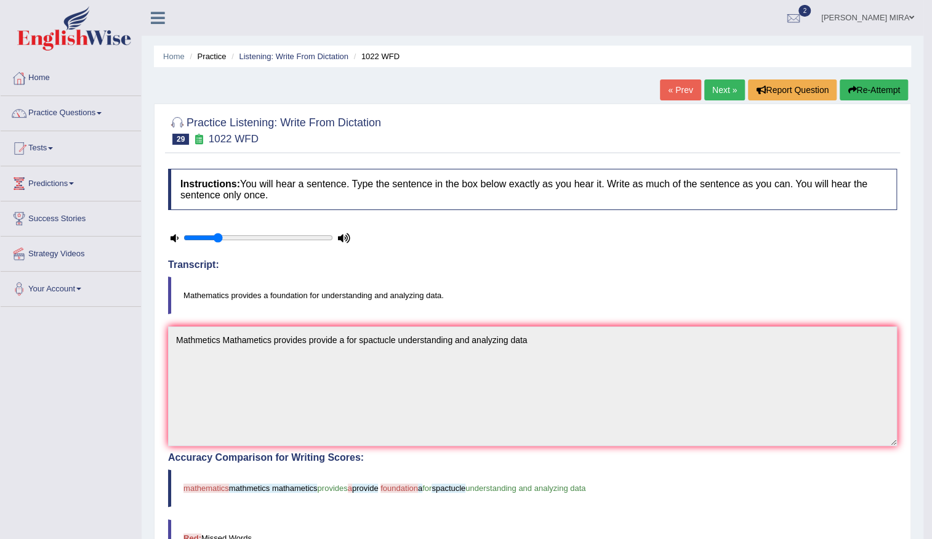
click at [715, 98] on link "Next »" at bounding box center [724, 89] width 41 height 21
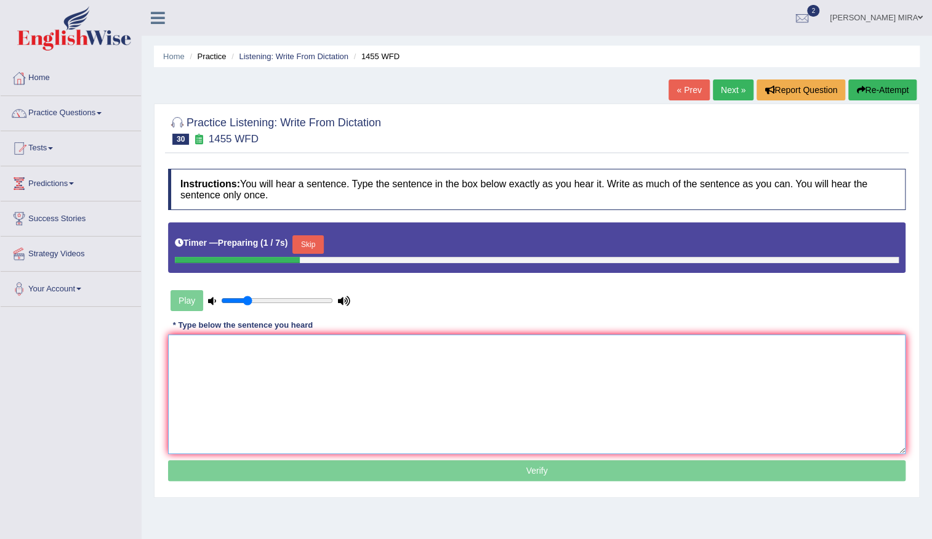
click at [275, 384] on textarea at bounding box center [537, 393] width 738 height 119
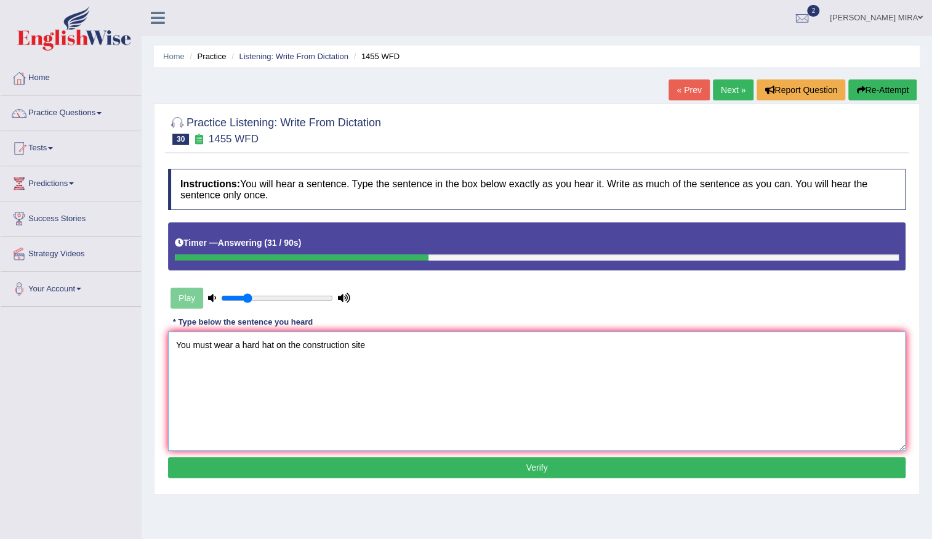
click at [232, 345] on textarea "You must wear a hard hat on the construction site" at bounding box center [537, 390] width 738 height 119
click at [363, 345] on textarea "You must wear had a hard hat on the construction site" at bounding box center [537, 390] width 738 height 119
type textarea "You must wear had a hard hat on the construction constructions site"
click at [305, 477] on button "Verify" at bounding box center [537, 467] width 738 height 21
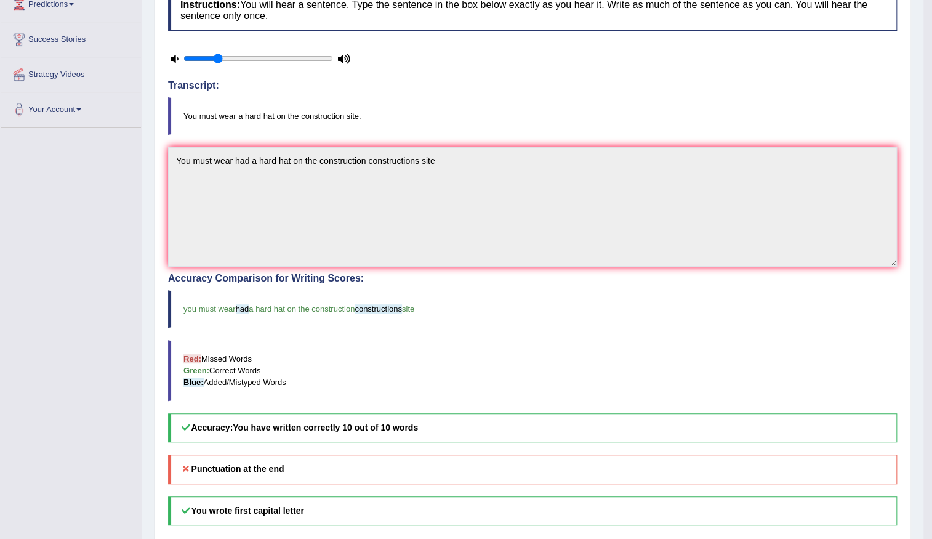
scroll to position [14, 0]
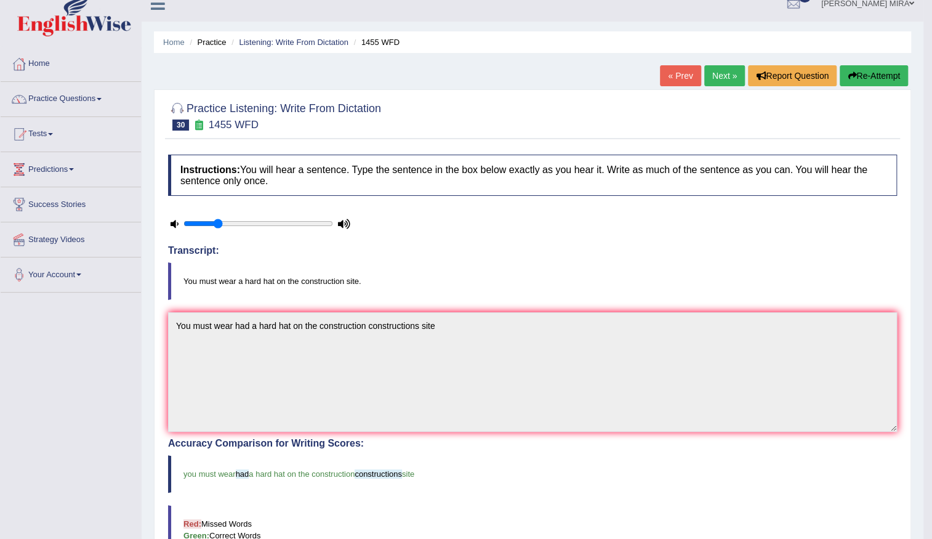
click at [722, 73] on link "Next »" at bounding box center [724, 75] width 41 height 21
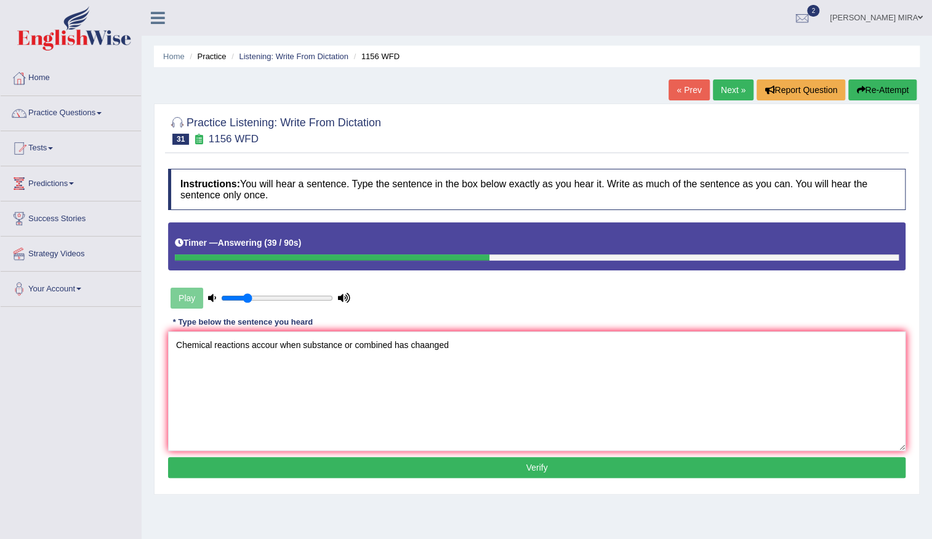
click at [247, 347] on textarea "Chemical reactions accour when substance or combined has chaanged" at bounding box center [537, 390] width 738 height 119
type textarea "Chemical reactions reaction occou accour when substance or combined has chaanged"
click at [506, 476] on button "Verify" at bounding box center [537, 467] width 738 height 21
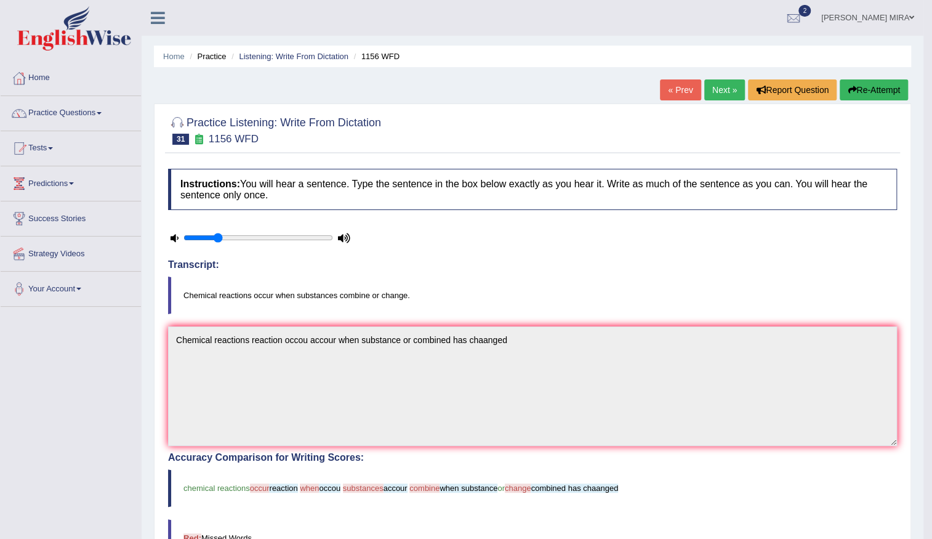
click at [716, 103] on div "Practice Listening: Write From Dictation 31 1156 WFD Instructions: You will hea…" at bounding box center [532, 448] width 757 height 691
click at [718, 87] on link "Next »" at bounding box center [724, 89] width 41 height 21
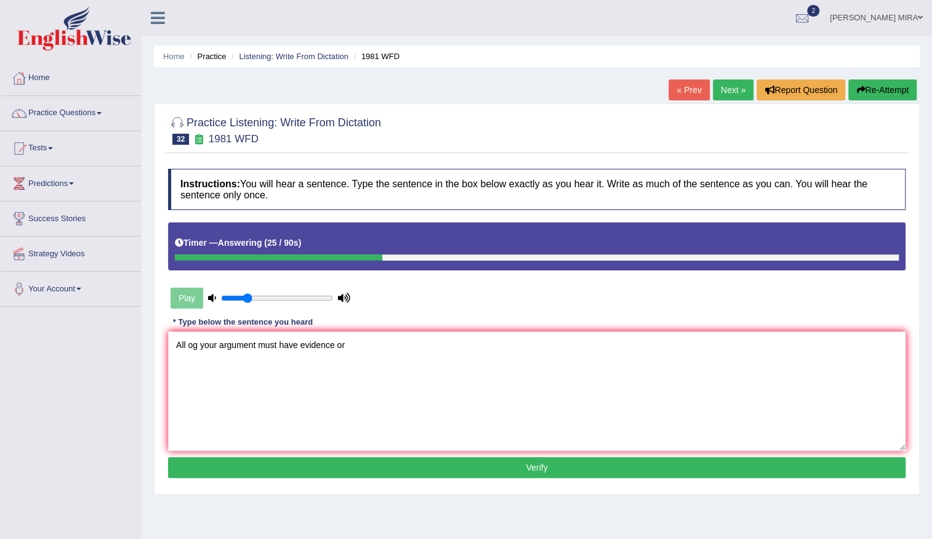
click at [196, 347] on textarea "All og your argument must have evidence or" at bounding box center [537, 390] width 738 height 119
click at [351, 350] on textarea "All of your argument must have evidence or" at bounding box center [537, 390] width 738 height 119
type textarea "All of your argument must have evidence or theory"
click at [288, 464] on button "Verify" at bounding box center [537, 467] width 738 height 21
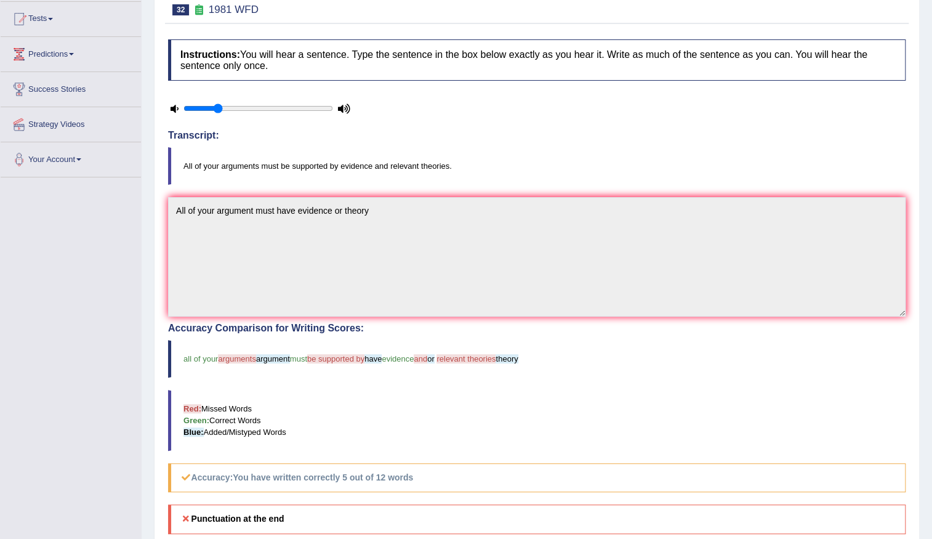
scroll to position [111, 0]
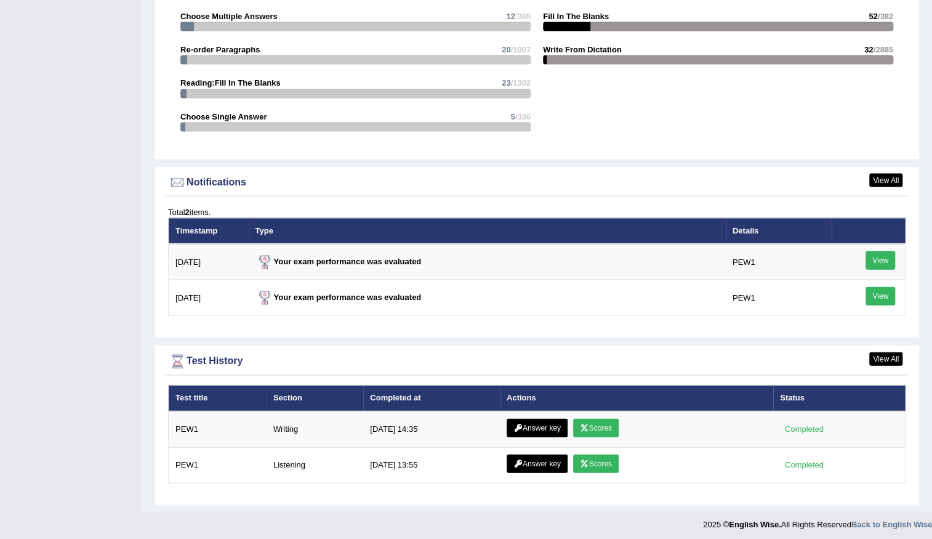
scroll to position [1342, 0]
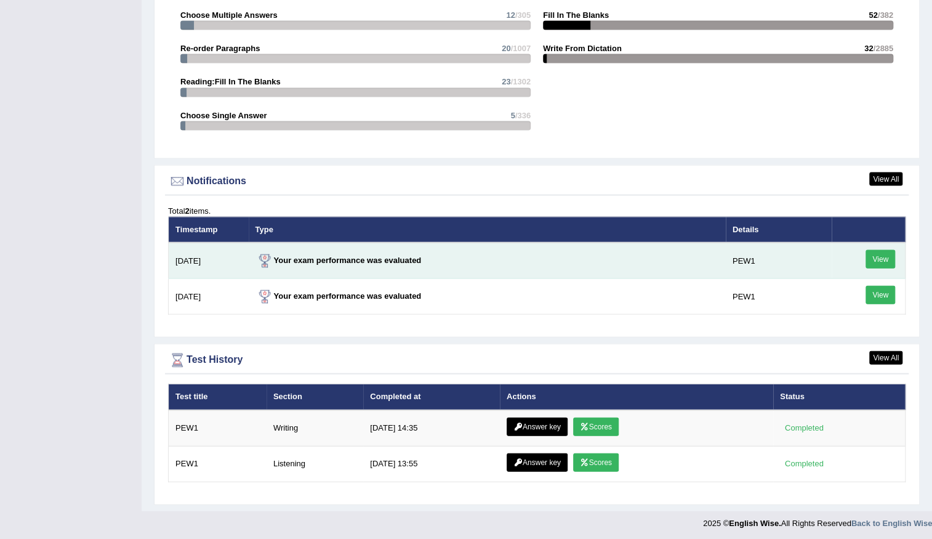
click at [326, 256] on strong "Your exam performance was evaluated" at bounding box center [339, 260] width 166 height 9
click at [878, 259] on link "View" at bounding box center [881, 259] width 30 height 18
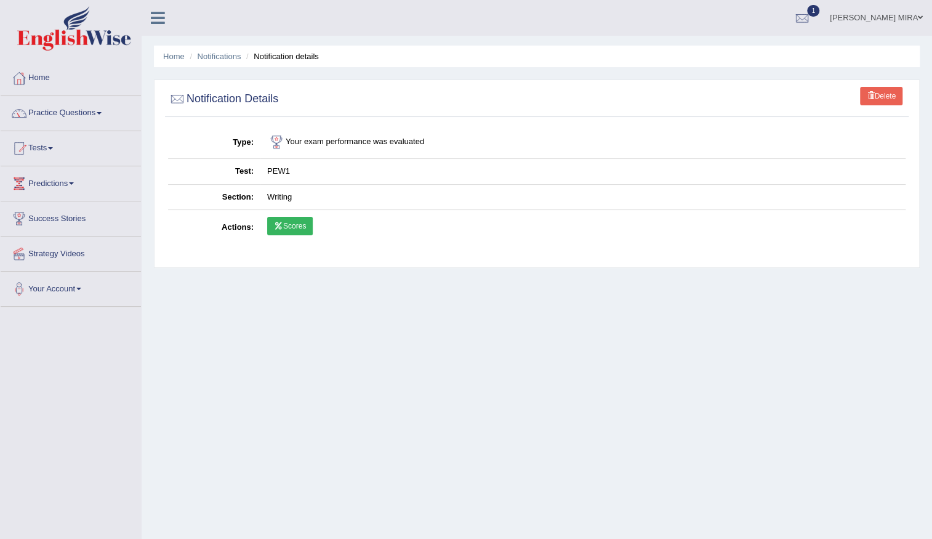
click at [293, 223] on link "Scores" at bounding box center [290, 226] width 46 height 18
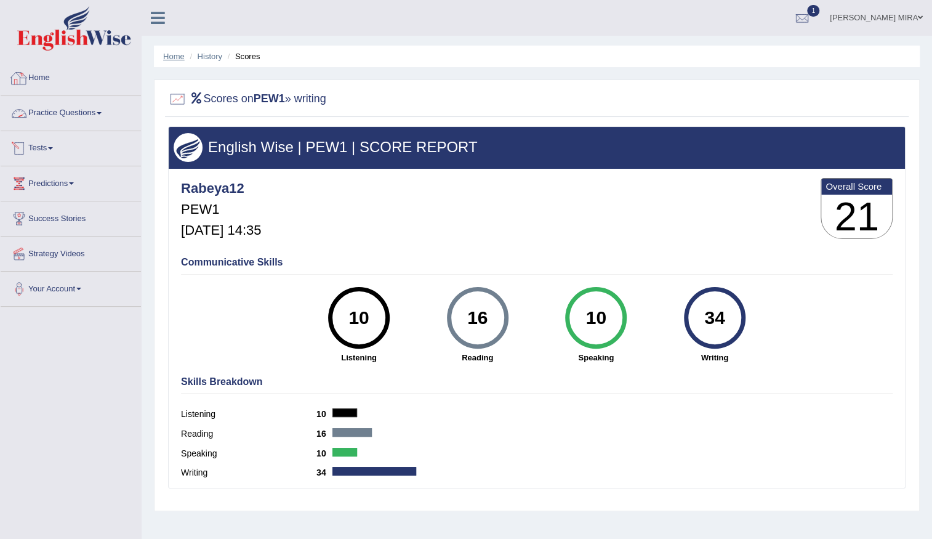
click at [166, 55] on link "Home" at bounding box center [174, 56] width 22 height 9
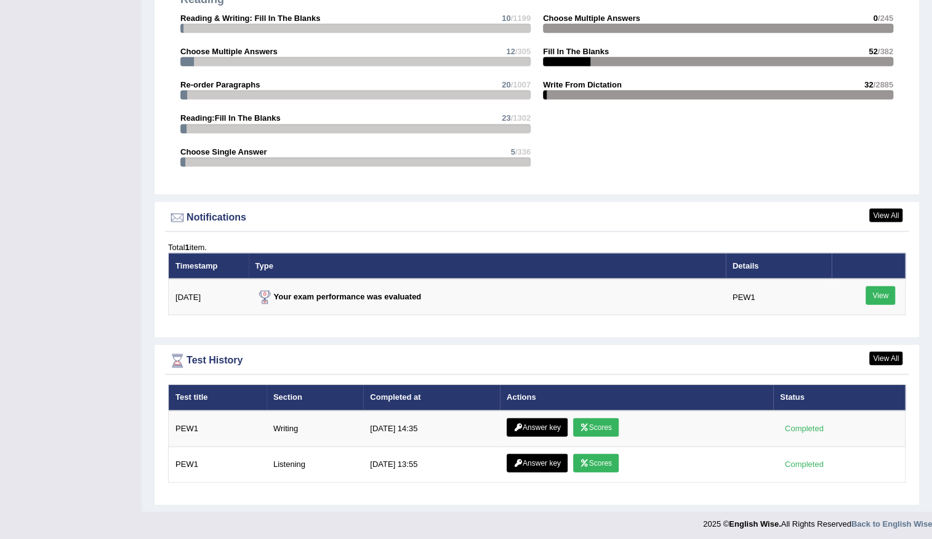
scroll to position [1307, 0]
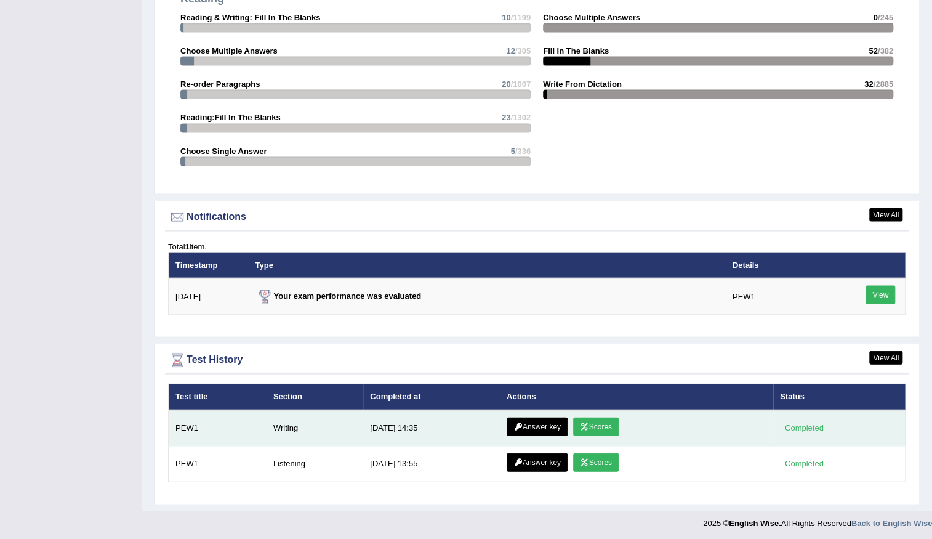
click at [541, 425] on link "Answer key" at bounding box center [537, 426] width 61 height 18
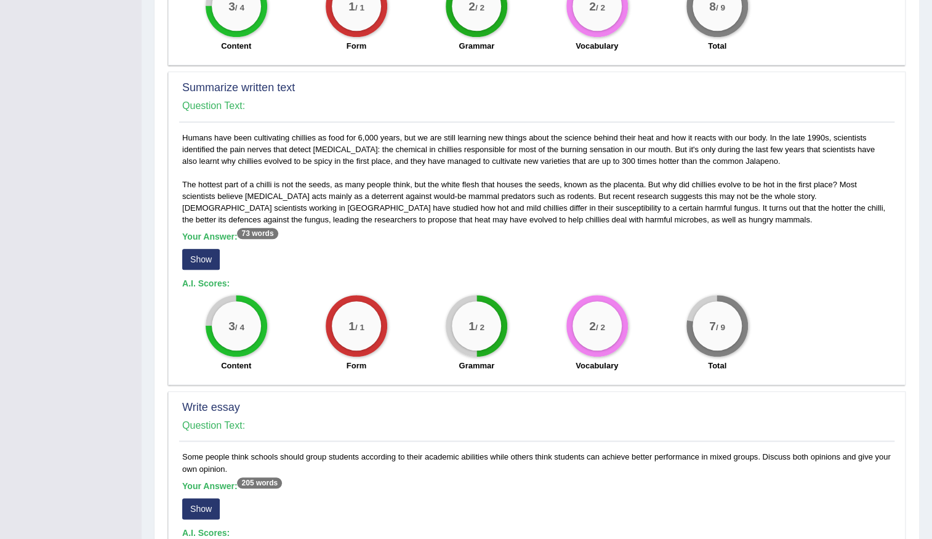
scroll to position [448, 0]
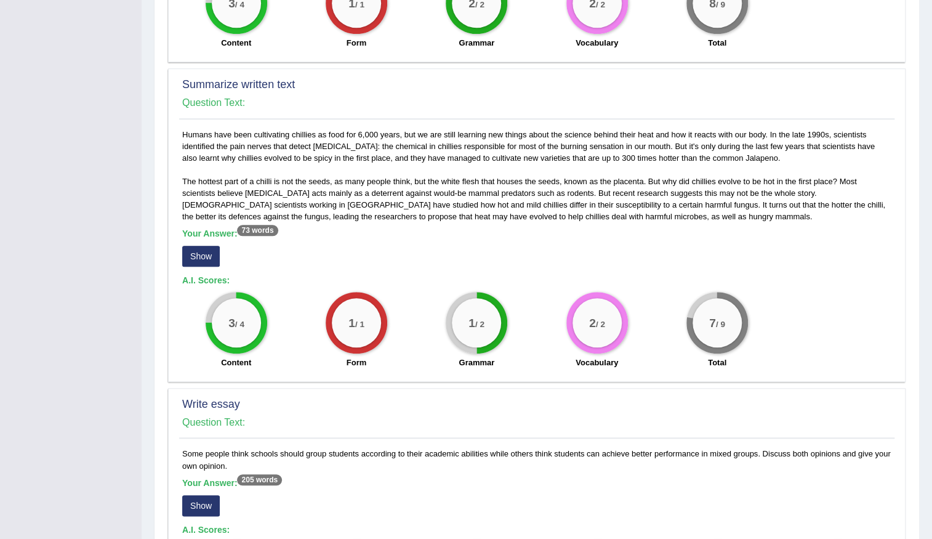
click at [252, 230] on sup "73 words" at bounding box center [257, 230] width 41 height 11
click at [254, 228] on sup "73 words" at bounding box center [257, 230] width 41 height 11
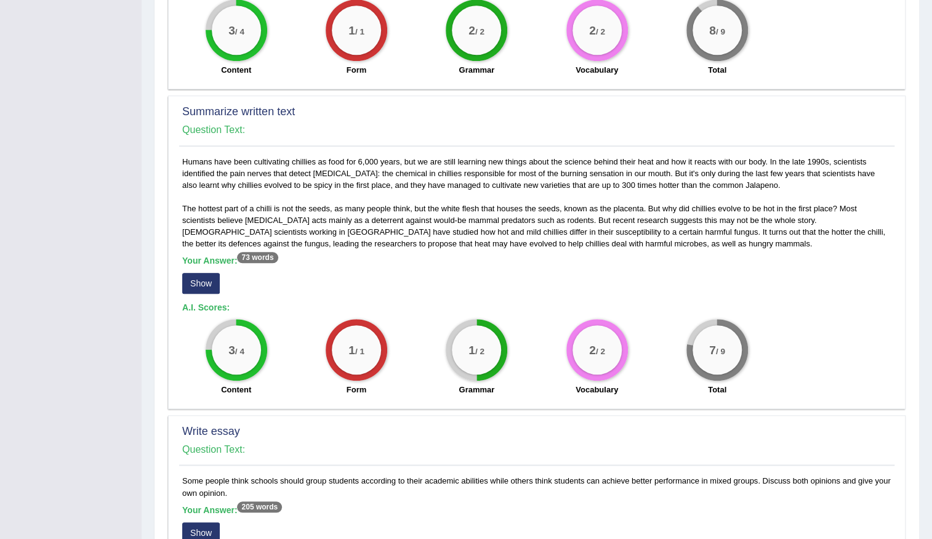
scroll to position [392, 0]
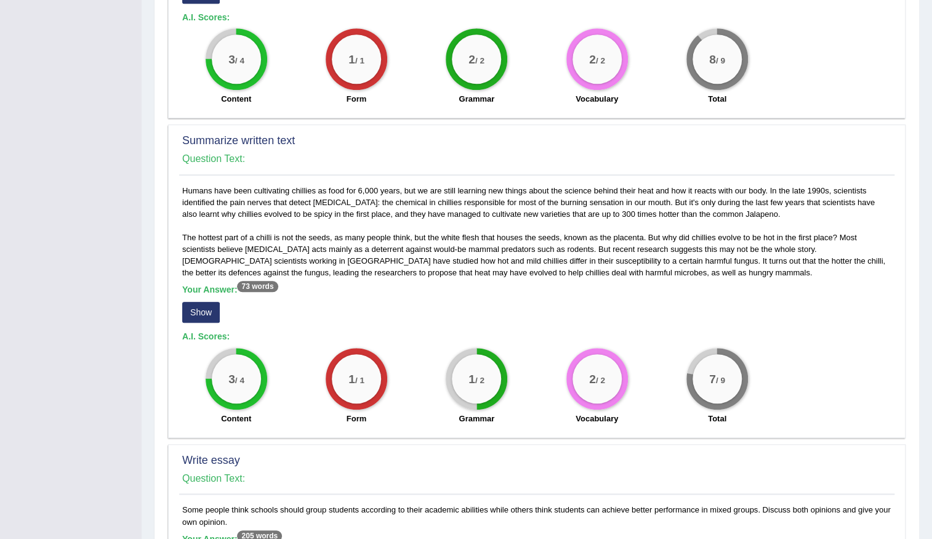
click at [197, 313] on button "Show" at bounding box center [201, 312] width 38 height 21
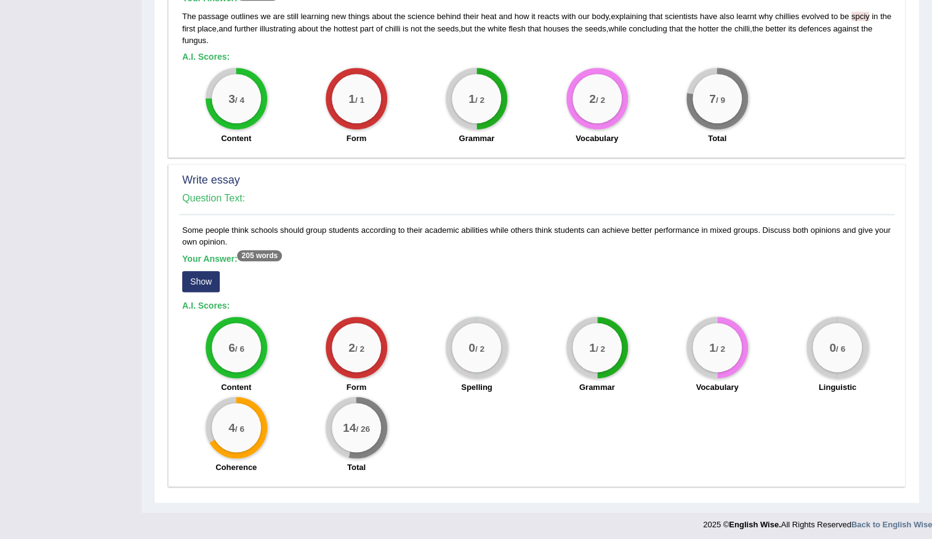
scroll to position [686, 0]
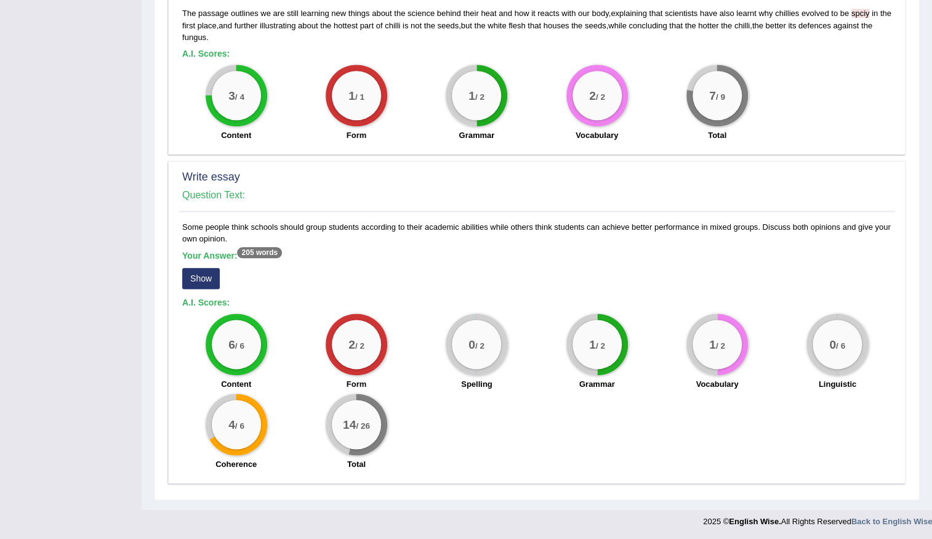
click at [252, 252] on sup "205 words" at bounding box center [259, 252] width 45 height 11
click at [257, 244] on div "Some people think schools should group students according to their academic abi…" at bounding box center [536, 349] width 715 height 256
click at [259, 251] on sup "205 words" at bounding box center [259, 252] width 45 height 11
click at [260, 252] on sup "205 words" at bounding box center [259, 252] width 45 height 11
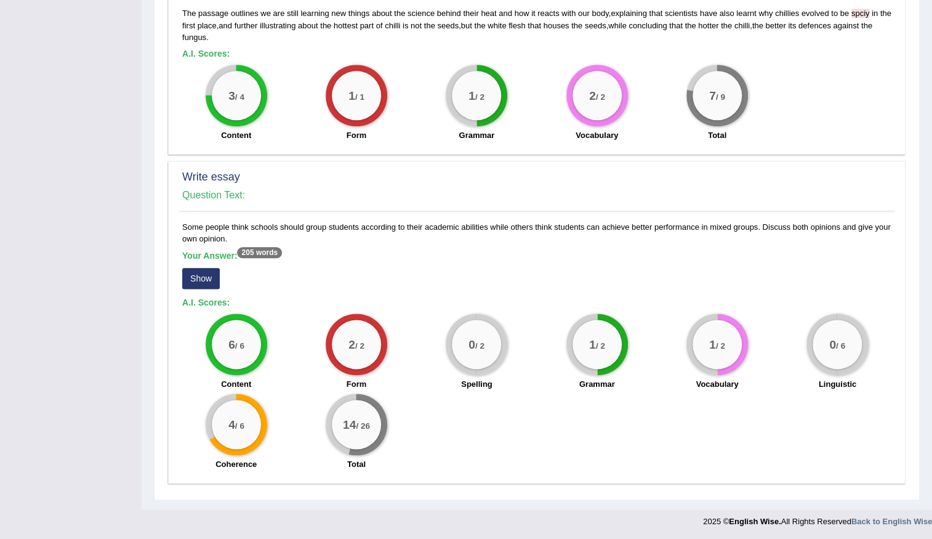
click at [260, 252] on sup "205 words" at bounding box center [259, 252] width 45 height 11
click at [225, 251] on h5 "Your Answer: 205 words" at bounding box center [536, 256] width 709 height 11
drag, startPoint x: 225, startPoint y: 249, endPoint x: 228, endPoint y: 256, distance: 8.0
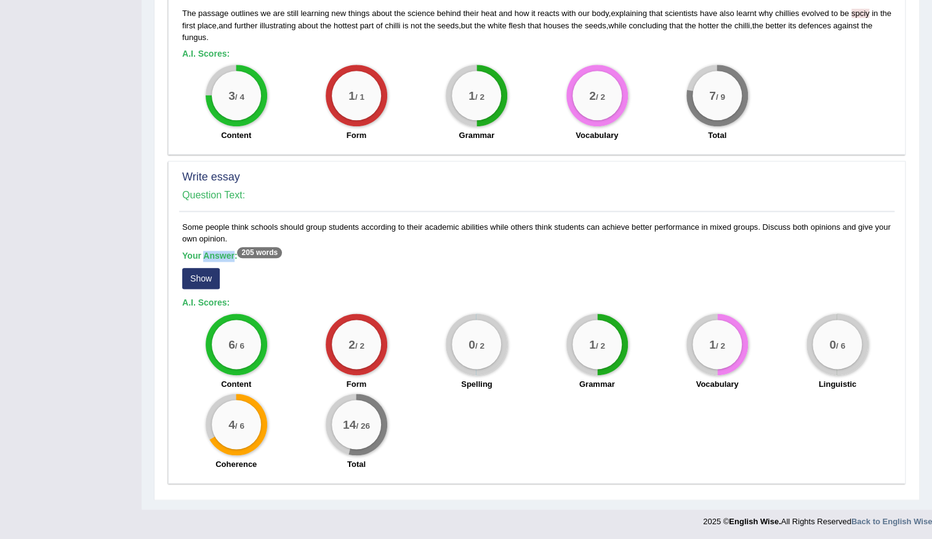
click at [228, 256] on h5 "Your Answer: 205 words" at bounding box center [536, 256] width 709 height 11
click at [324, 236] on div "Some people think schools should group students according to their academic abi…" at bounding box center [536, 349] width 715 height 256
click at [326, 232] on div "Some people think schools should group students according to their academic abi…" at bounding box center [536, 349] width 715 height 256
click at [328, 230] on div "Some people think schools should group students according to their academic abi…" at bounding box center [536, 349] width 715 height 256
click at [334, 222] on div "Some people think schools should group students according to their academic abi…" at bounding box center [536, 349] width 715 height 256
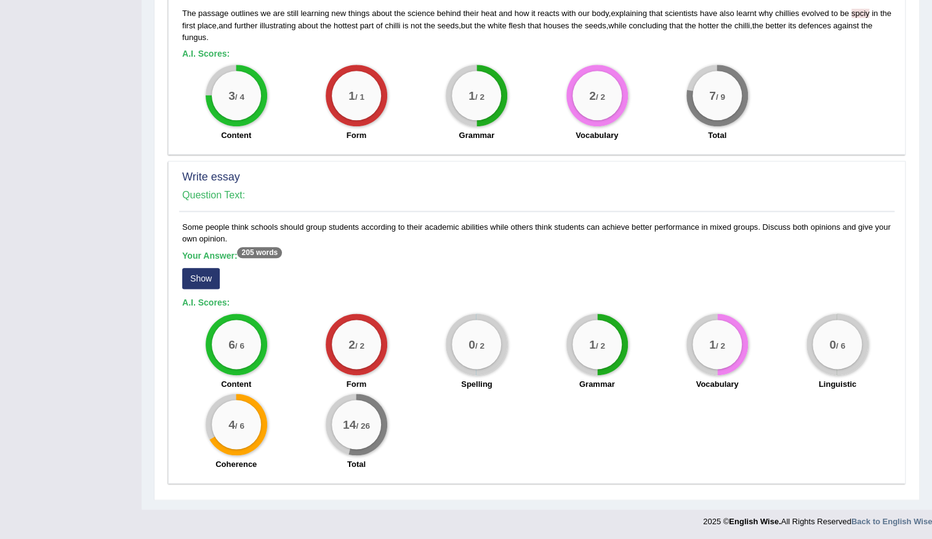
click at [216, 275] on button "Show" at bounding box center [201, 278] width 38 height 21
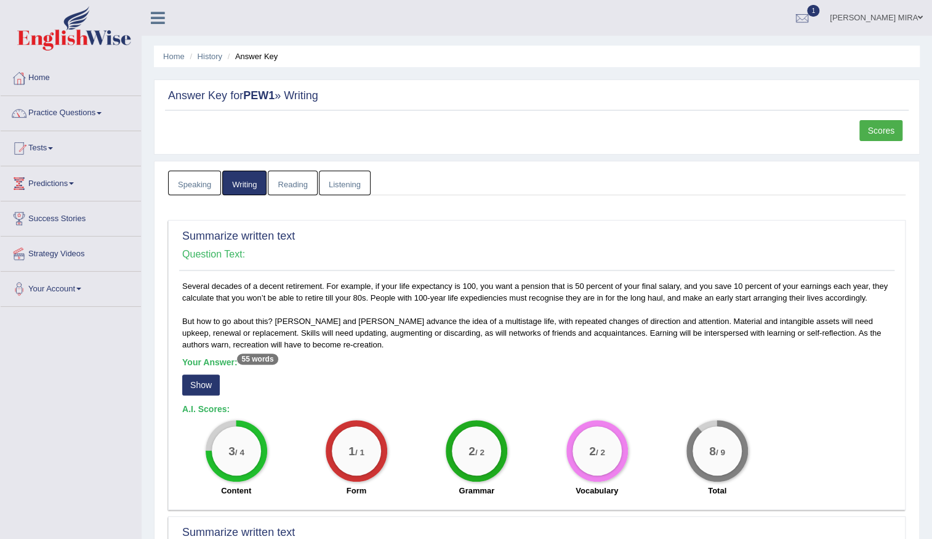
scroll to position [0, 0]
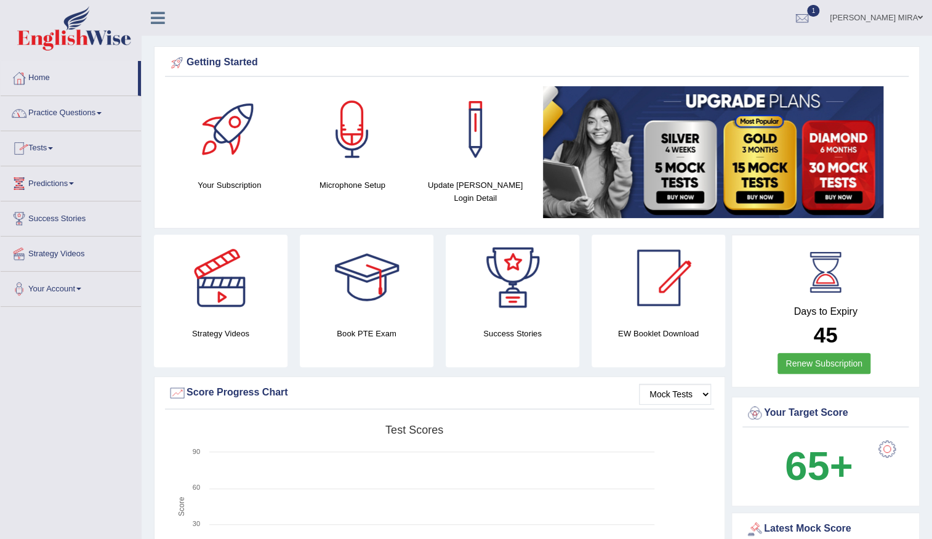
click at [41, 107] on link "Practice Questions" at bounding box center [71, 111] width 140 height 31
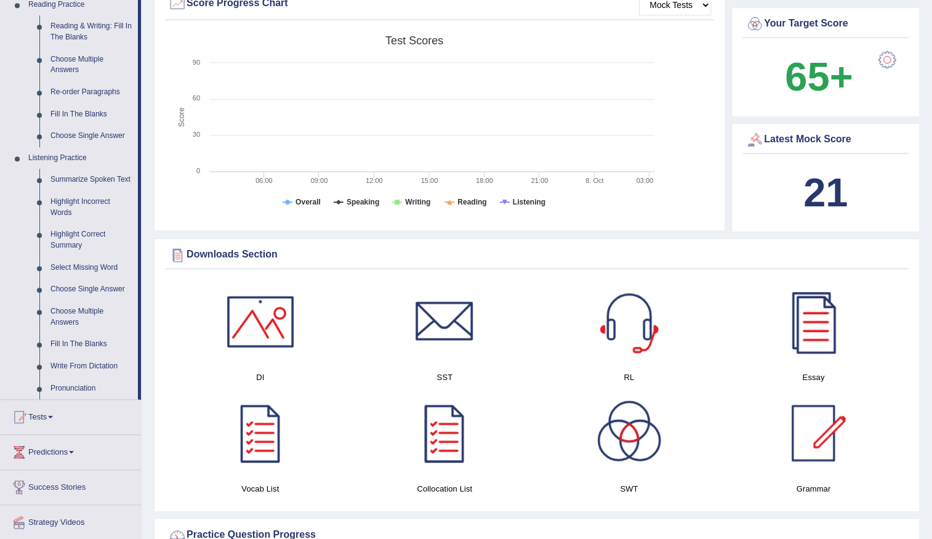
scroll to position [392, 0]
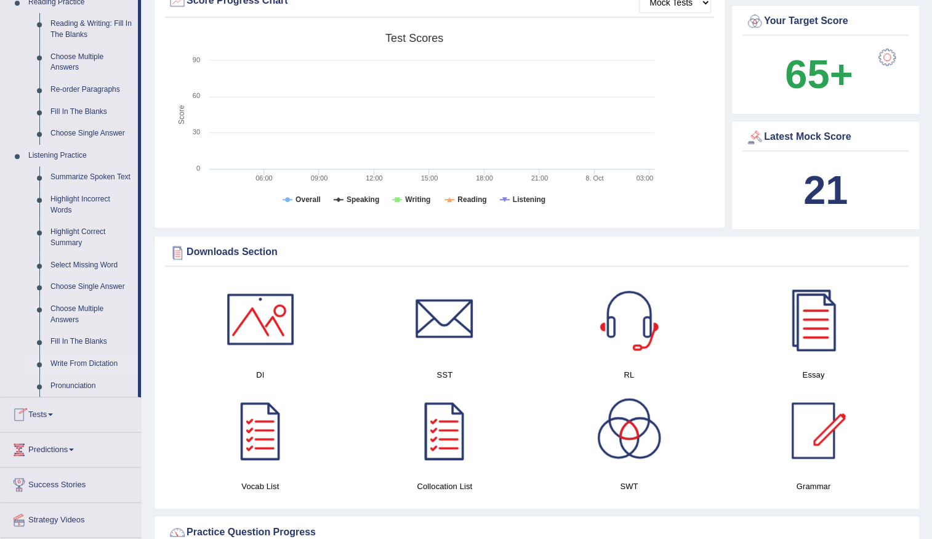
click at [69, 365] on link "Write From Dictation" at bounding box center [91, 364] width 93 height 22
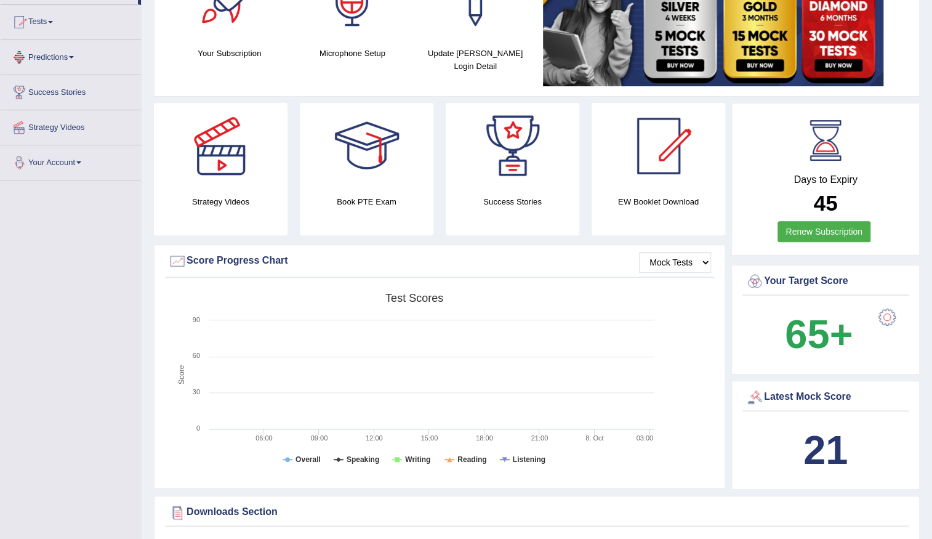
scroll to position [180, 0]
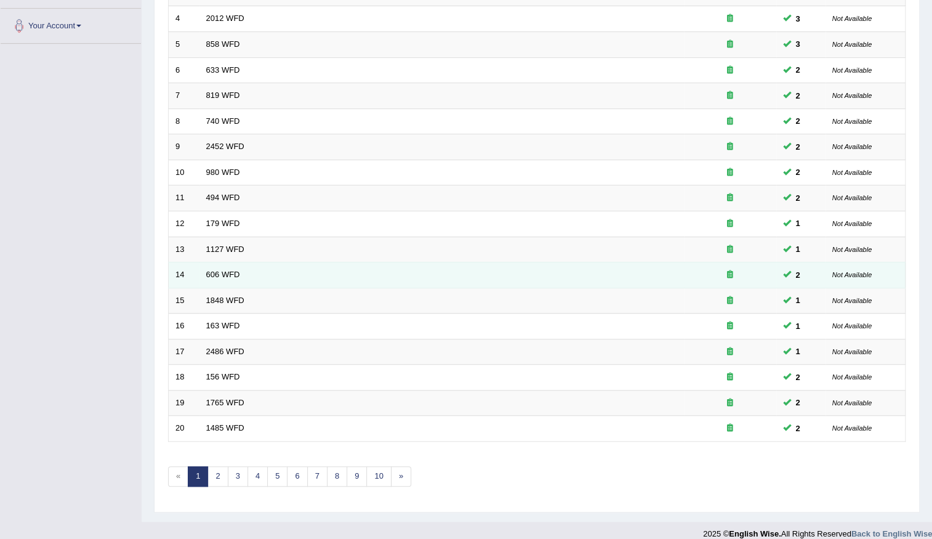
scroll to position [275, 0]
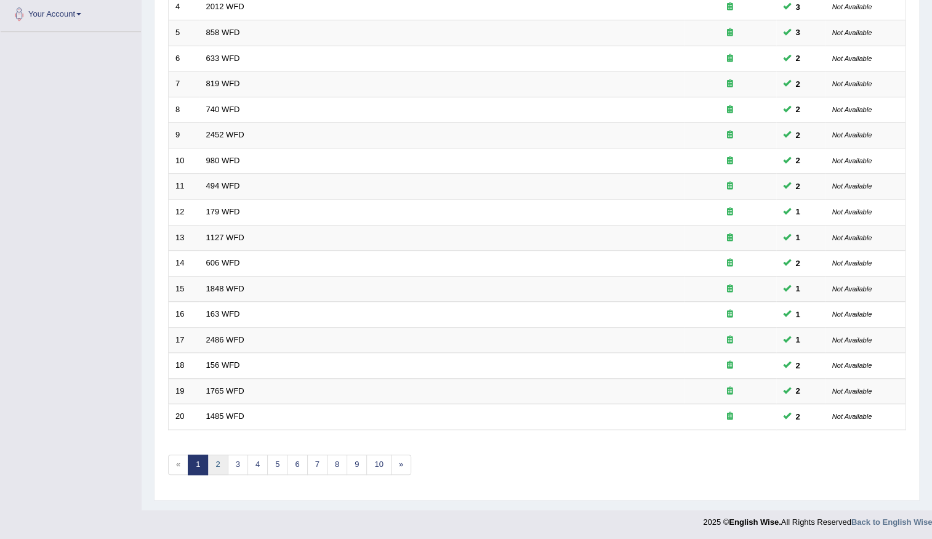
click at [220, 464] on link "2" at bounding box center [217, 464] width 20 height 20
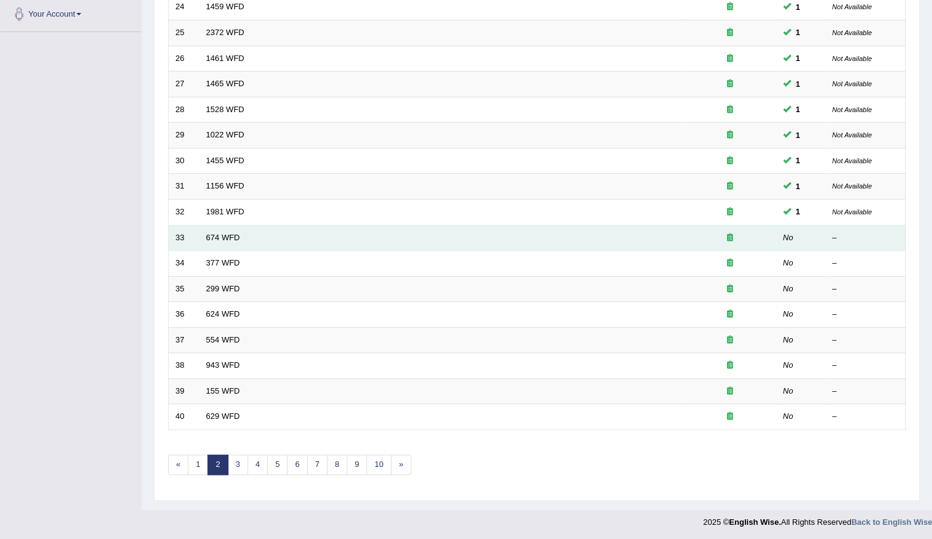
click at [224, 230] on td "674 WFD" at bounding box center [441, 238] width 485 height 26
click at [222, 242] on td "674 WFD" at bounding box center [441, 238] width 485 height 26
click at [233, 240] on td "674 WFD" at bounding box center [441, 238] width 485 height 26
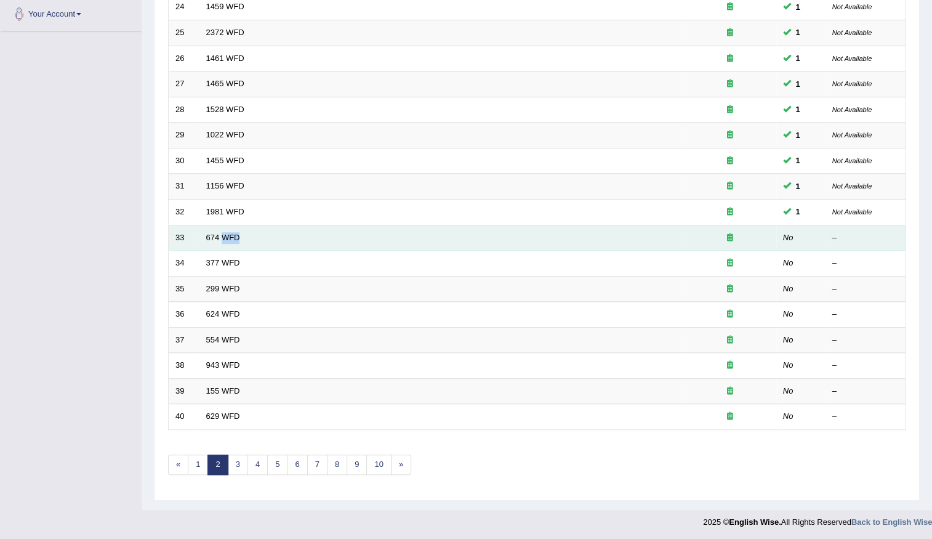
click at [233, 240] on td "674 WFD" at bounding box center [441, 238] width 485 height 26
click at [218, 236] on link "674 WFD" at bounding box center [223, 237] width 34 height 9
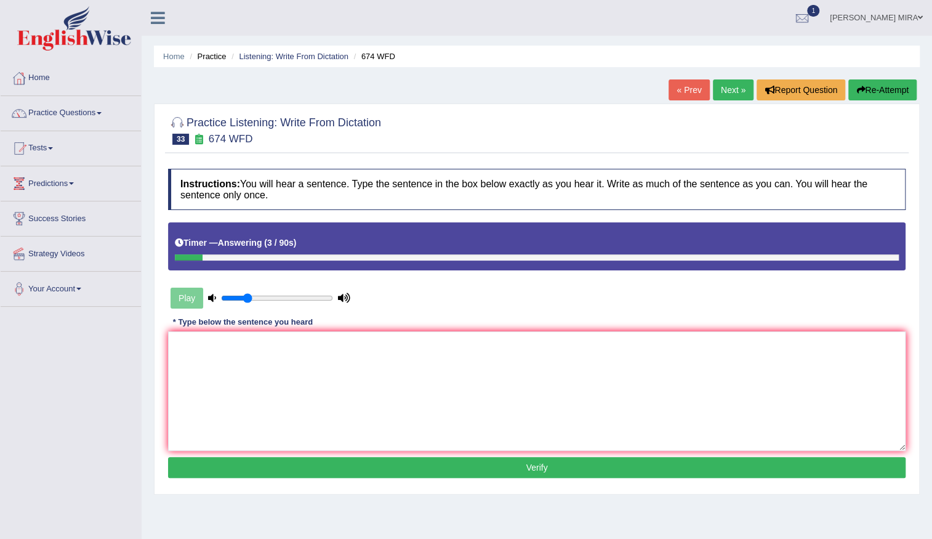
click at [860, 87] on icon "button" at bounding box center [860, 90] width 9 height 9
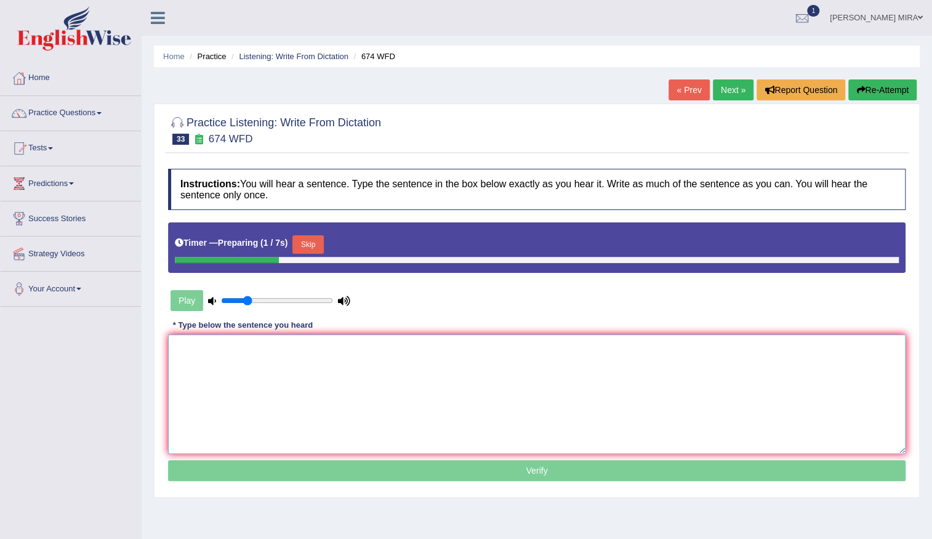
click at [222, 377] on textarea at bounding box center [537, 393] width 738 height 119
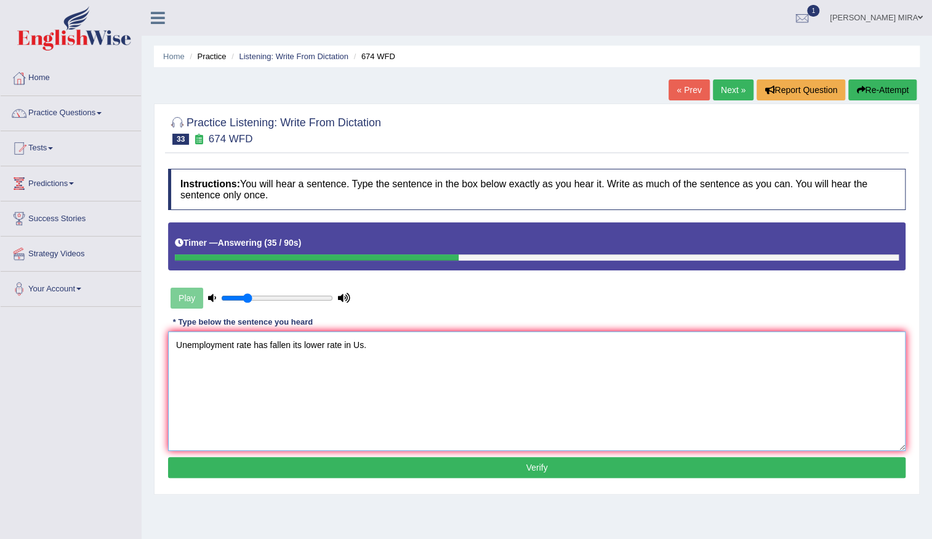
type textarea "Unemployment rate has fallen its lower rate in Us."
click at [259, 463] on button "Verify" at bounding box center [537, 467] width 738 height 21
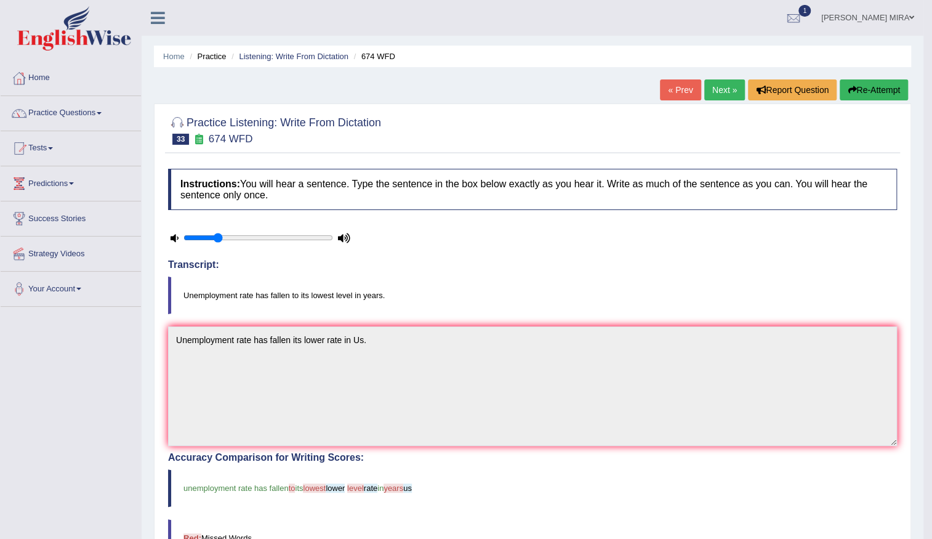
click at [722, 98] on link "Next »" at bounding box center [724, 89] width 41 height 21
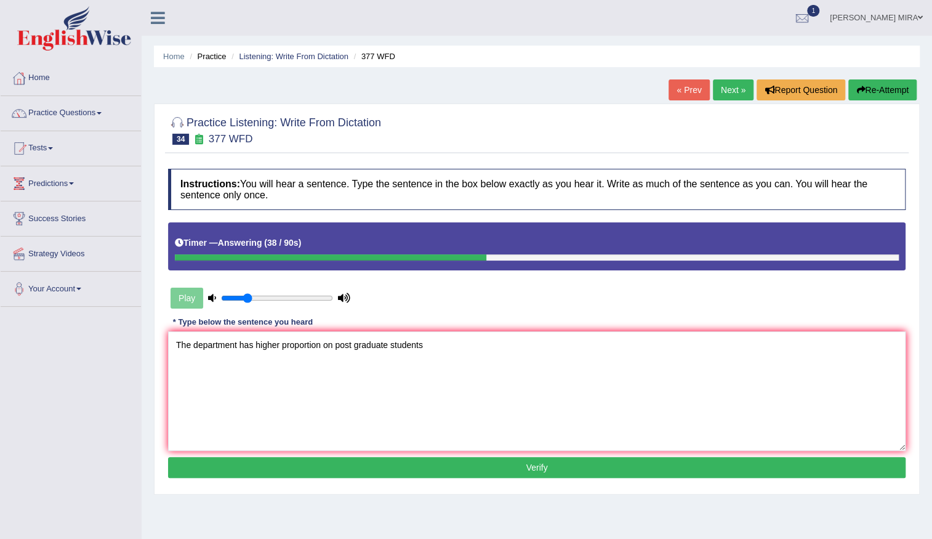
type textarea "The department has higher proportion on post graduate students"
click at [299, 464] on button "Verify" at bounding box center [537, 467] width 738 height 21
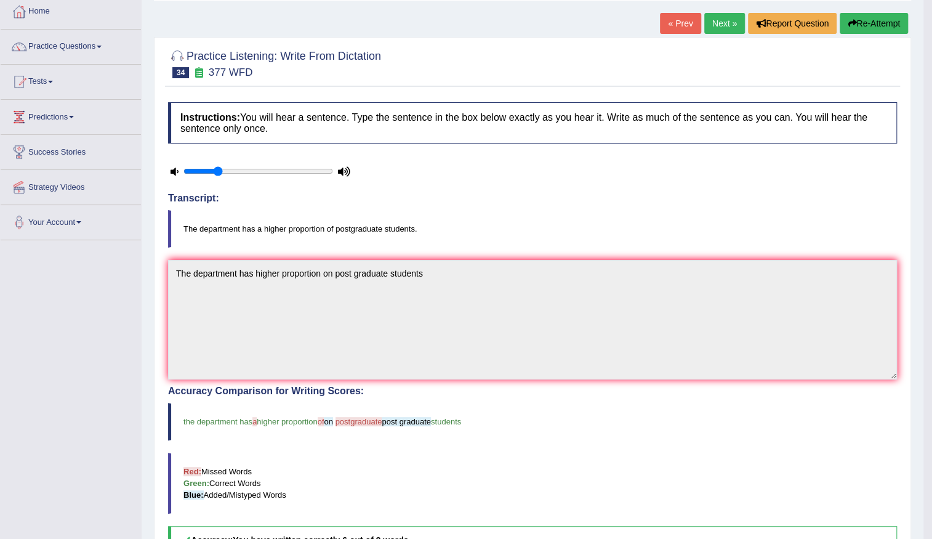
scroll to position [55, 0]
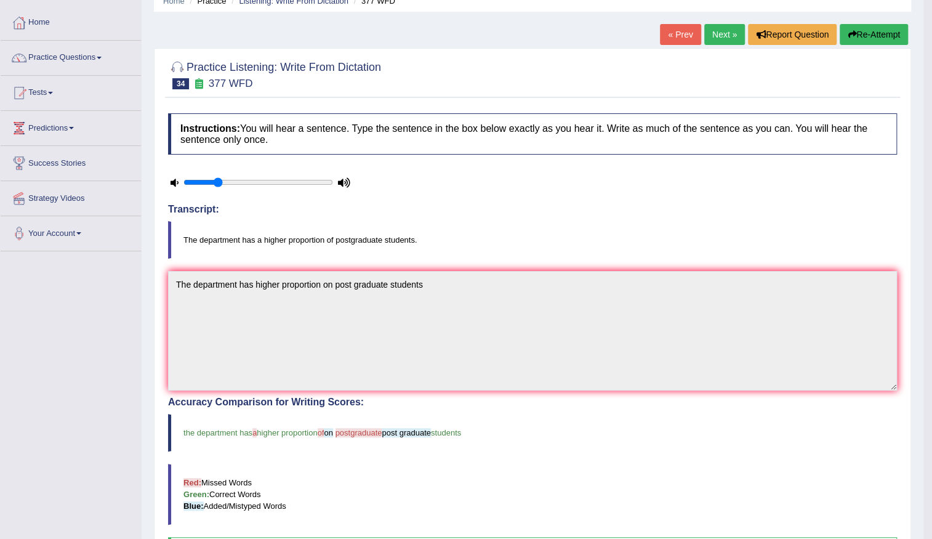
click at [716, 41] on link "Next »" at bounding box center [724, 34] width 41 height 21
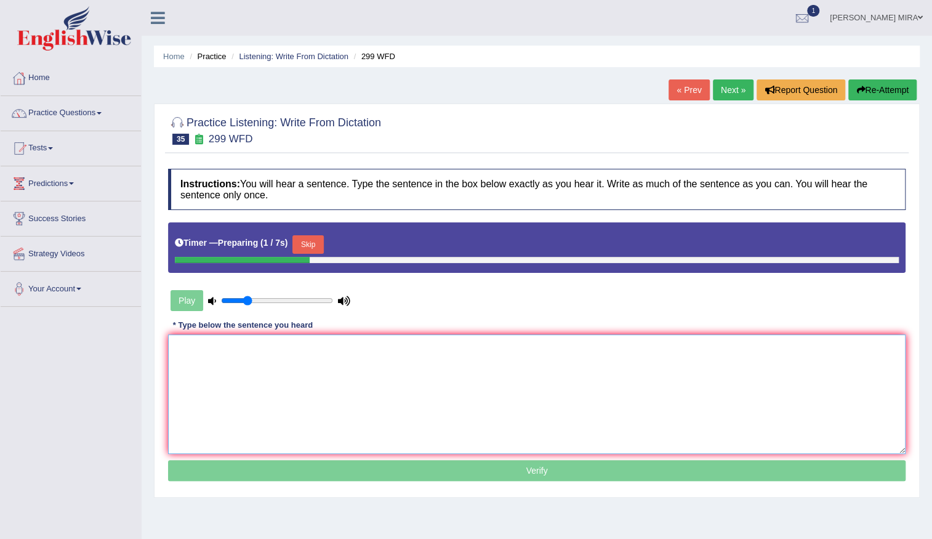
click at [175, 358] on textarea at bounding box center [537, 393] width 738 height 119
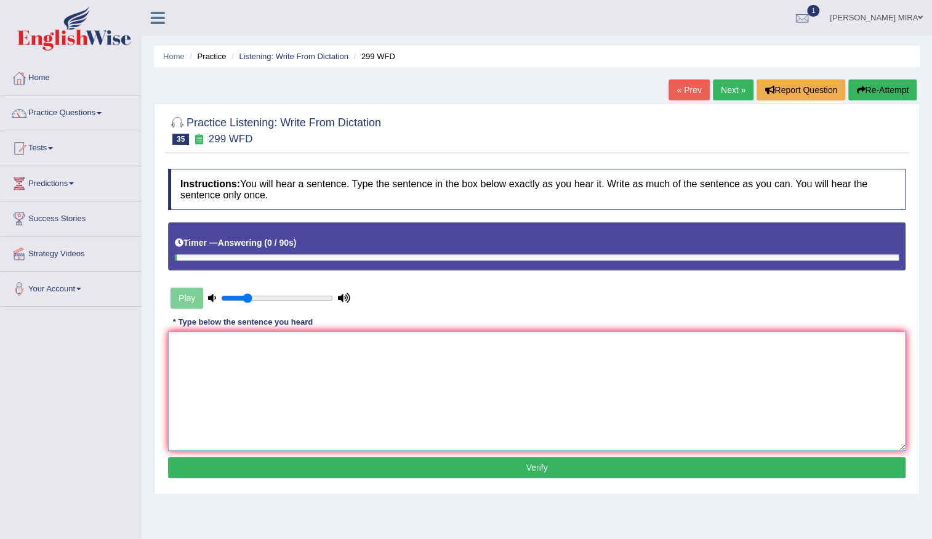
type textarea "s"
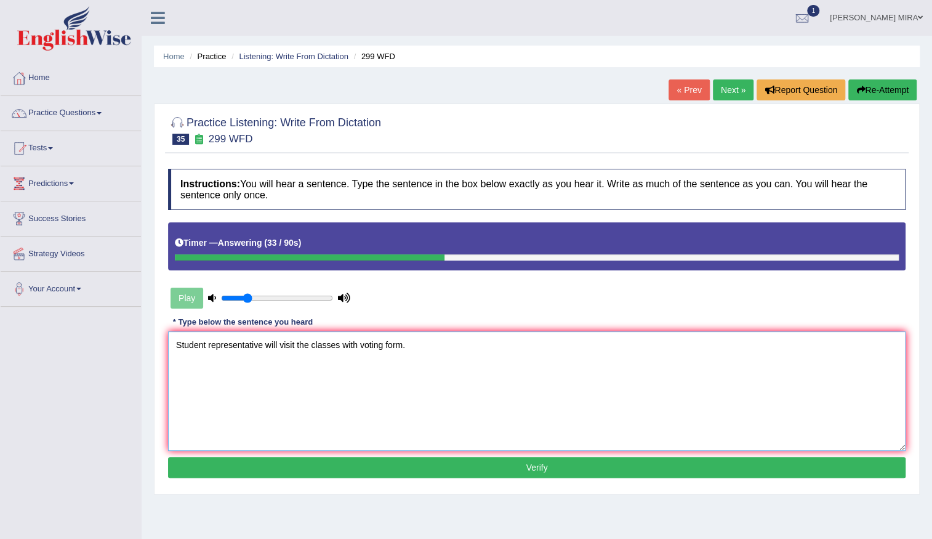
type textarea "Student representative will visit the classes with voting form."
click at [340, 472] on button "Verify" at bounding box center [537, 467] width 738 height 21
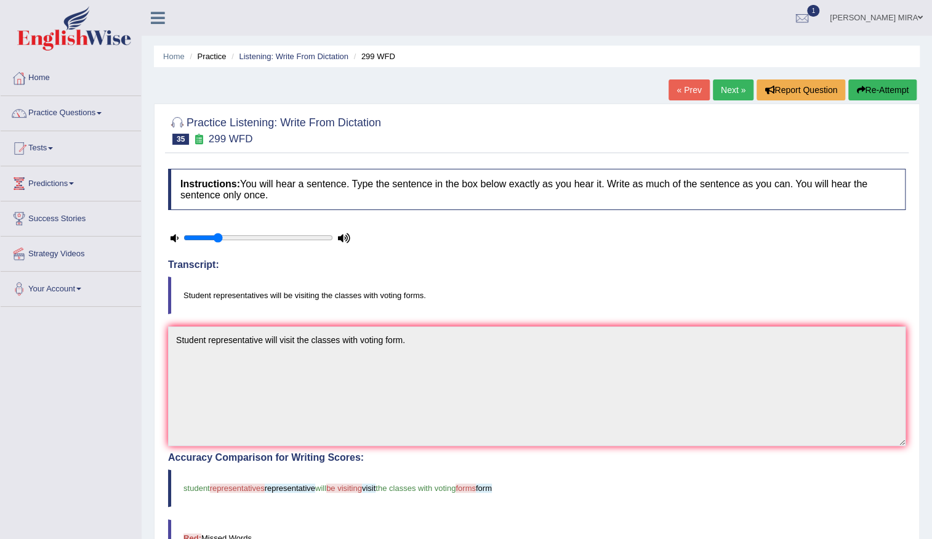
click at [723, 95] on link "Next »" at bounding box center [733, 89] width 41 height 21
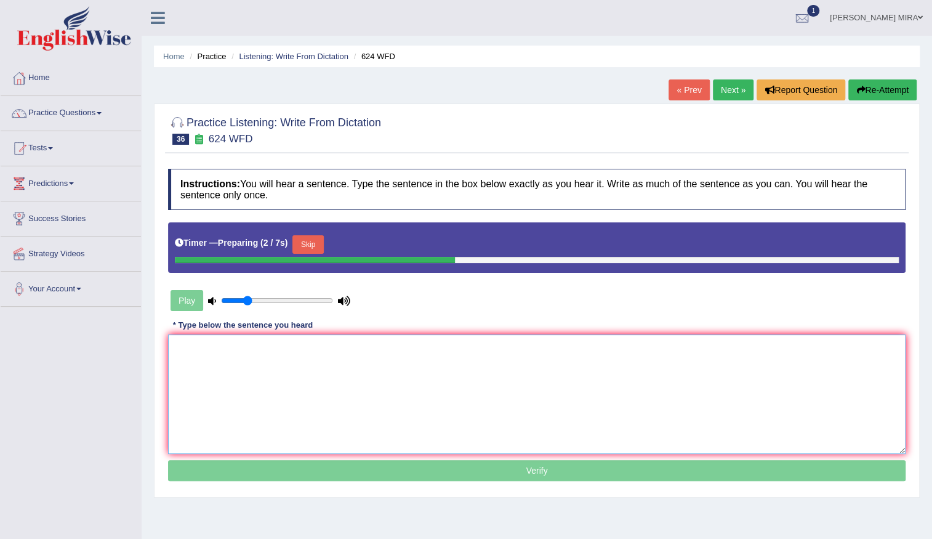
click at [216, 385] on textarea at bounding box center [537, 393] width 738 height 119
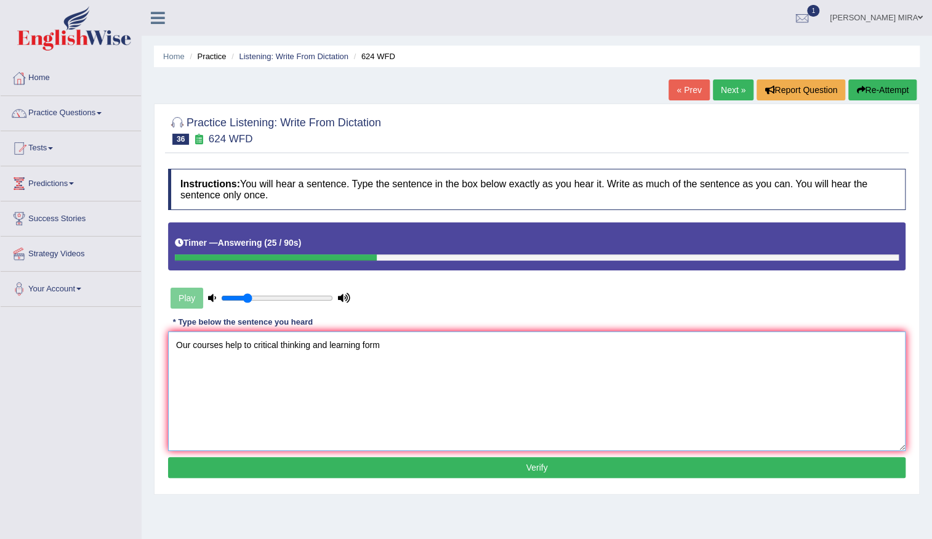
type textarea "Our courses help to critical thinking and learning form"
click at [231, 469] on button "Verify" at bounding box center [537, 467] width 738 height 21
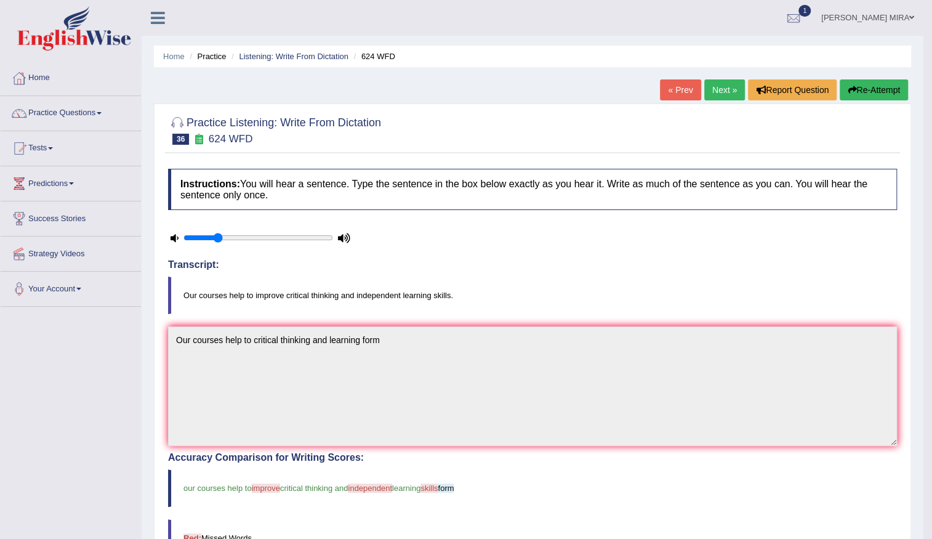
click at [718, 97] on link "Next »" at bounding box center [724, 89] width 41 height 21
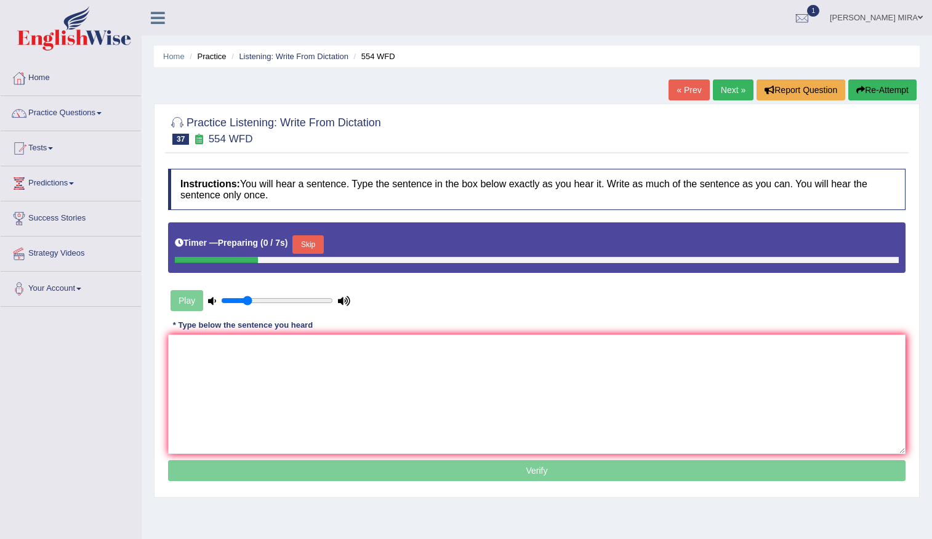
click at [365, 407] on textarea at bounding box center [537, 393] width 738 height 119
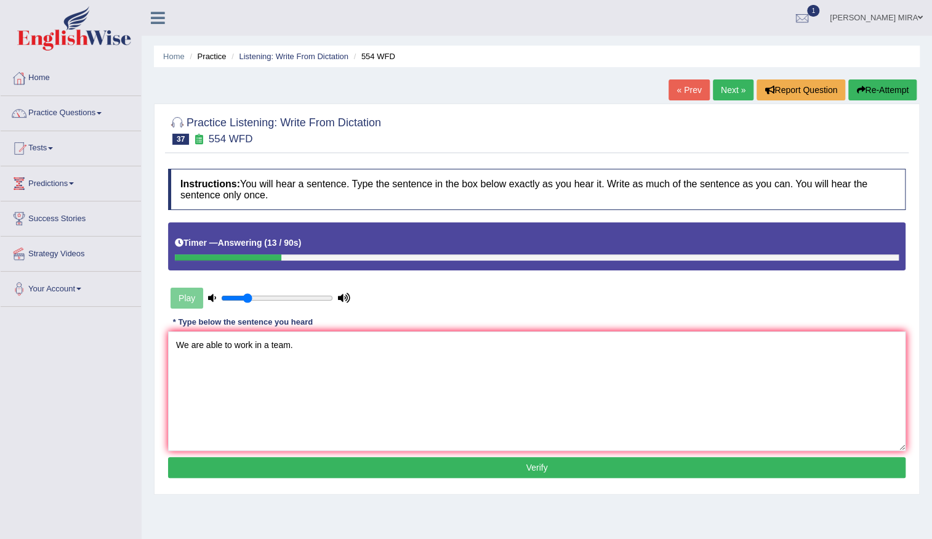
type textarea "We are able to work in a team."
click at [354, 473] on button "Verify" at bounding box center [537, 467] width 738 height 21
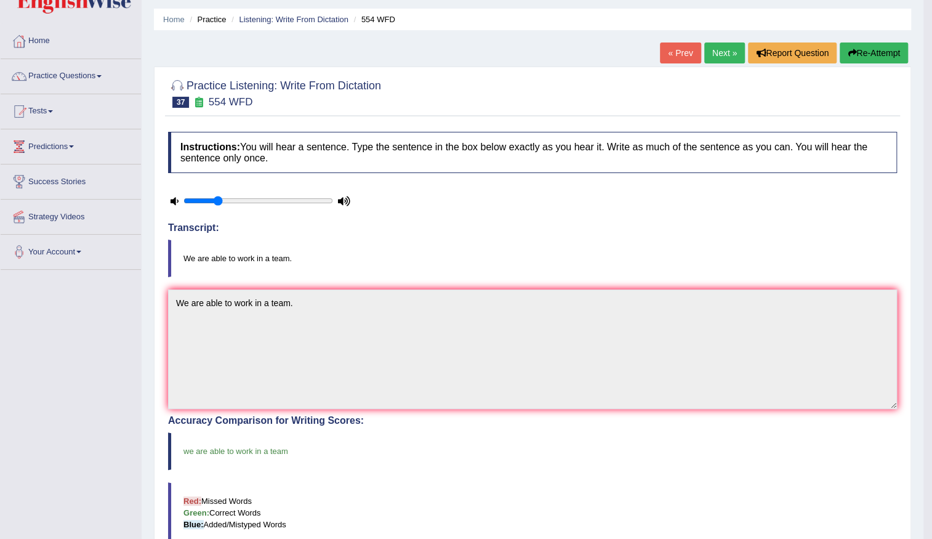
scroll to position [55, 0]
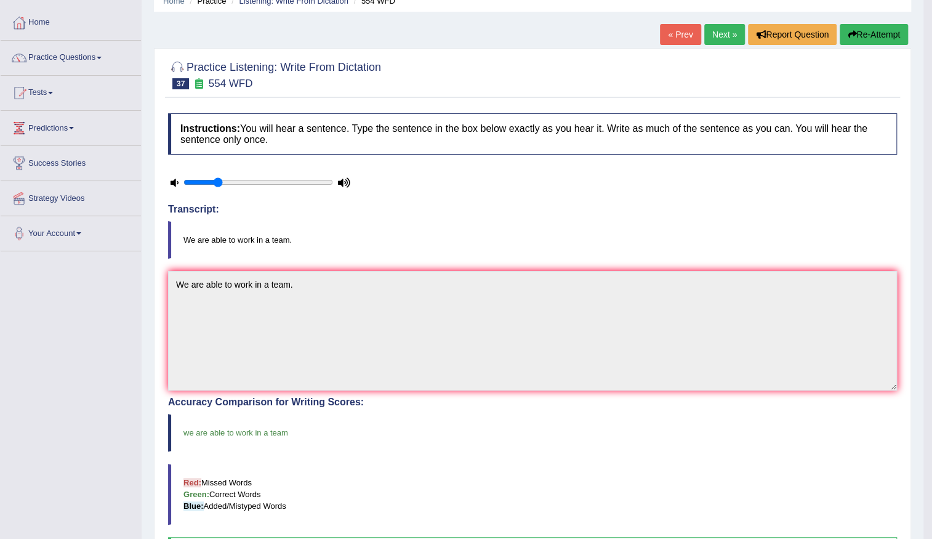
click at [719, 28] on link "Next »" at bounding box center [724, 34] width 41 height 21
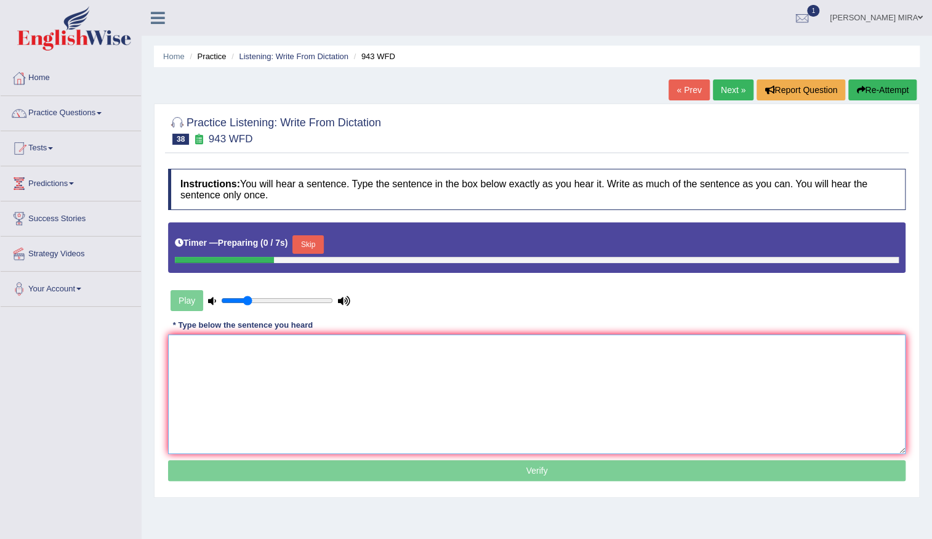
click at [178, 348] on textarea at bounding box center [537, 393] width 738 height 119
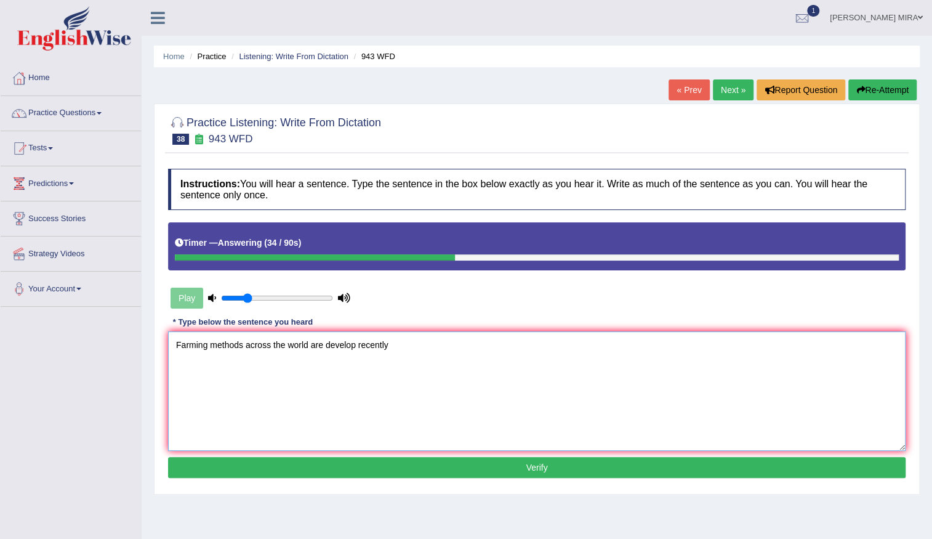
type textarea "Farming methods across the world are develop recently"
click at [395, 461] on button "Verify" at bounding box center [537, 467] width 738 height 21
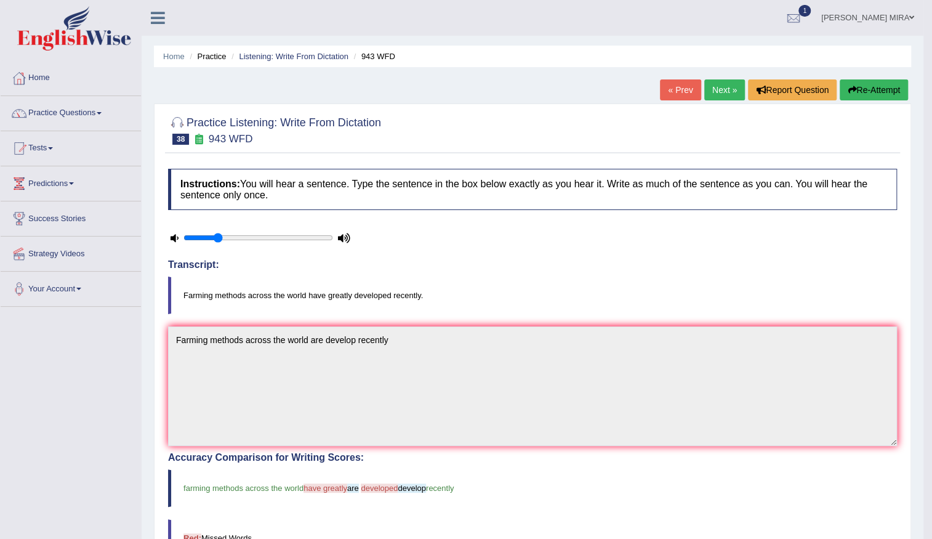
click at [736, 89] on link "Next »" at bounding box center [724, 89] width 41 height 21
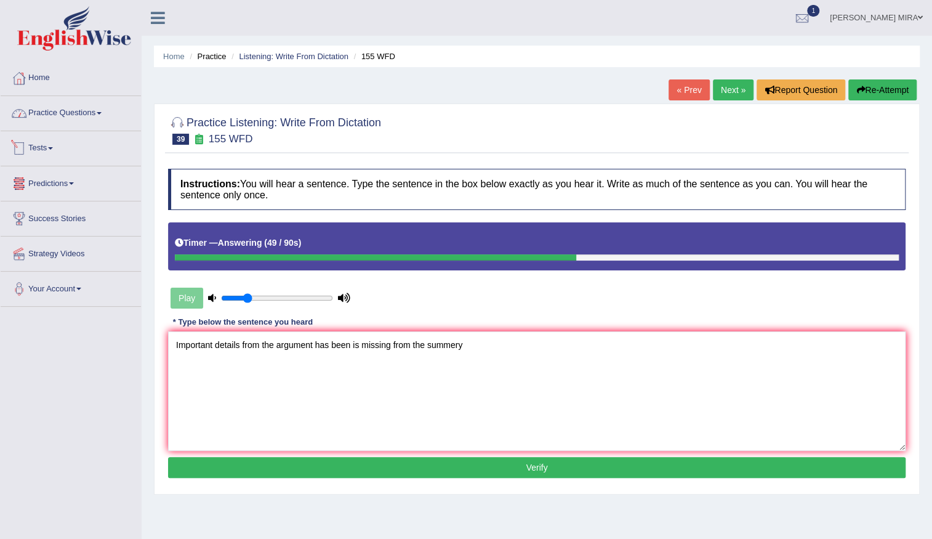
click at [111, 111] on link "Practice Questions" at bounding box center [71, 111] width 140 height 31
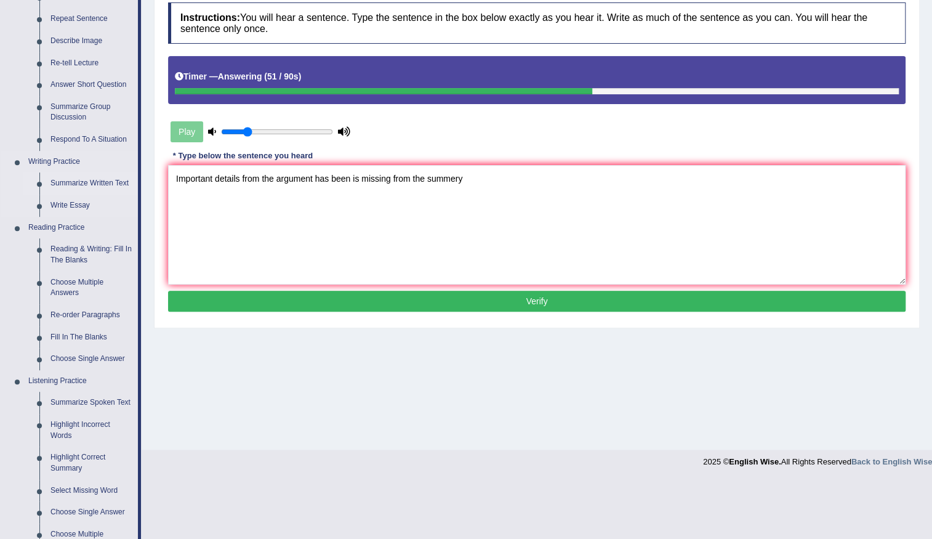
scroll to position [167, 0]
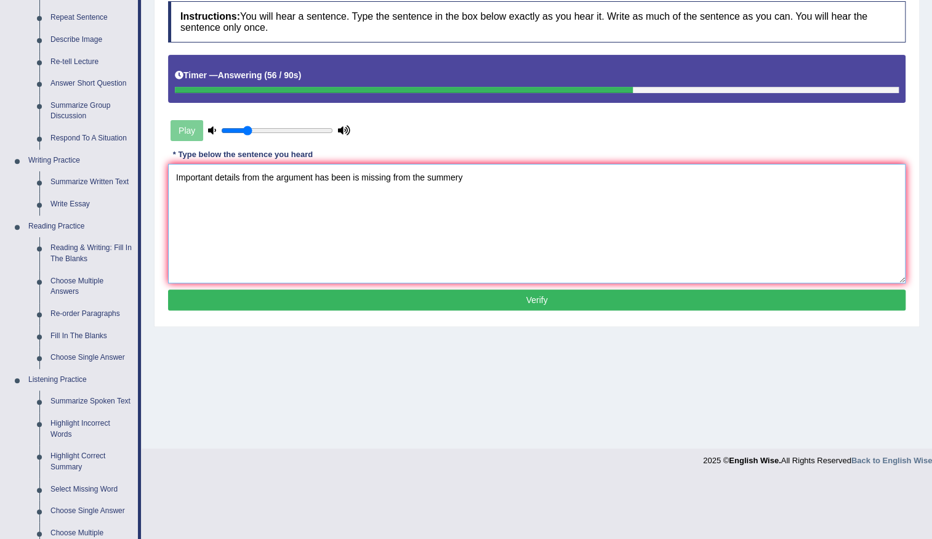
click at [451, 176] on textarea "Important details from the argument has been is missing from the summery" at bounding box center [537, 223] width 738 height 119
click at [240, 179] on textarea "Important details from the argument has been is missing from the summary" at bounding box center [537, 223] width 738 height 119
type textarea "Important details detail from the argument has been is missing from the summary"
click at [432, 312] on div "Instructions: You will hear a sentence. Type the sentence in the box below exac…" at bounding box center [537, 157] width 744 height 325
click at [432, 302] on button "Verify" at bounding box center [537, 299] width 738 height 21
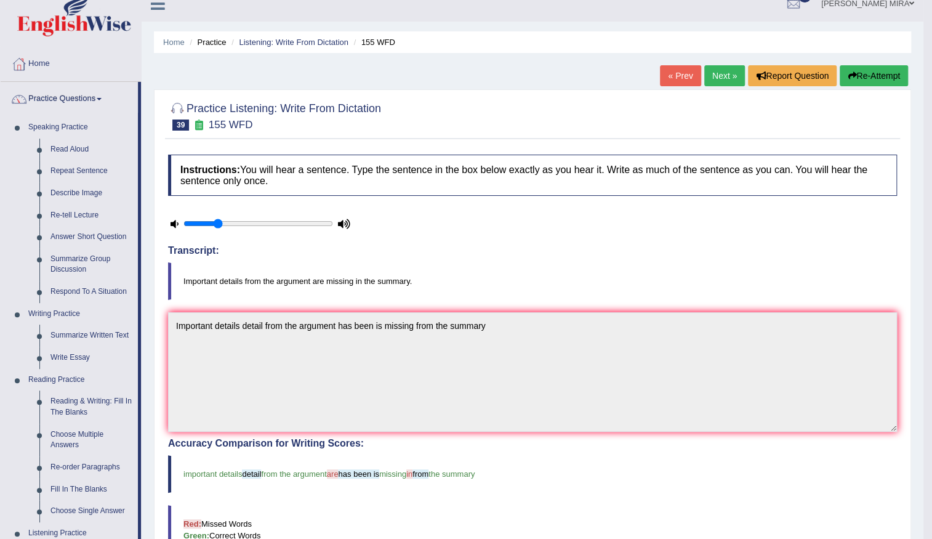
scroll to position [0, 0]
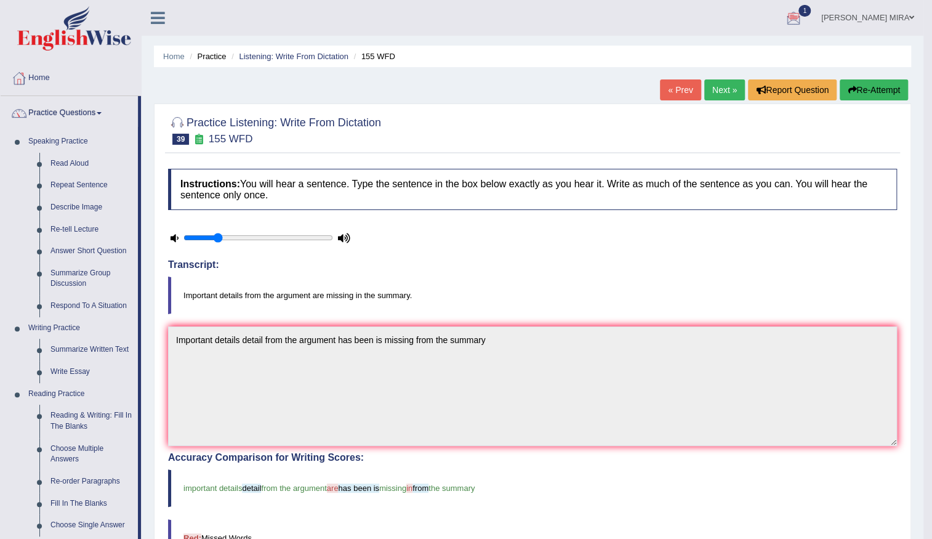
click at [727, 95] on link "Next »" at bounding box center [724, 89] width 41 height 21
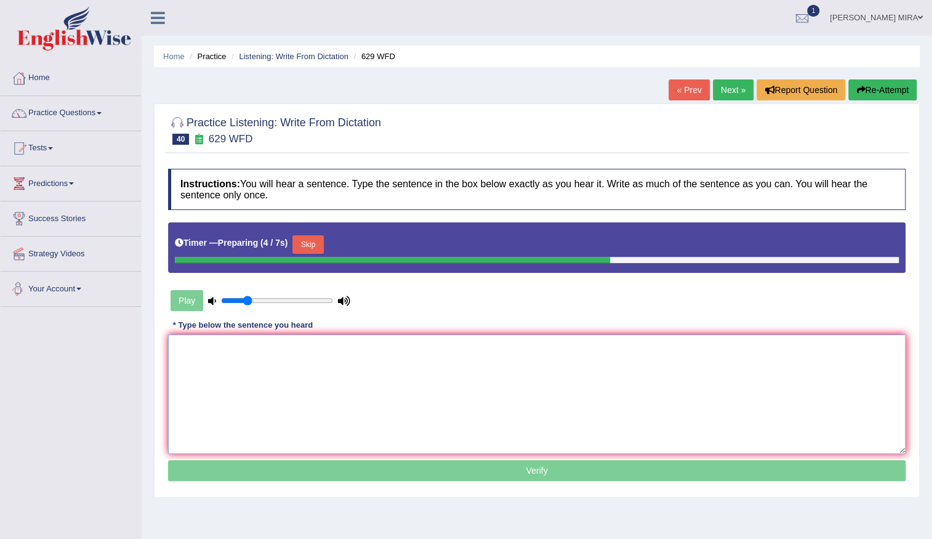
click at [235, 364] on textarea at bounding box center [537, 393] width 738 height 119
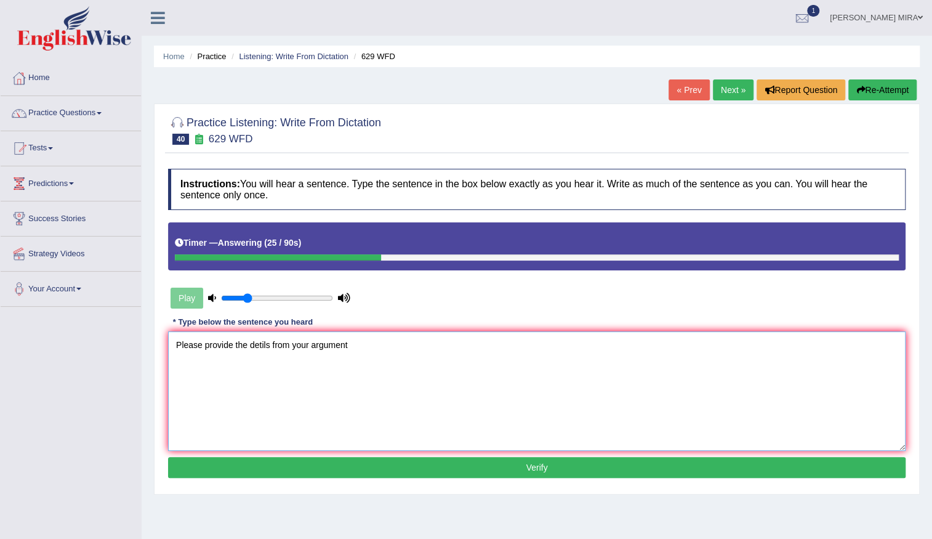
click at [259, 345] on textarea "Please provide the detils from your argument" at bounding box center [537, 390] width 738 height 119
click at [262, 344] on textarea "Please provide the detils from your argument" at bounding box center [537, 390] width 738 height 119
type textarea "Please provide the details from your argument"
click at [409, 452] on div "Instructions: You will hear a sentence. Type the sentence in the box below exac…" at bounding box center [537, 325] width 744 height 325
click at [411, 464] on button "Verify" at bounding box center [537, 467] width 738 height 21
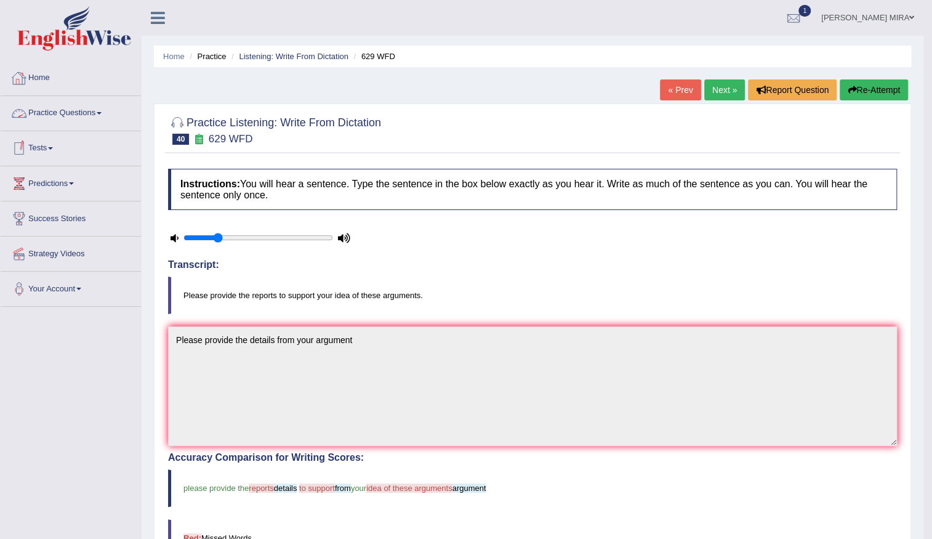
click at [70, 72] on link "Home" at bounding box center [71, 76] width 140 height 31
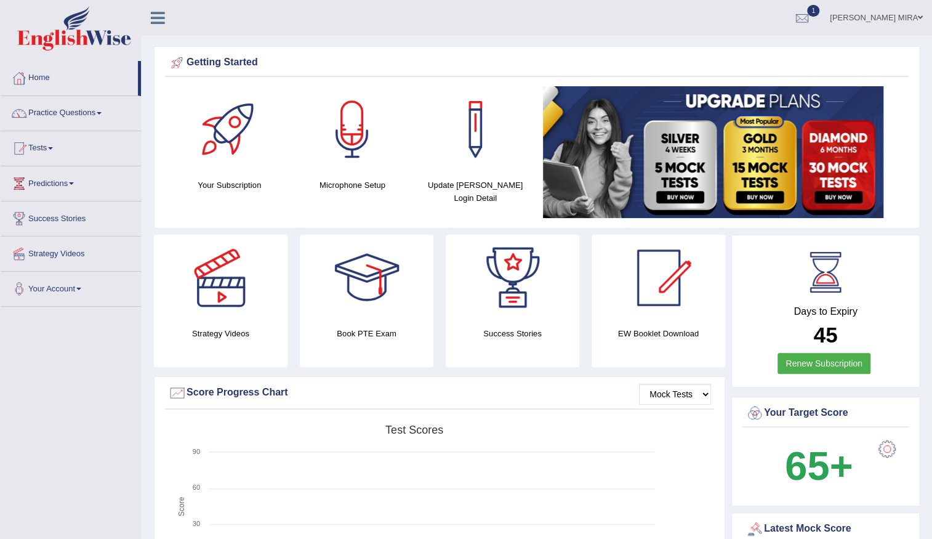
drag, startPoint x: 0, startPoint y: 0, endPoint x: 70, endPoint y: 72, distance: 100.2
click at [70, 72] on link "Home" at bounding box center [69, 76] width 137 height 31
drag, startPoint x: 37, startPoint y: 76, endPoint x: 25, endPoint y: 89, distance: 18.3
click at [31, 91] on link "Home" at bounding box center [69, 76] width 137 height 31
click at [25, 89] on link "Home" at bounding box center [69, 76] width 137 height 31
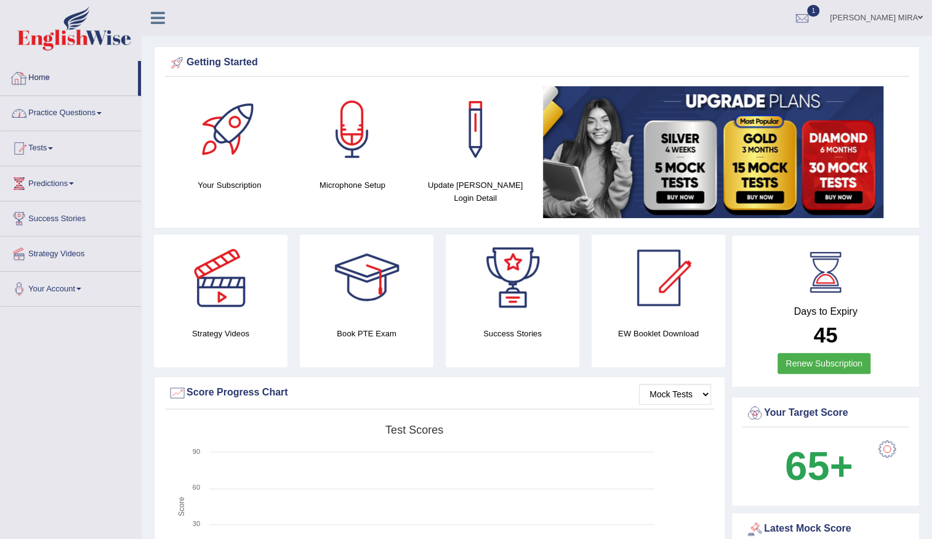
click at [1, 288] on link "Your Account" at bounding box center [71, 287] width 140 height 31
click at [62, 113] on link "Practice Questions" at bounding box center [71, 111] width 140 height 31
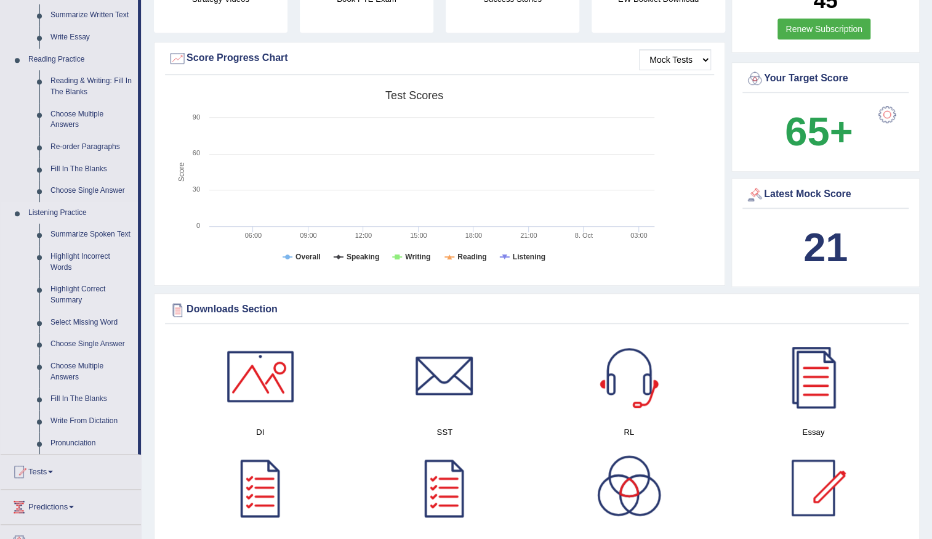
scroll to position [336, 0]
click at [97, 234] on link "Summarize Spoken Text" at bounding box center [91, 233] width 93 height 22
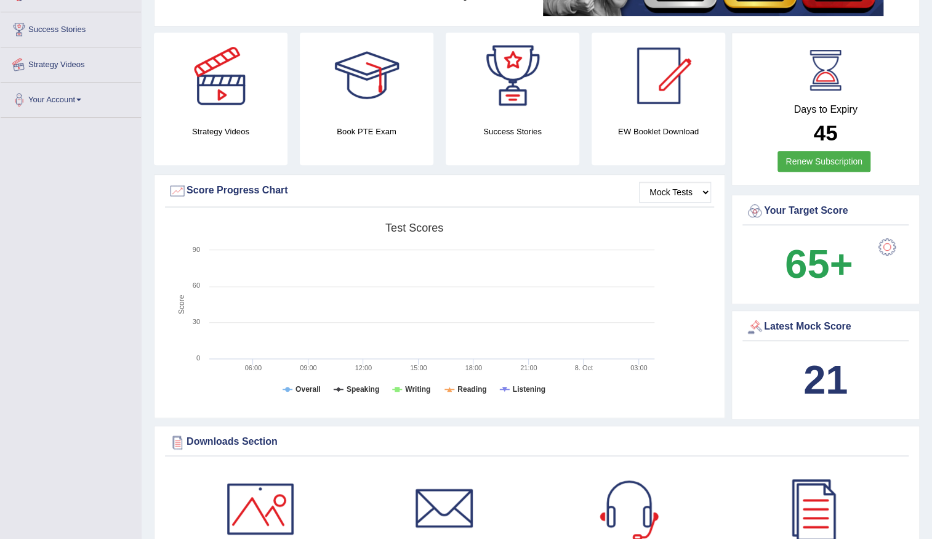
scroll to position [423, 0]
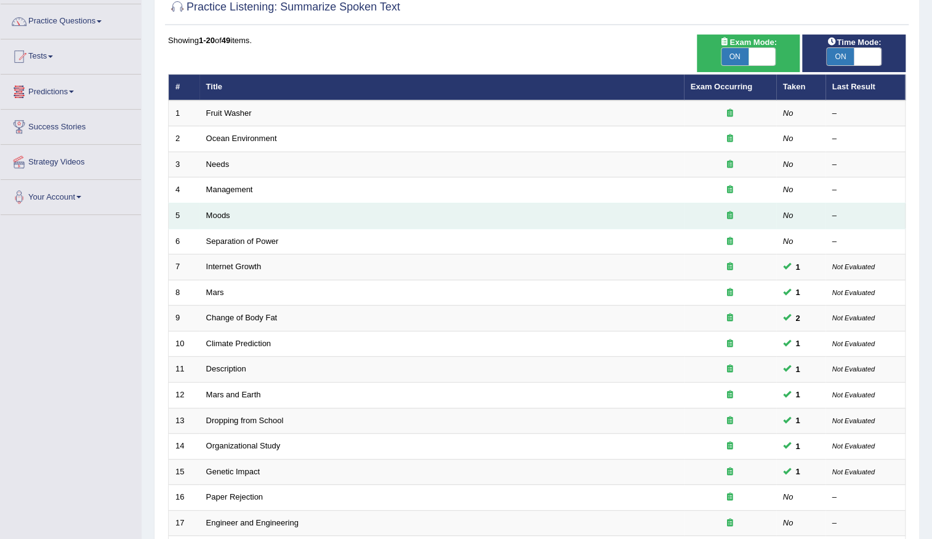
scroll to position [111, 0]
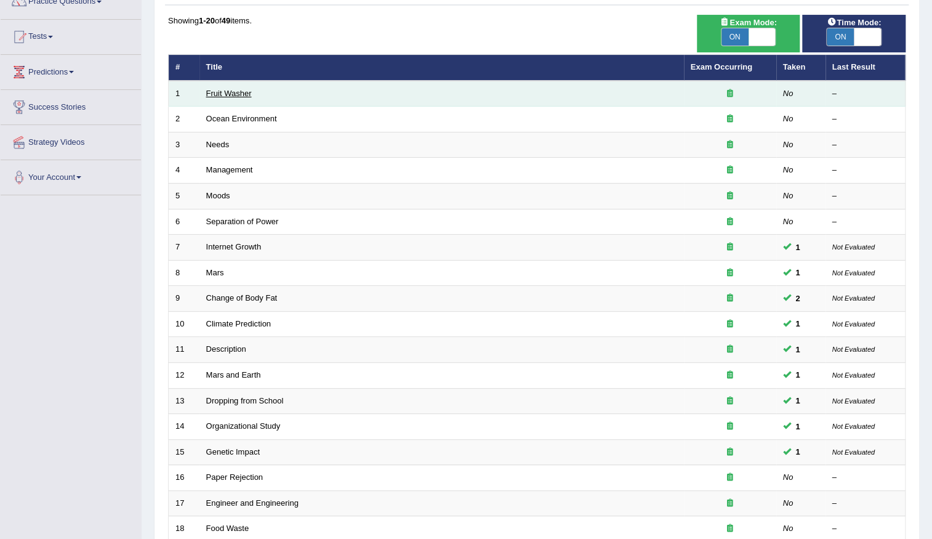
click at [225, 89] on link "Fruit Washer" at bounding box center [229, 93] width 46 height 9
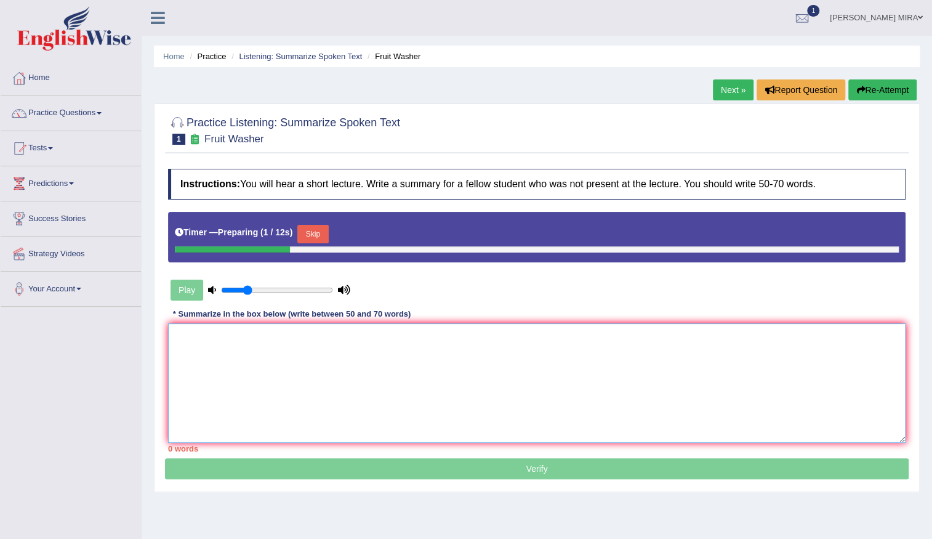
click at [218, 345] on textarea at bounding box center [537, 382] width 738 height 119
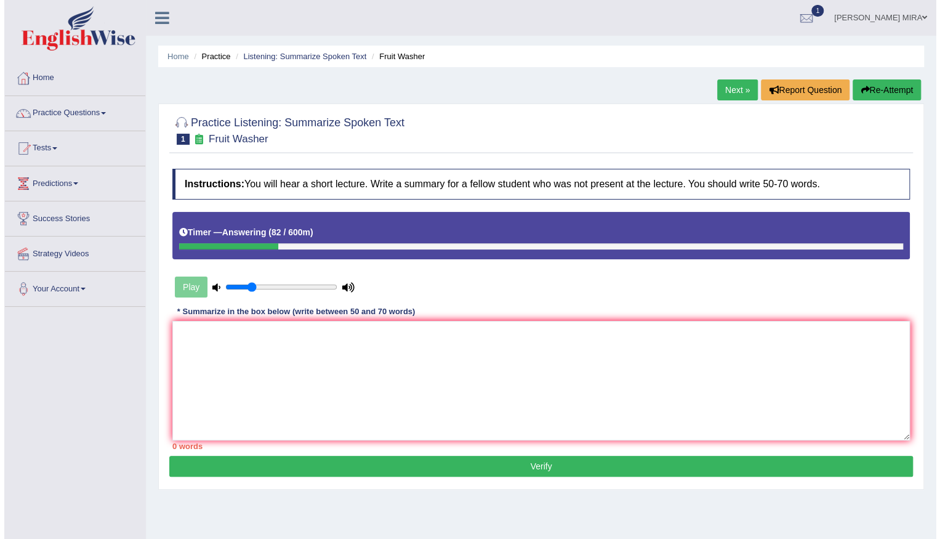
scroll to position [107, 0]
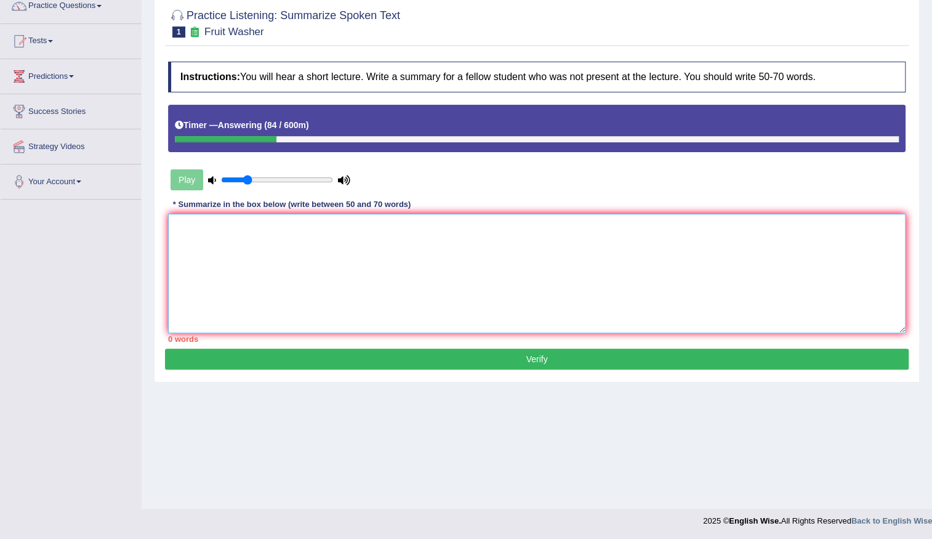
click at [368, 281] on textarea at bounding box center [537, 273] width 738 height 119
click at [366, 283] on textarea at bounding box center [537, 273] width 738 height 119
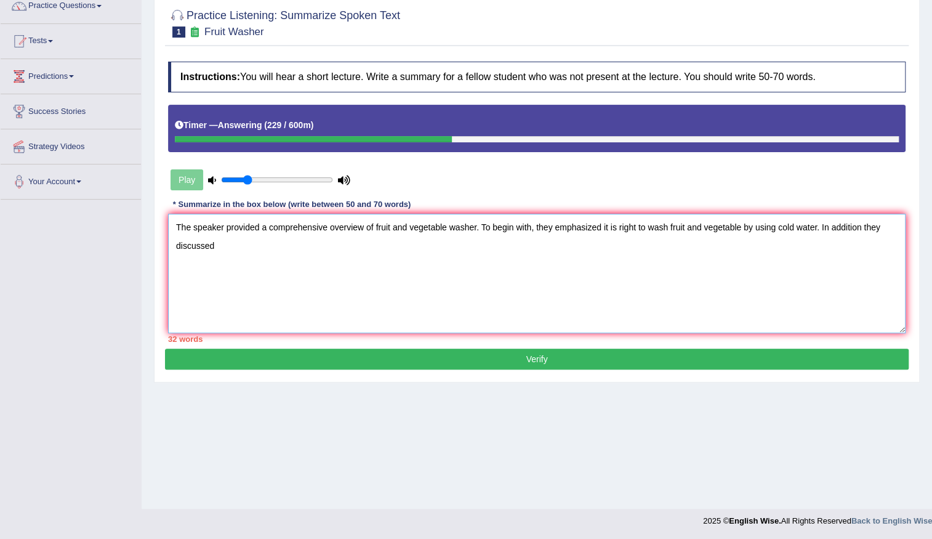
click at [863, 228] on textarea "The speaker provided a comprehensive overview of fruit and vegetable washer. To…" at bounding box center [537, 273] width 738 height 119
click at [860, 229] on textarea "The speaker provided a comprehensive overview of fruit and vegetable washer. To…" at bounding box center [537, 273] width 738 height 119
click at [245, 247] on textarea "The speaker provided a comprehensive overview of fruit and vegetable washer. To…" at bounding box center [537, 273] width 738 height 119
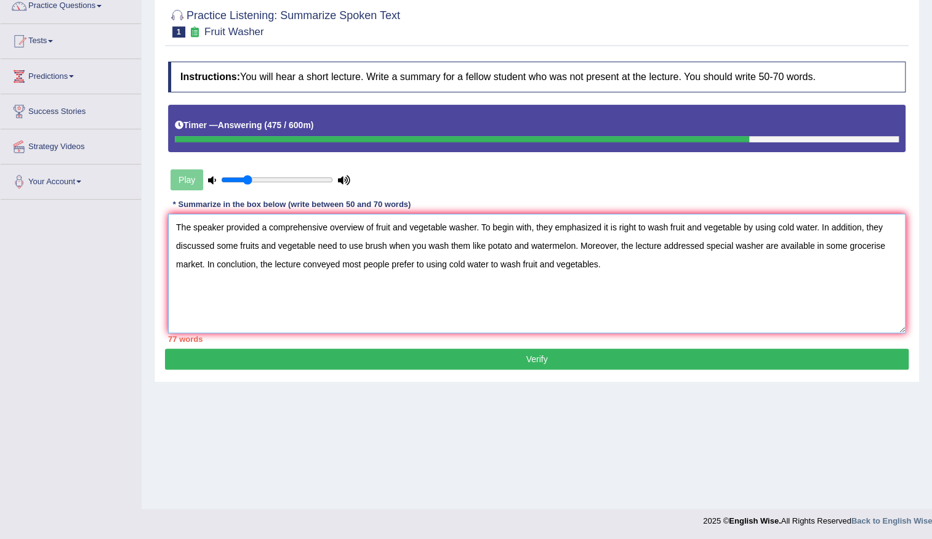
click at [596, 265] on textarea "The speaker provided a comprehensive overview of fruit and vegetable washer. To…" at bounding box center [537, 273] width 738 height 119
type textarea "The speaker provided a comprehensive overview of fruit and vegetable washer. To…"
click at [554, 360] on button "Verify" at bounding box center [537, 358] width 744 height 21
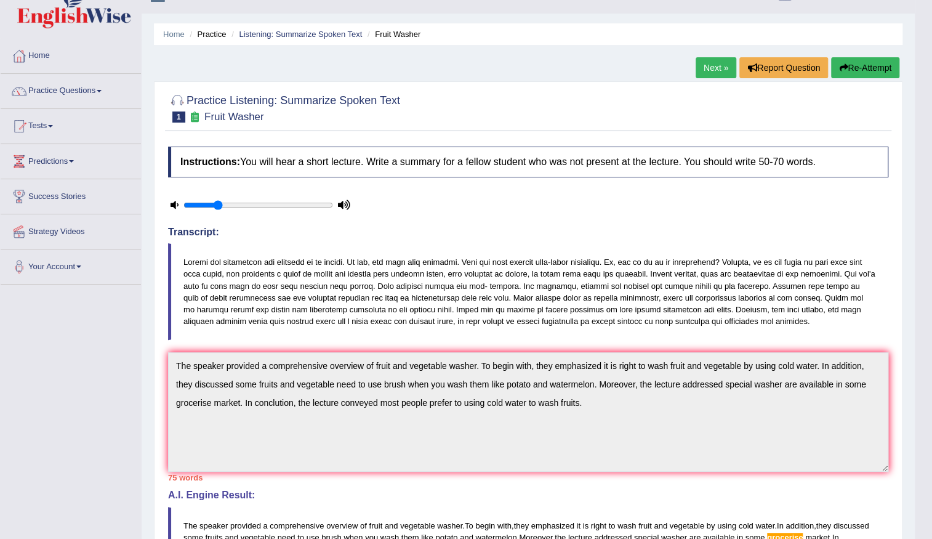
scroll to position [0, 0]
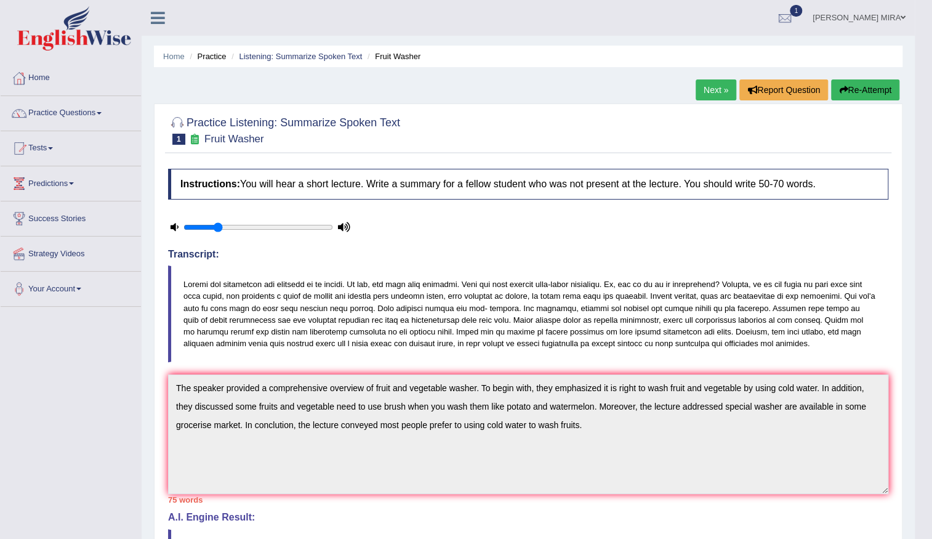
click at [720, 91] on link "Next »" at bounding box center [716, 89] width 41 height 21
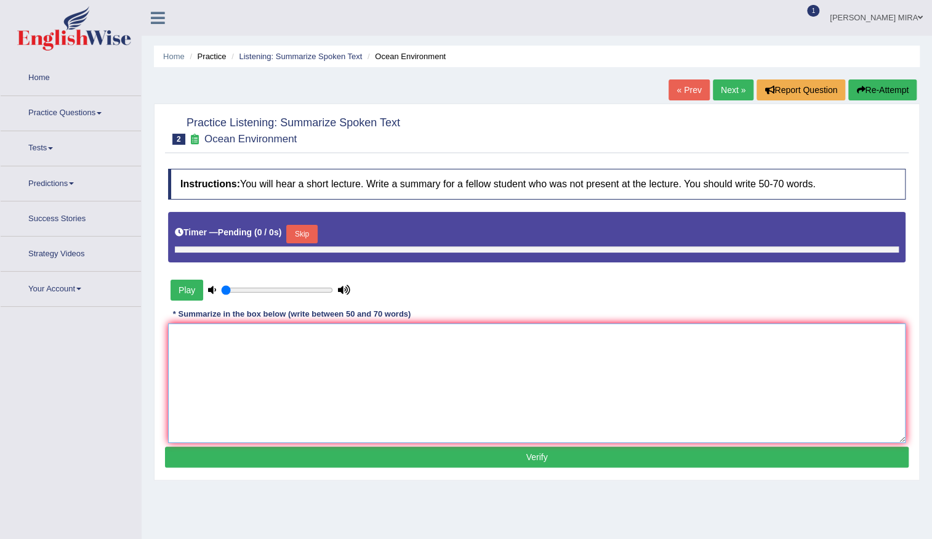
type input "0.25"
click at [359, 375] on textarea at bounding box center [537, 382] width 738 height 119
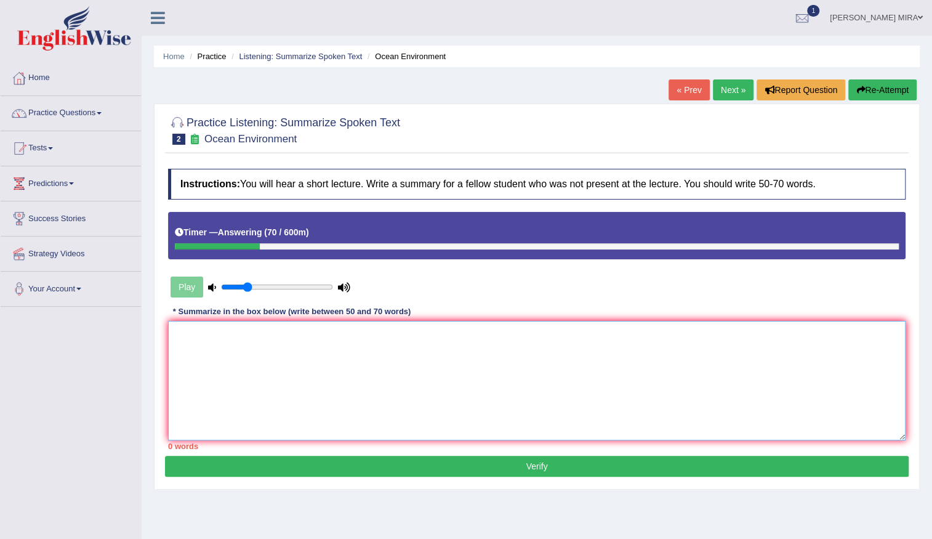
click at [175, 369] on textarea at bounding box center [537, 380] width 738 height 119
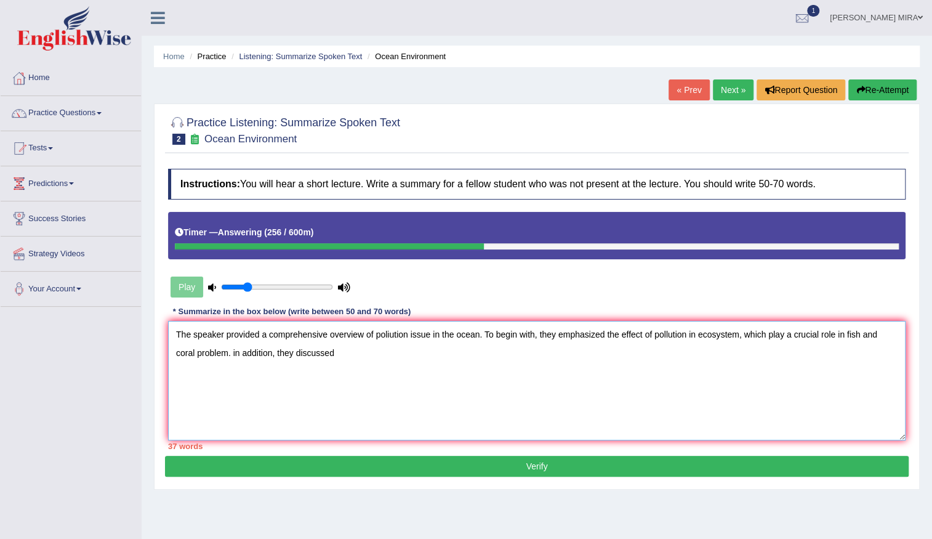
click at [236, 352] on textarea "The speaker provided a comprehensive overview of poliution issue in the ocean. …" at bounding box center [537, 380] width 738 height 119
click at [360, 359] on textarea "The speaker provided a comprehensive overview of poliution issue in the ocean. …" at bounding box center [537, 380] width 738 height 119
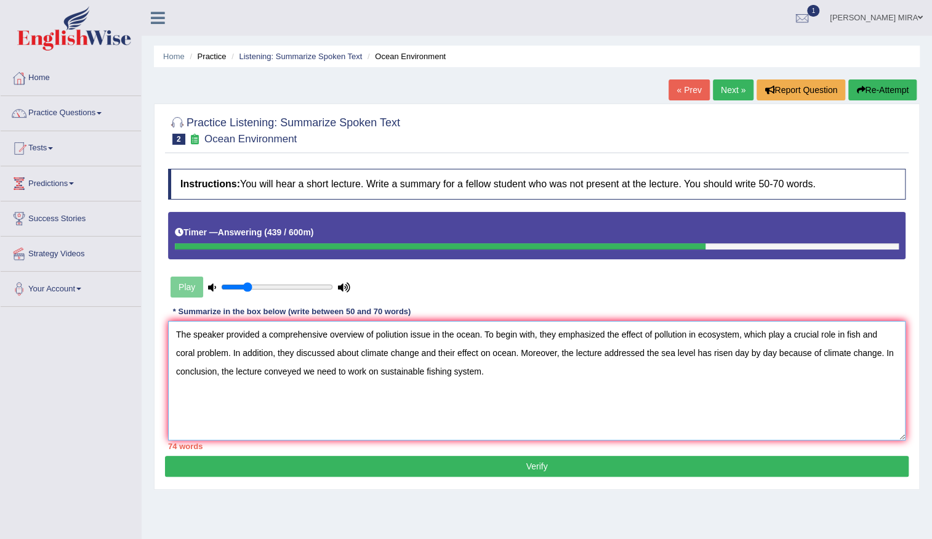
click at [389, 333] on textarea "The speaker provided a comprehensive overview of poliution issue in the ocean. …" at bounding box center [537, 380] width 738 height 119
type textarea "The speaker provided a comprehensive overview of pollution issue in the ocean. …"
click at [659, 461] on button "Verify" at bounding box center [537, 466] width 744 height 21
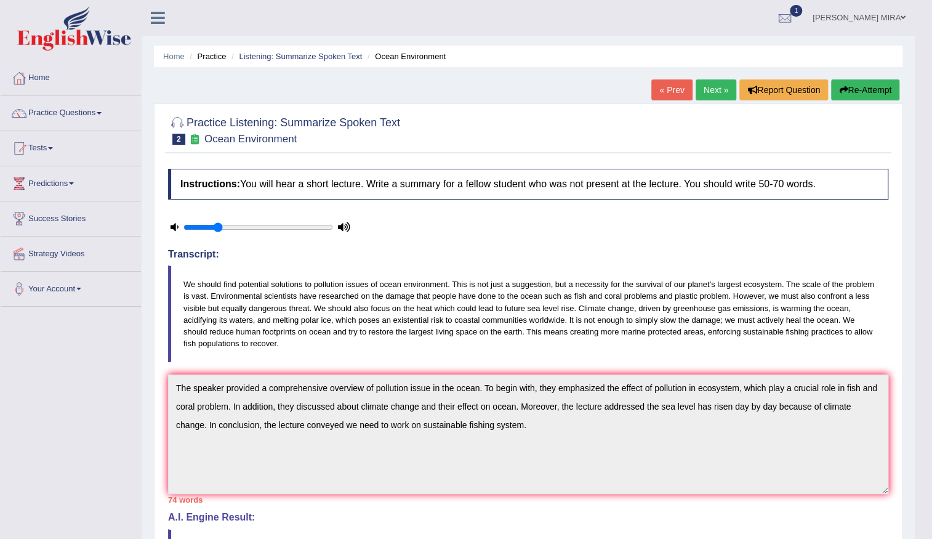
click at [891, 16] on link "[PERSON_NAME] MIRA" at bounding box center [859, 16] width 111 height 32
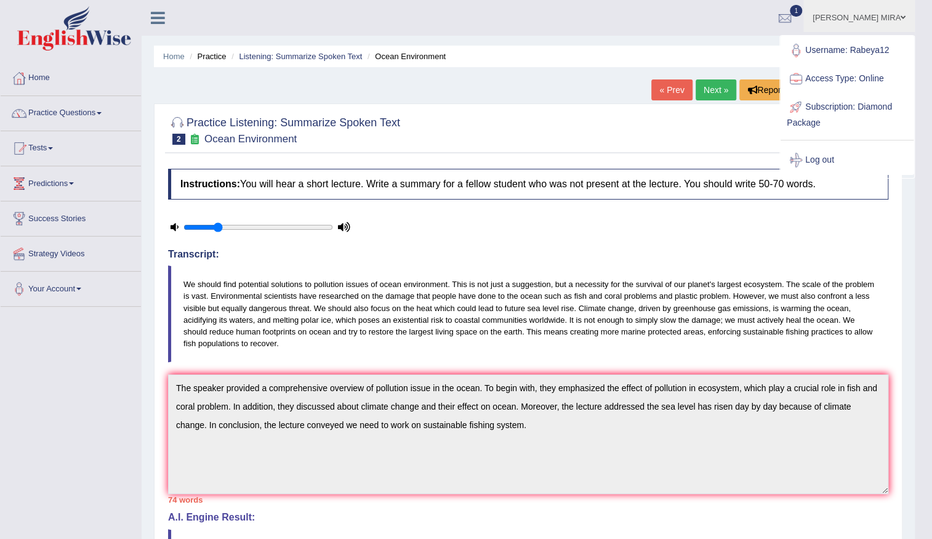
click at [749, 135] on div at bounding box center [528, 130] width 720 height 38
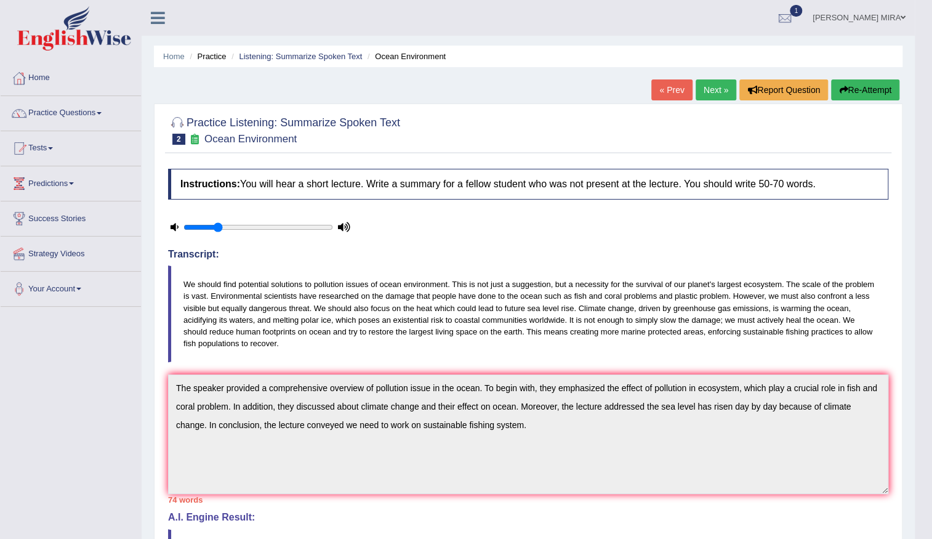
click at [891, 12] on link "[PERSON_NAME] MIRA" at bounding box center [859, 16] width 111 height 32
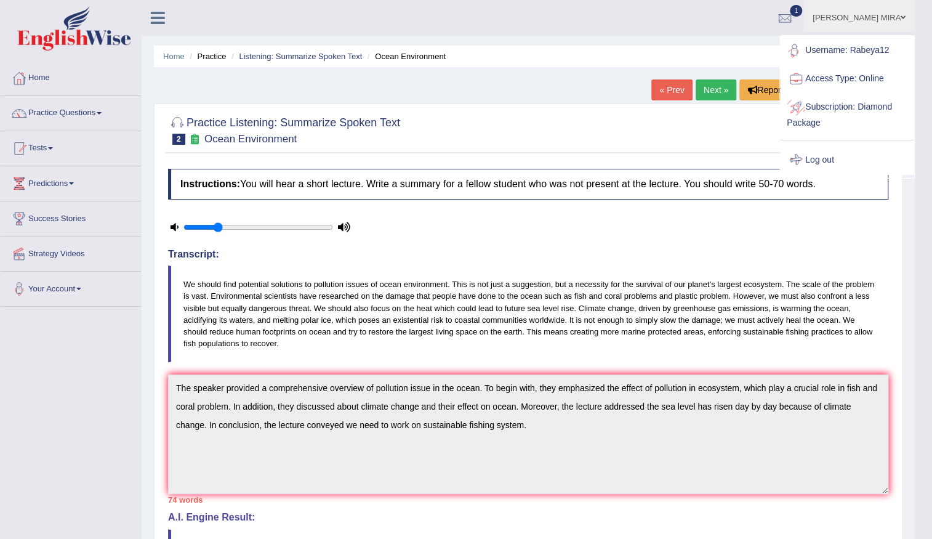
click at [883, 157] on link "Log out" at bounding box center [847, 160] width 133 height 28
